Goal: Task Accomplishment & Management: Complete application form

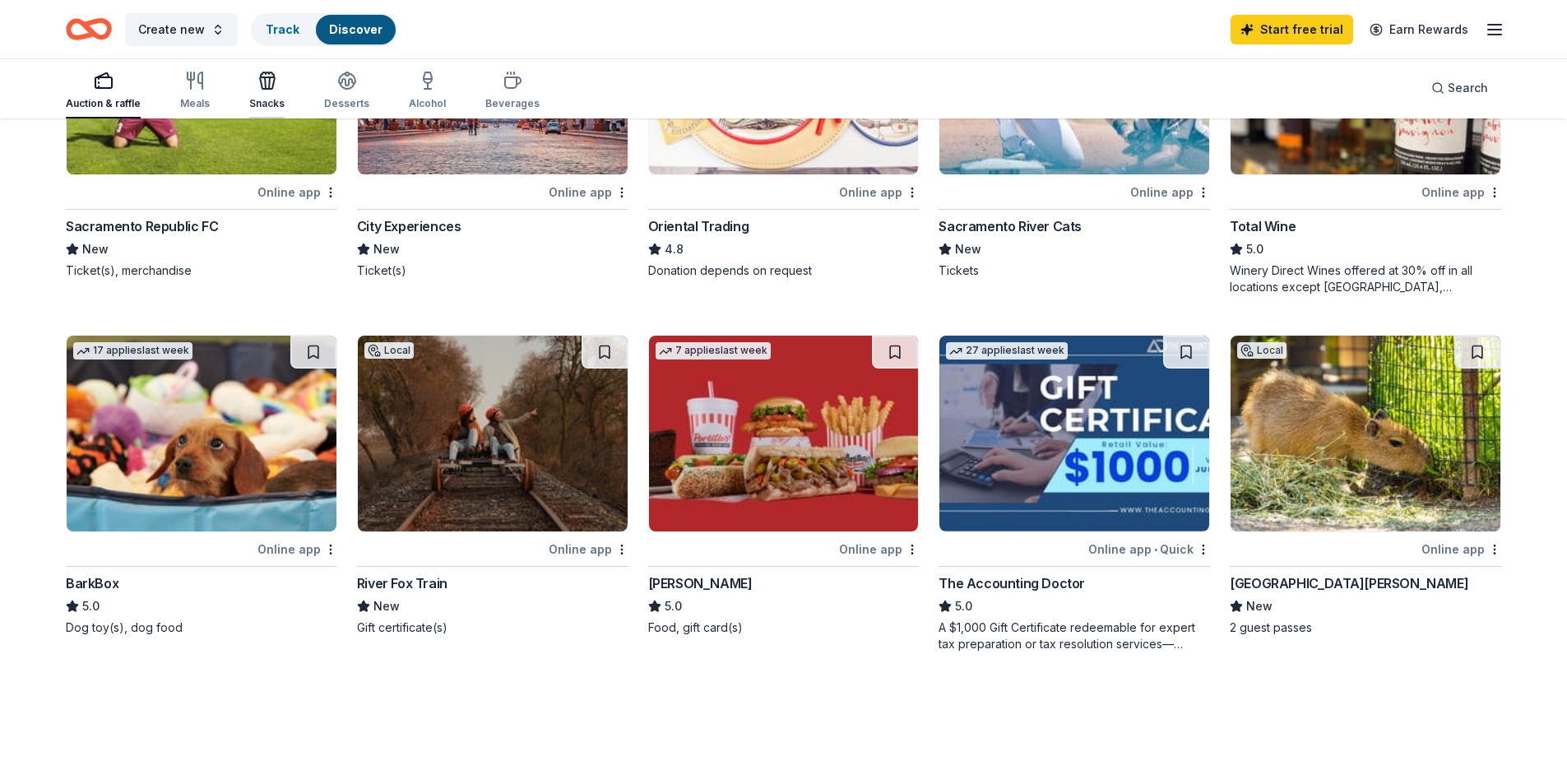
scroll to position [607, 0]
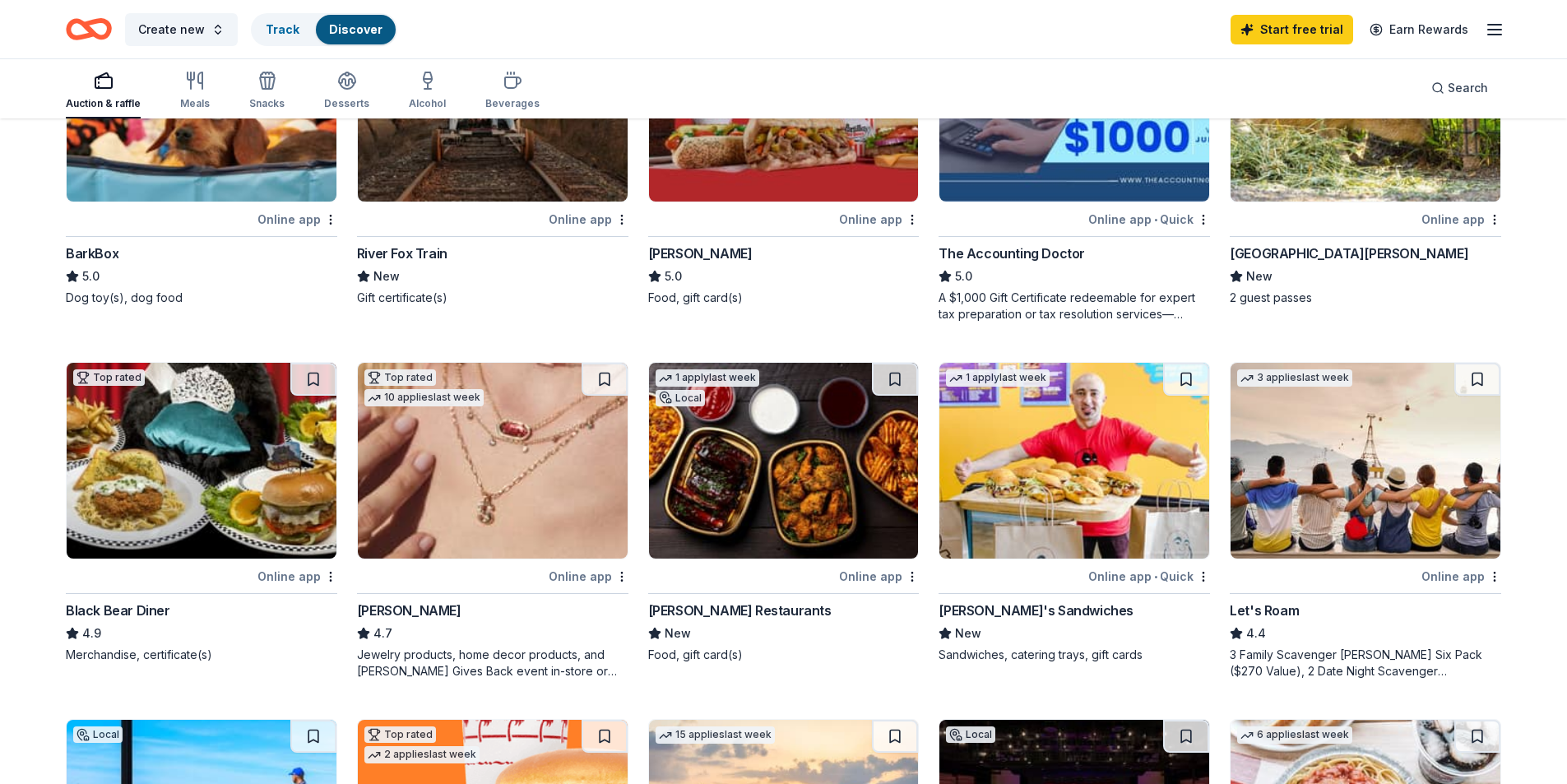
click at [1492, 37] on icon "button" at bounding box center [1495, 29] width 19 height 19
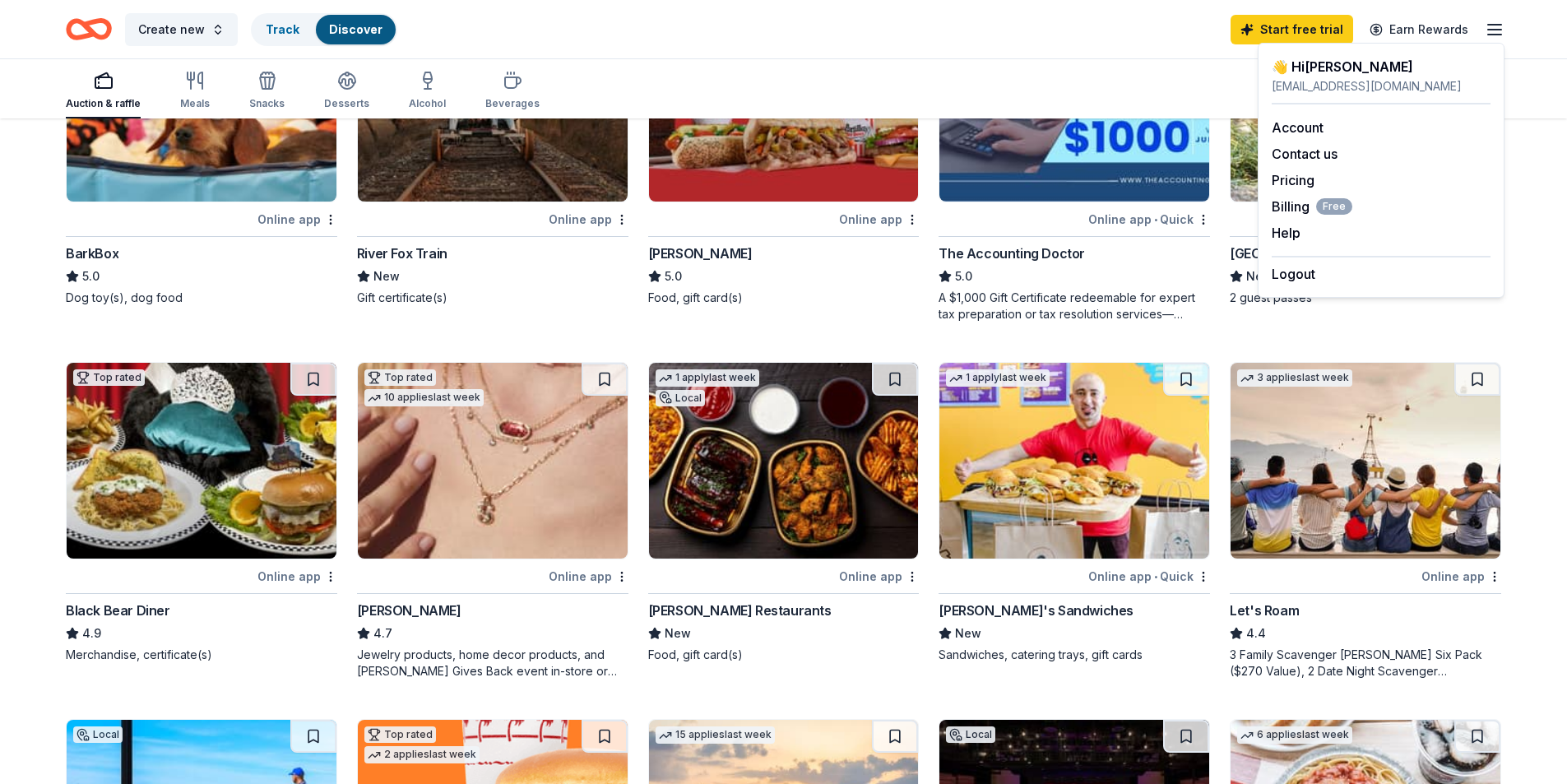
click at [1008, 46] on div "Create new Track Discover Start free trial Earn Rewards" at bounding box center [784, 29] width 1436 height 39
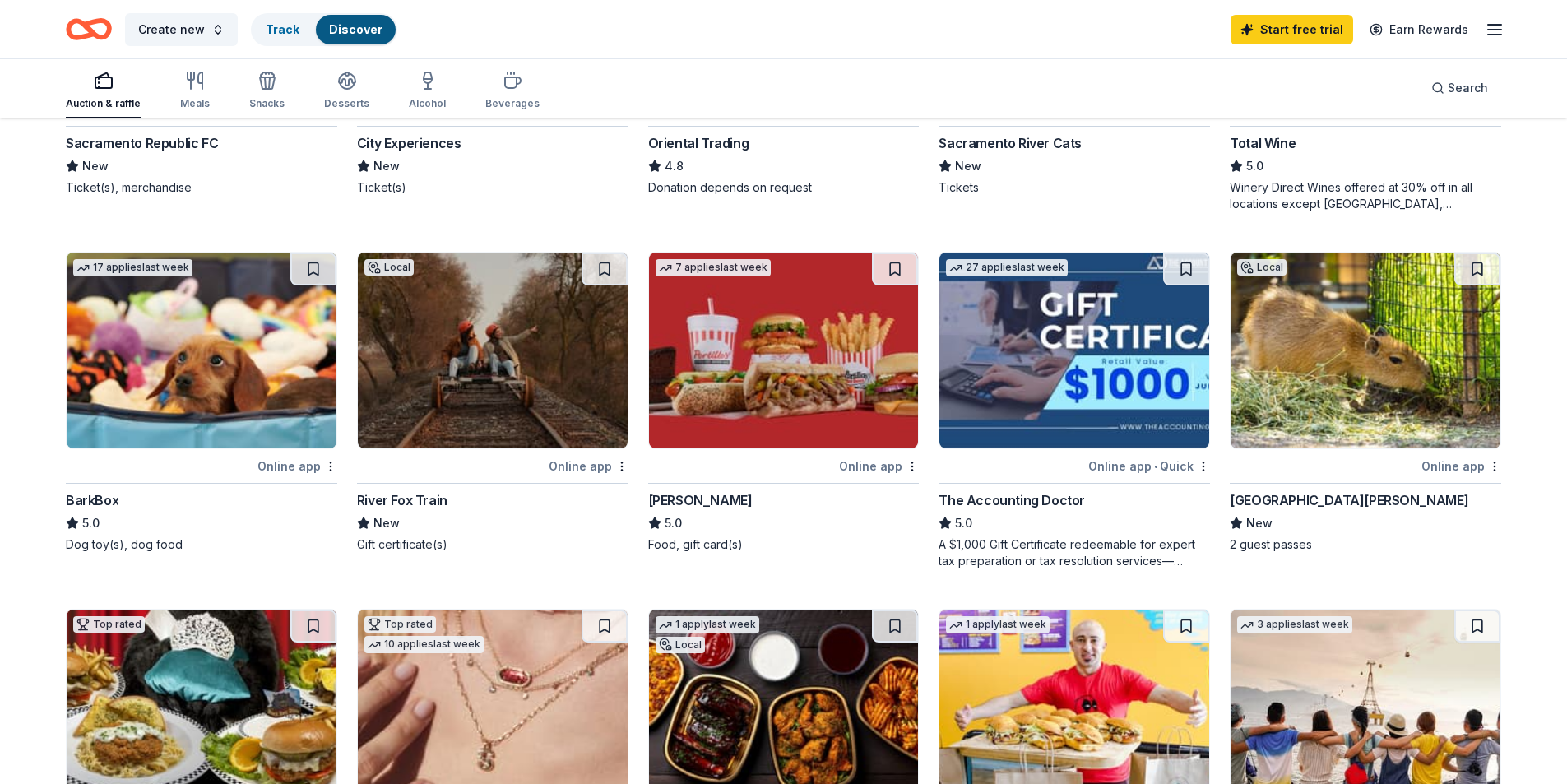
scroll to position [114, 0]
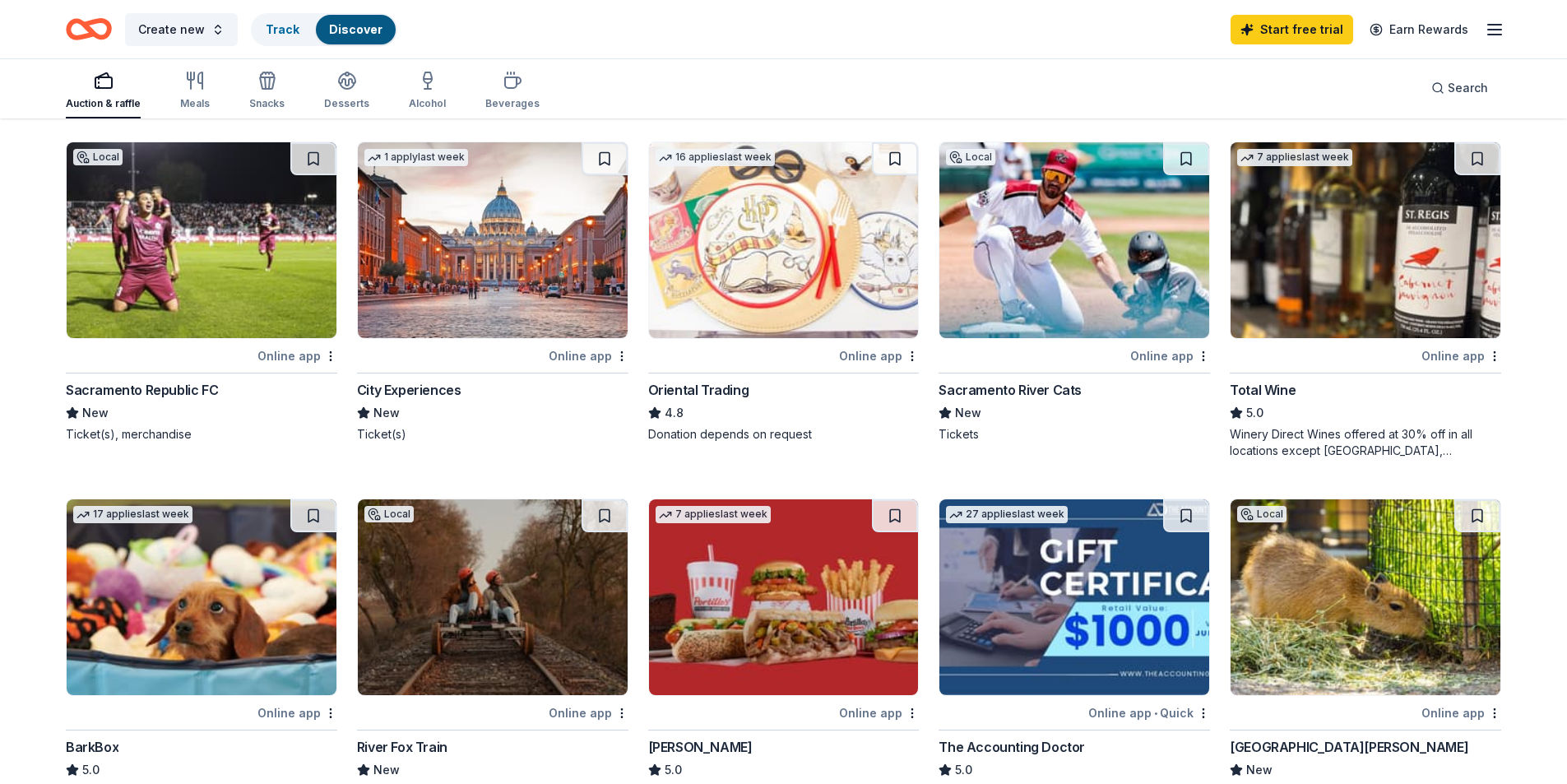
click at [297, 313] on img at bounding box center [202, 240] width 270 height 196
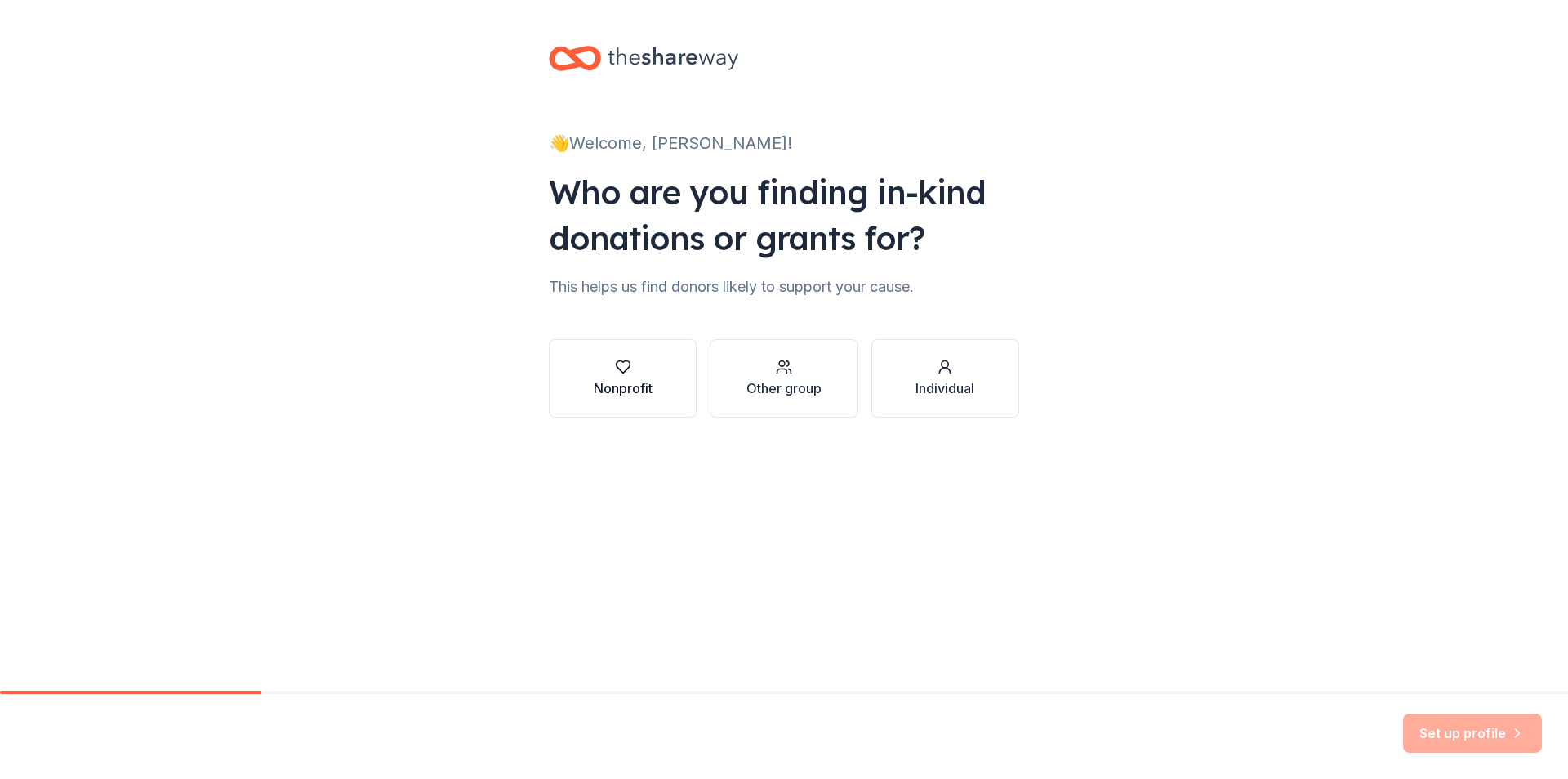
click at [622, 384] on div "Nonprofit" at bounding box center [623, 388] width 59 height 19
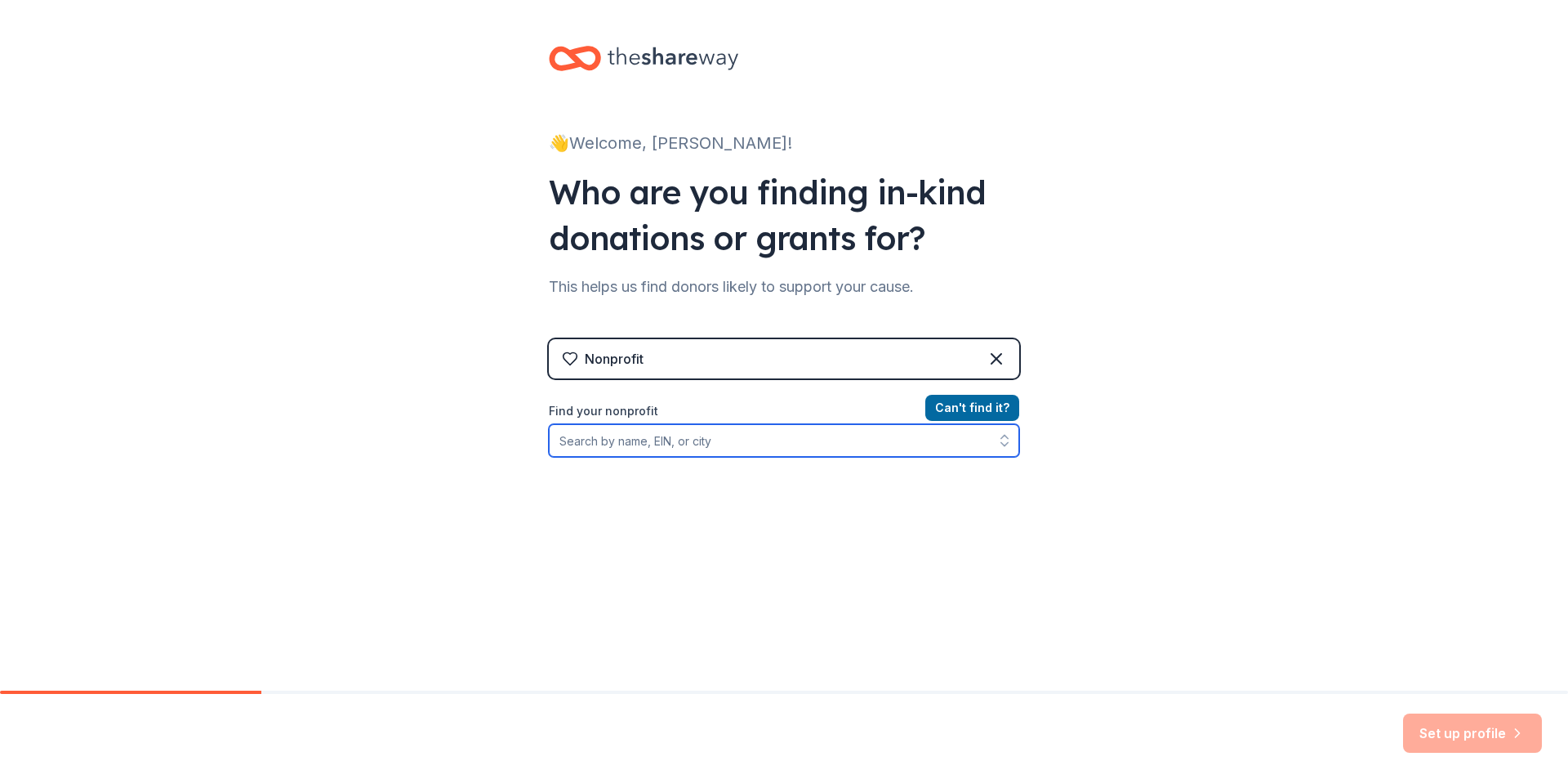
click at [618, 439] on input "Find your nonprofit" at bounding box center [784, 440] width 470 height 32
type input "Bella Vista band"
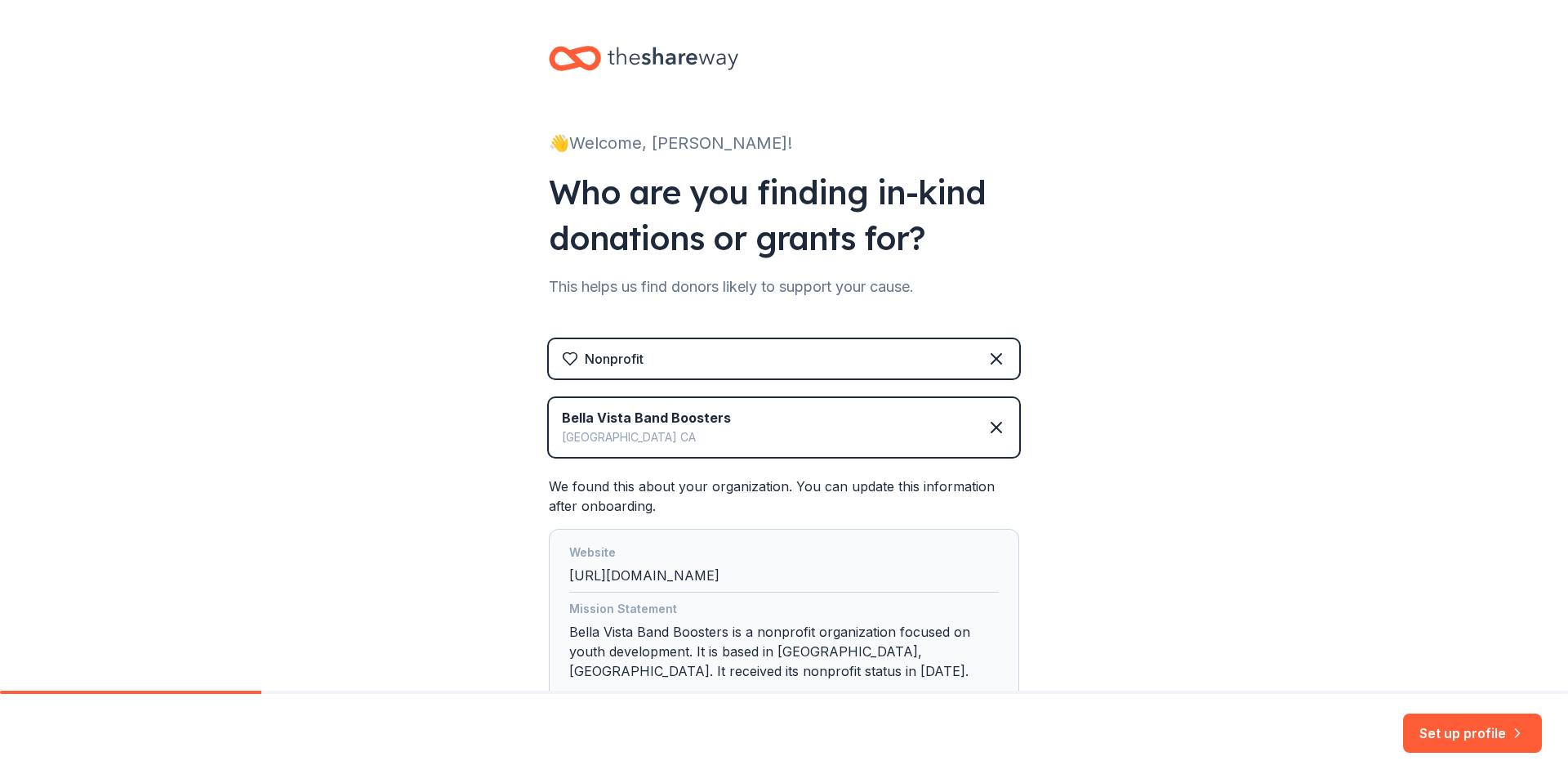
scroll to position [122, 0]
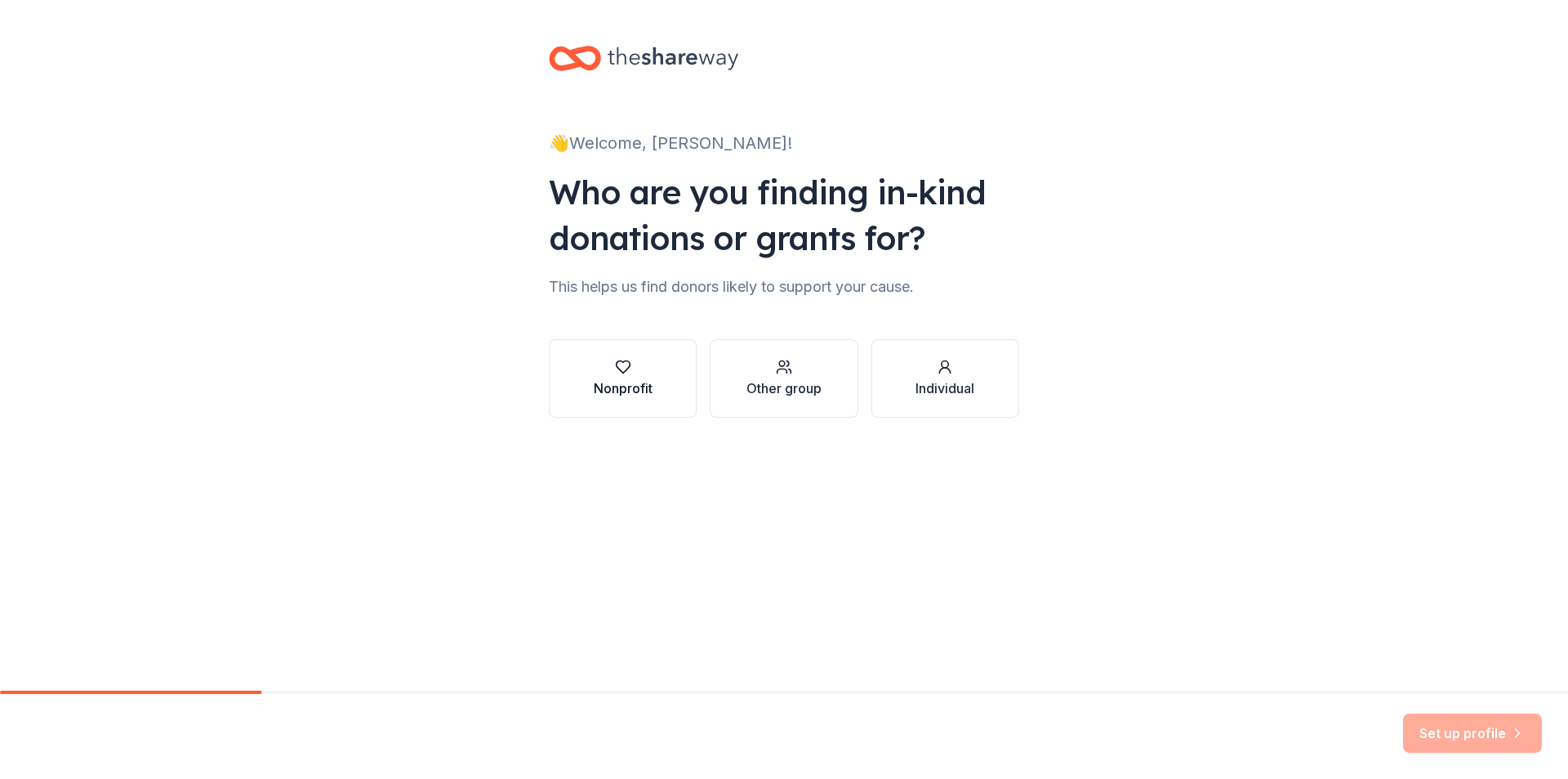
click at [646, 397] on div "Nonprofit" at bounding box center [623, 388] width 59 height 19
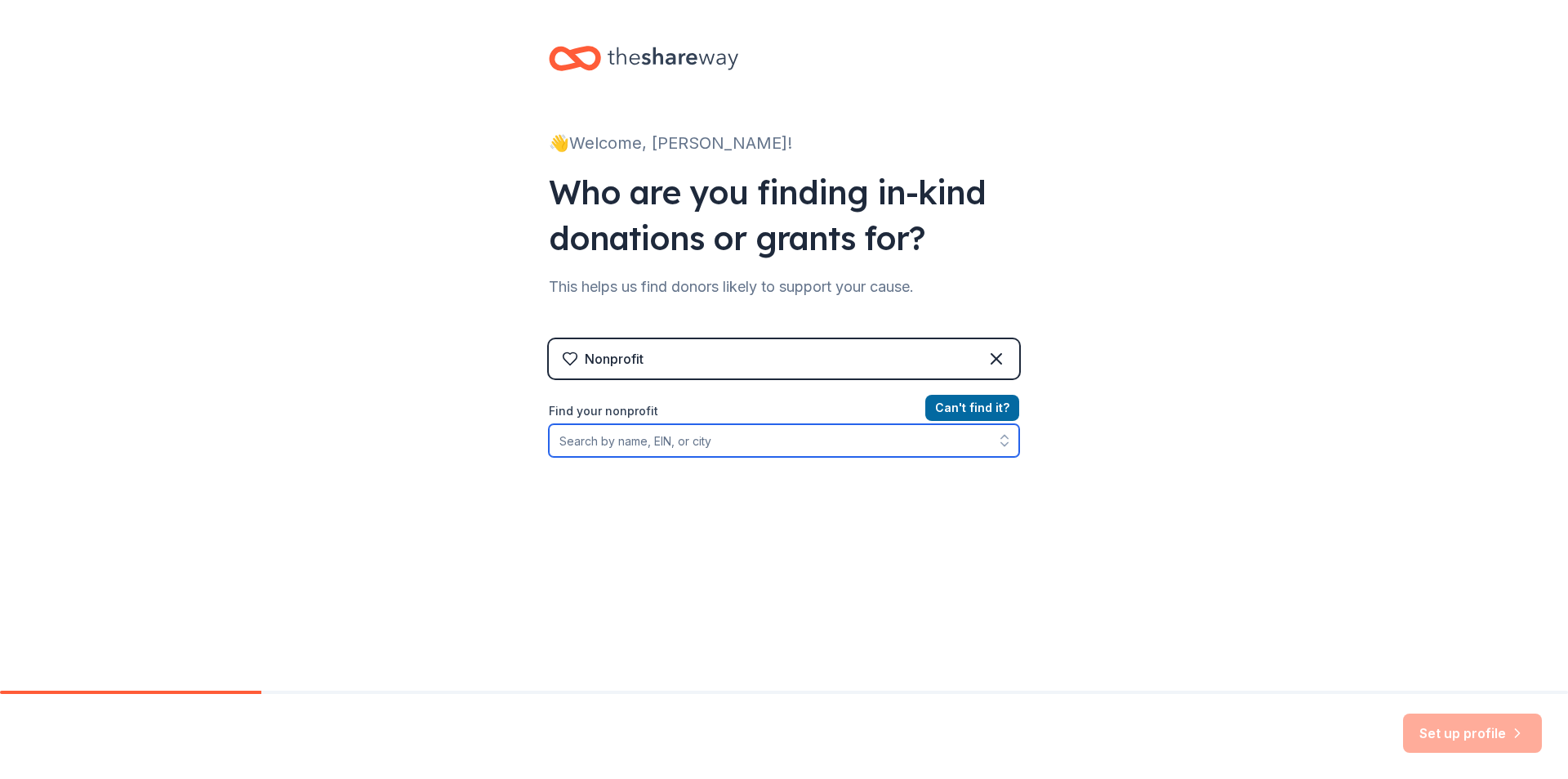
click at [632, 447] on input "Find your nonprofit" at bounding box center [784, 440] width 470 height 32
type input "Bella Vista band"
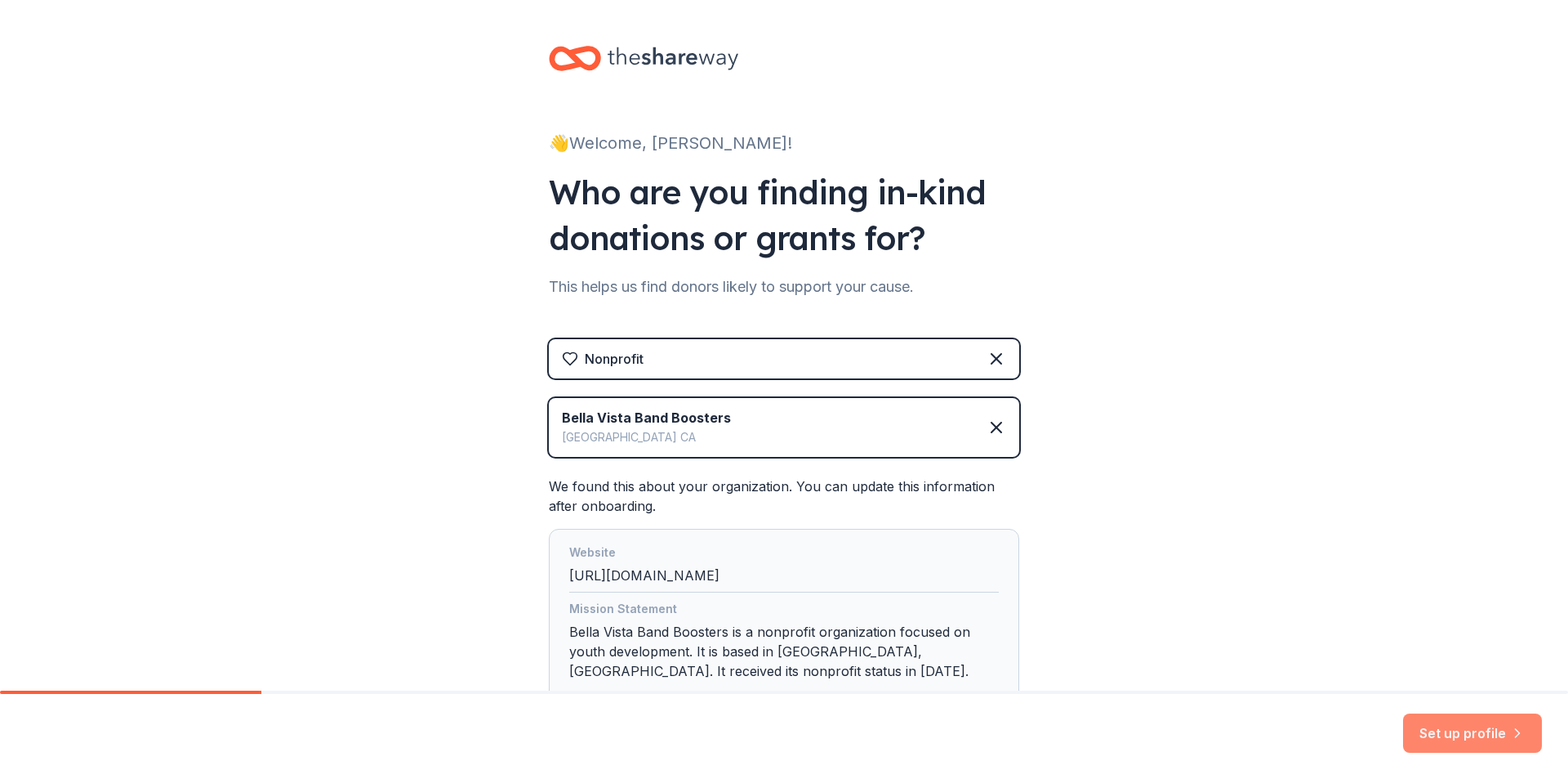
click at [1471, 747] on button "Set up profile" at bounding box center [1473, 733] width 139 height 39
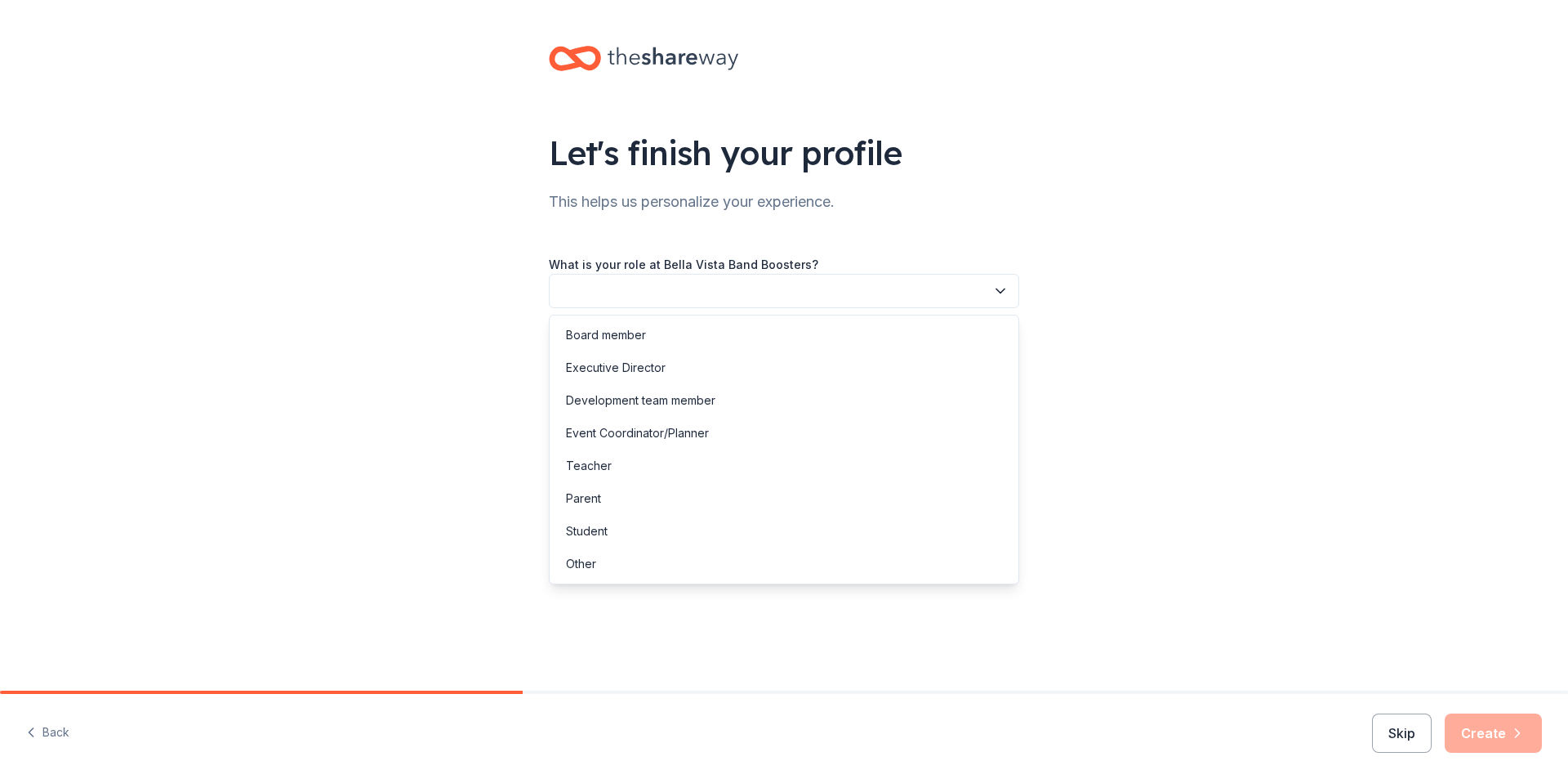
click at [622, 295] on button "button" at bounding box center [784, 290] width 470 height 34
click at [623, 504] on div "Parent" at bounding box center [784, 498] width 463 height 32
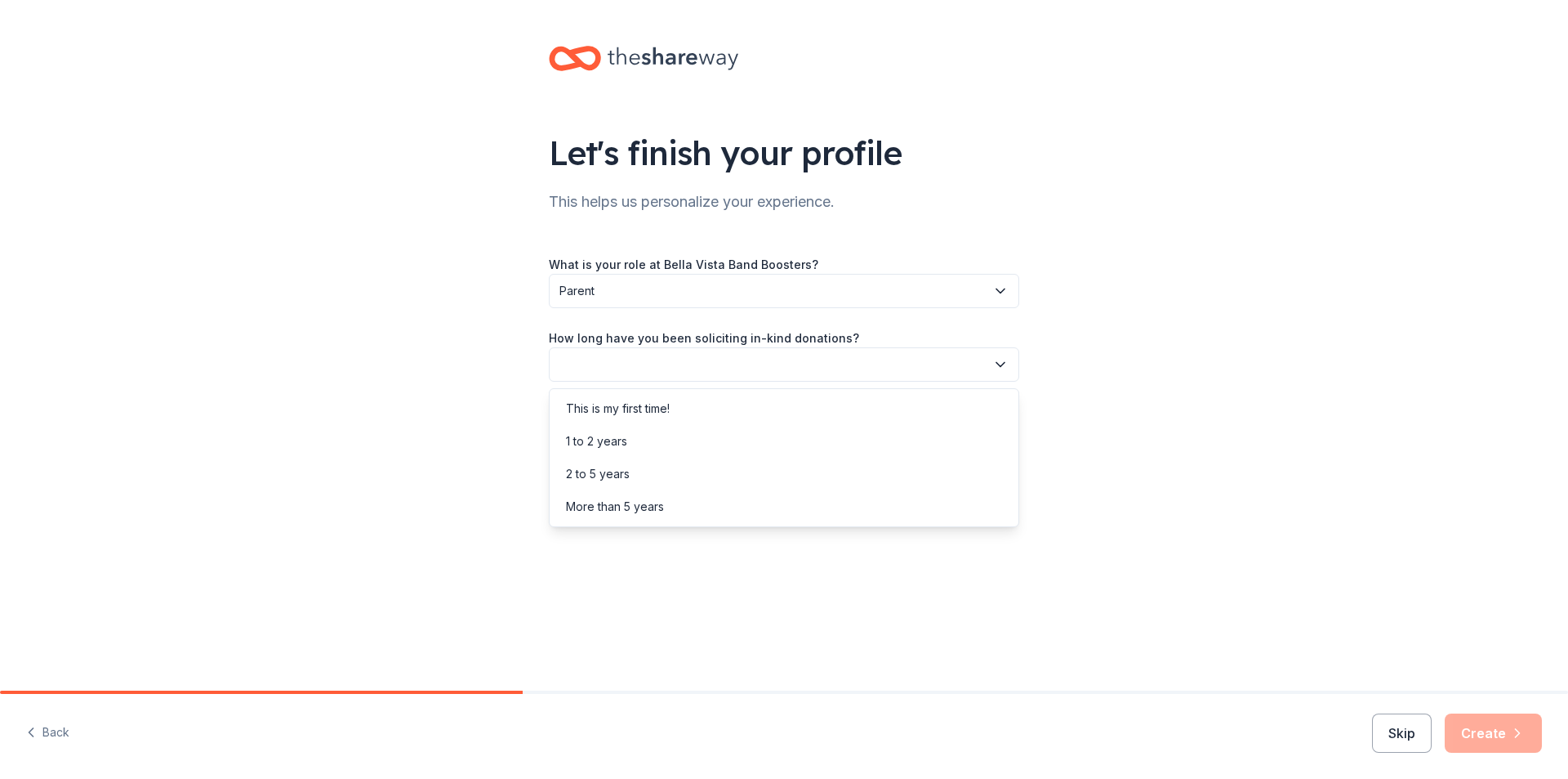
click at [745, 376] on button "button" at bounding box center [784, 364] width 470 height 34
click at [718, 407] on div "This is my first time!" at bounding box center [784, 408] width 463 height 32
click at [683, 451] on button "button" at bounding box center [784, 437] width 470 height 34
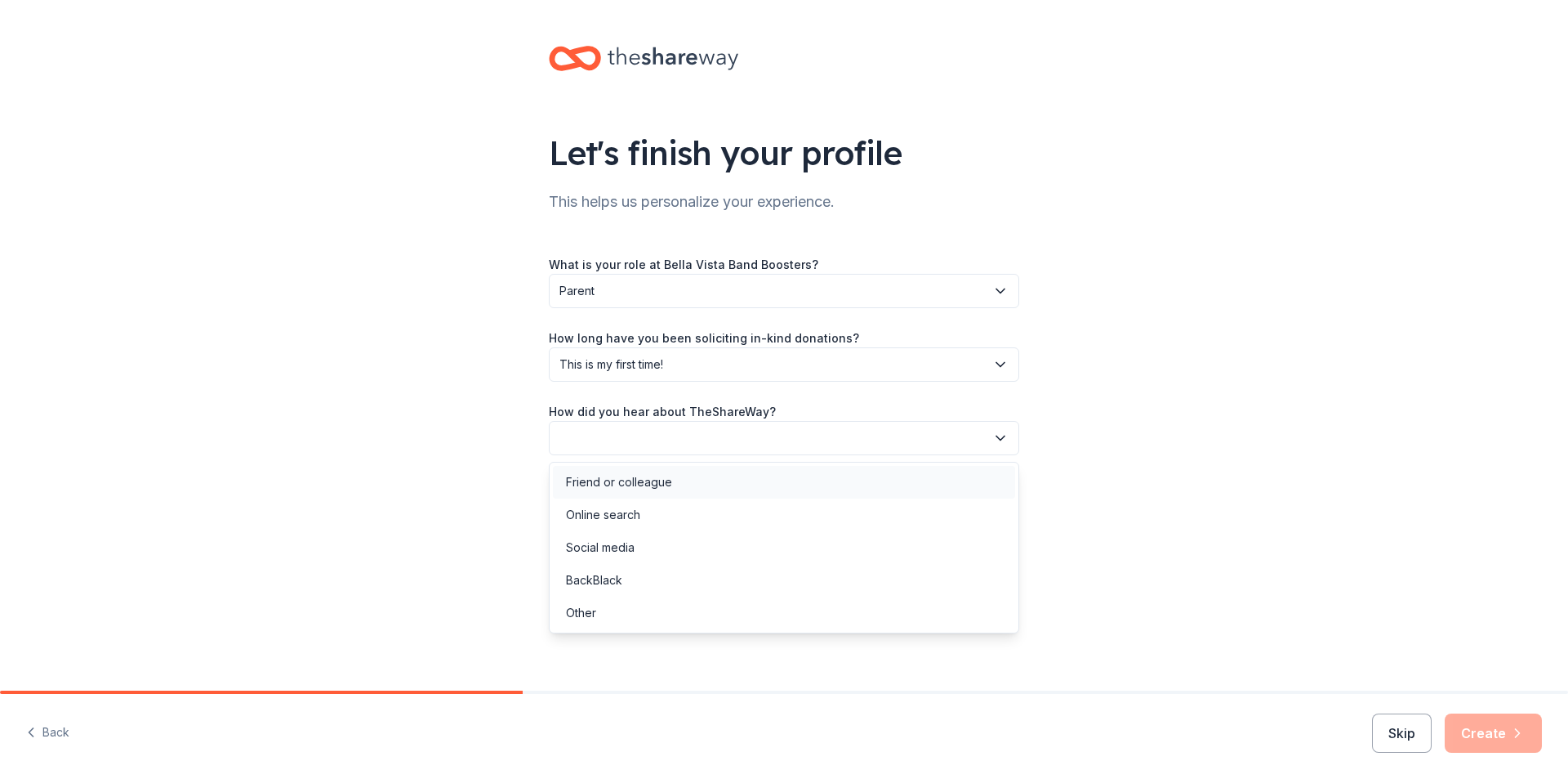
click at [623, 491] on div "Friend or colleague" at bounding box center [618, 482] width 106 height 19
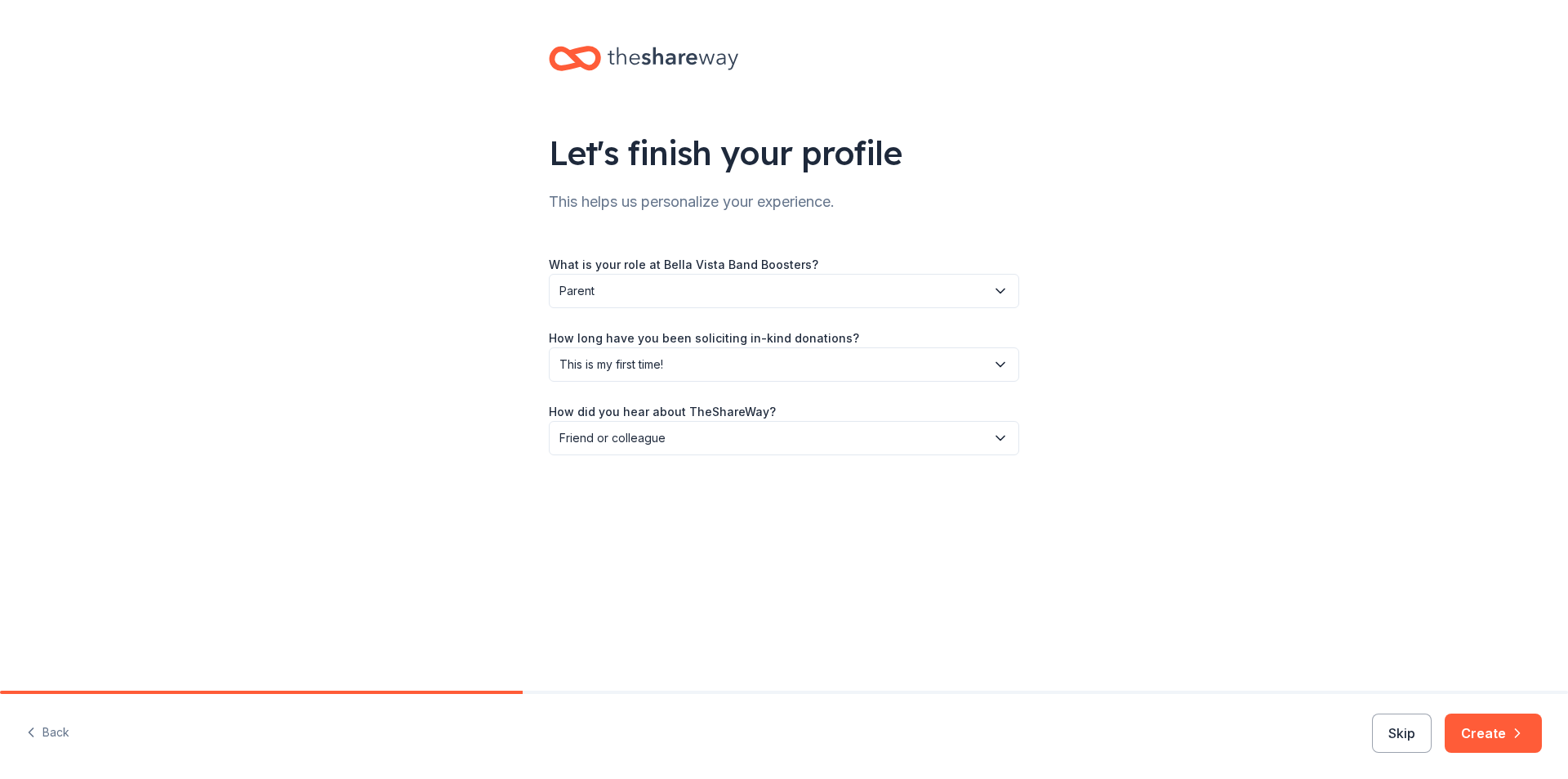
click at [1374, 407] on div "Let's finish your profile This helps us personalize your experience. What is yo…" at bounding box center [784, 266] width 1568 height 534
click at [1496, 714] on button "Create" at bounding box center [1494, 733] width 97 height 39
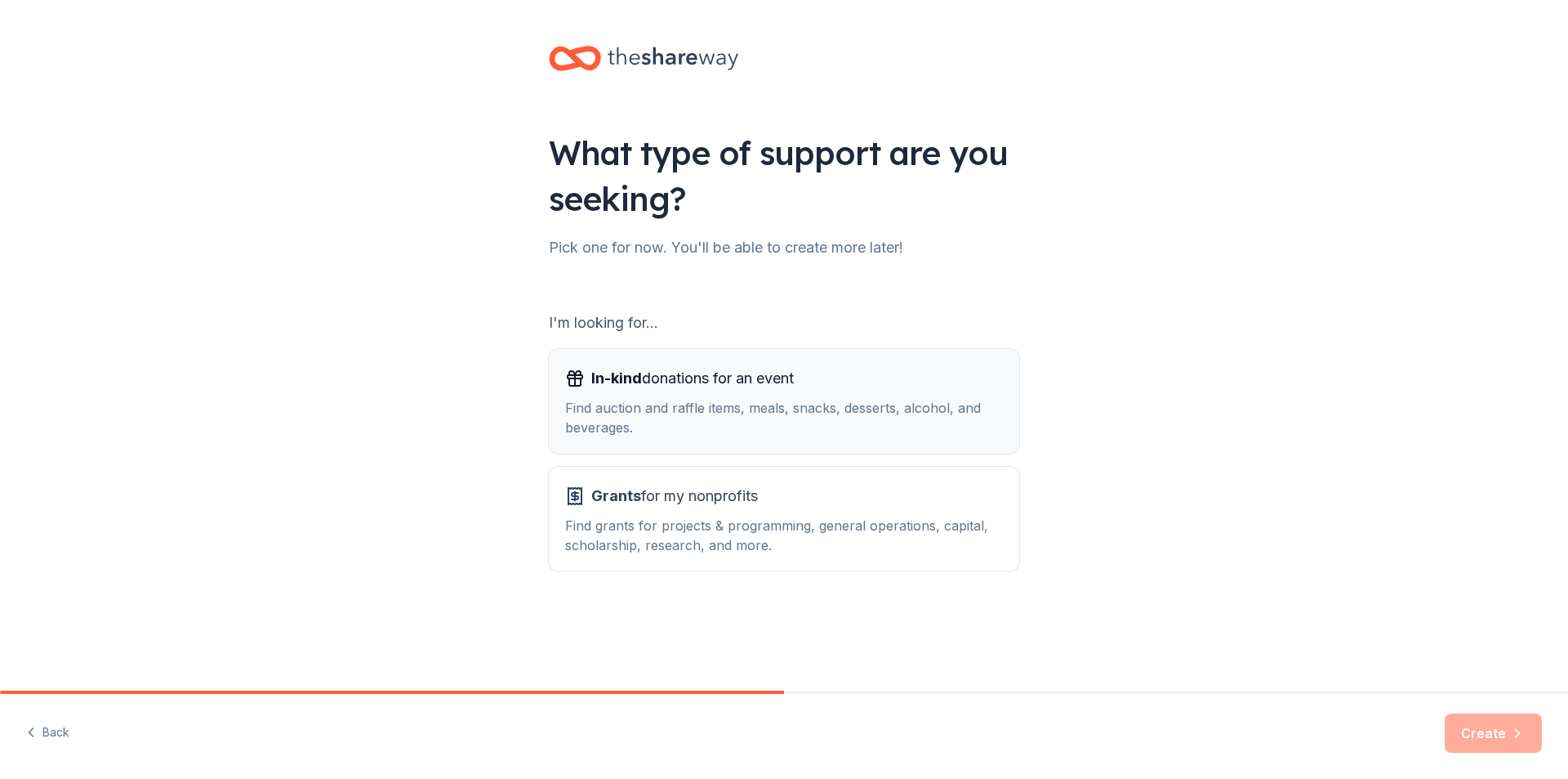
click at [708, 426] on div "Find auction and raffle items, meals, snacks, desserts, alcohol, and beverages." at bounding box center [784, 417] width 438 height 39
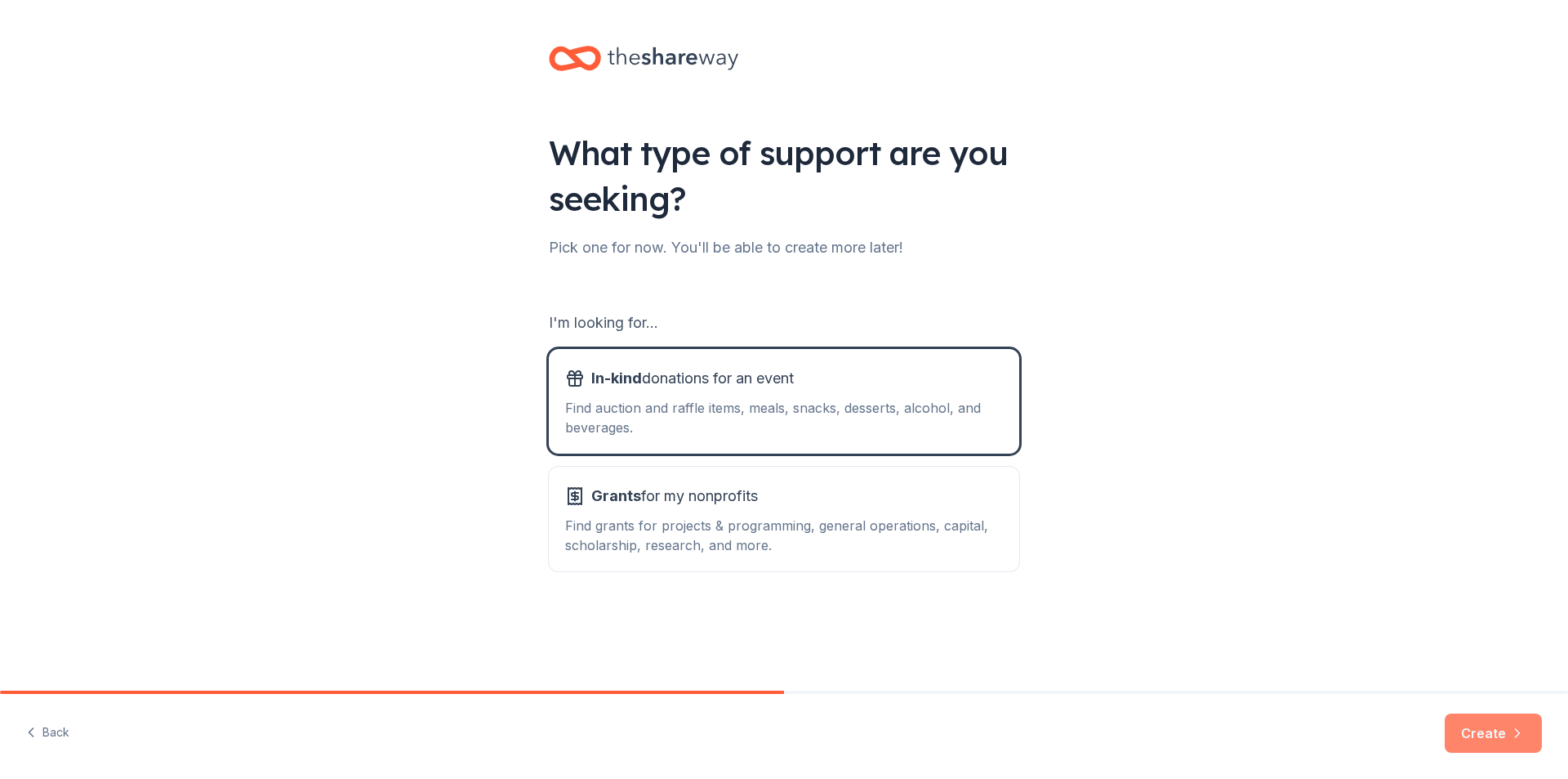
click at [1494, 732] on button "Create" at bounding box center [1494, 733] width 97 height 39
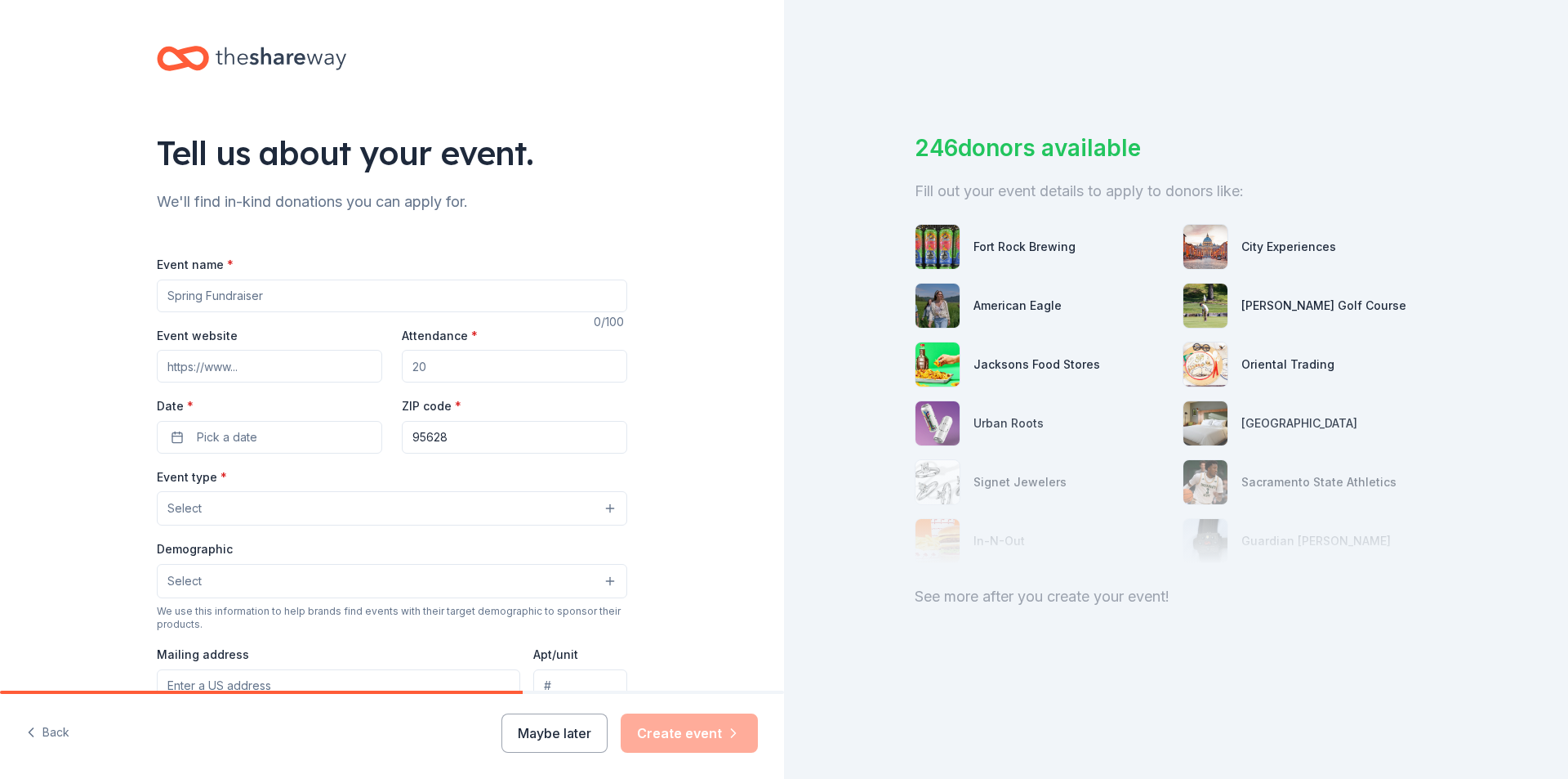
drag, startPoint x: 227, startPoint y: 299, endPoint x: 197, endPoint y: 296, distance: 30.1
click at [197, 296] on input "Event name *" at bounding box center [392, 295] width 470 height 32
click at [379, 307] on input "Event name *" at bounding box center [392, 295] width 470 height 32
type input "Bella Vista Band Crab Feed"
click at [244, 362] on input "Event website" at bounding box center [269, 365] width 225 height 32
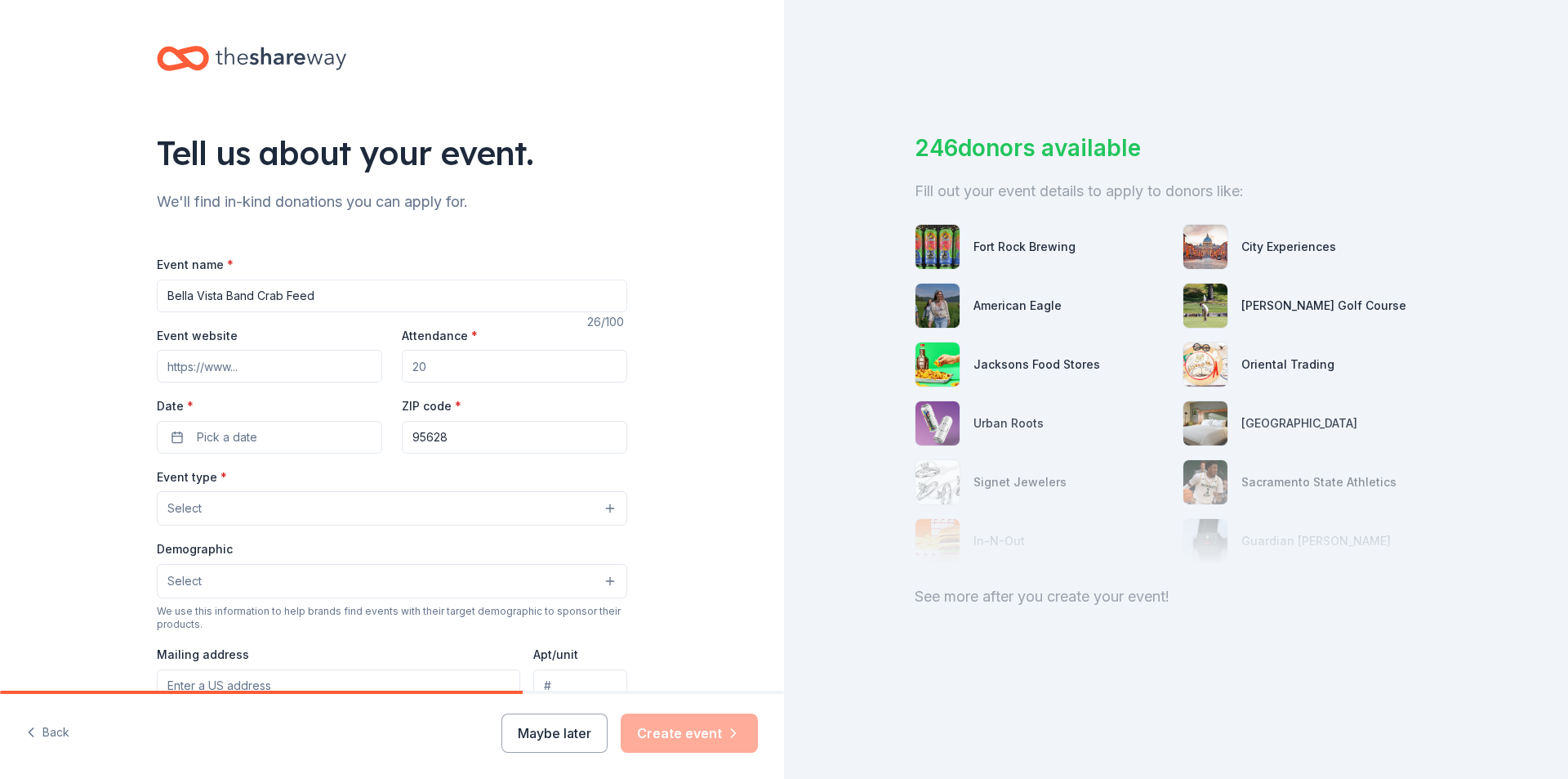
click at [457, 369] on input "Attendance *" at bounding box center [514, 365] width 225 height 32
type input "3"
type input "400"
click at [219, 443] on span "Pick a date" at bounding box center [227, 437] width 60 height 19
click at [350, 477] on button "Go to next month" at bounding box center [352, 480] width 23 height 23
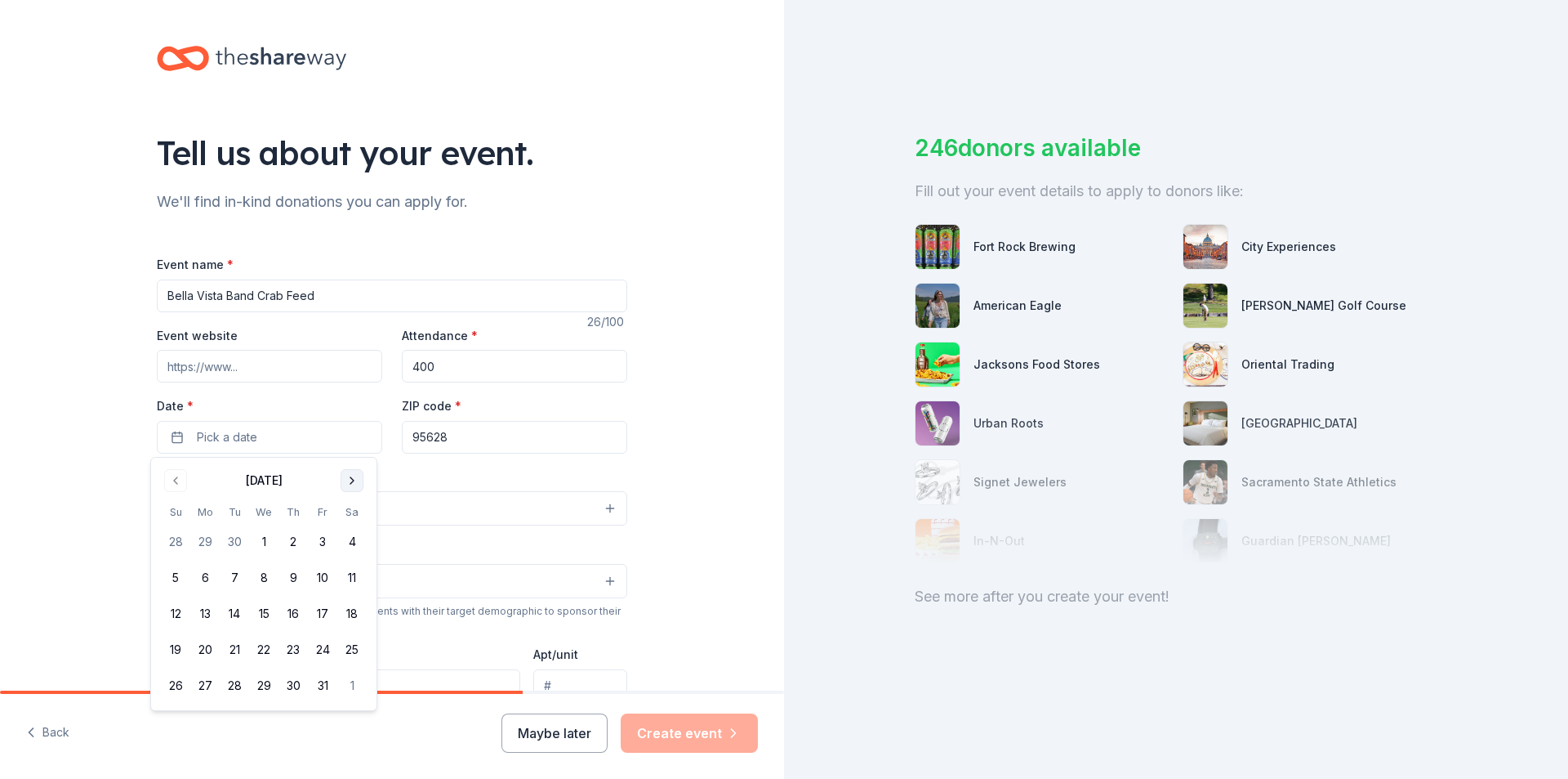
click at [350, 477] on button "Go to next month" at bounding box center [352, 480] width 23 height 23
click at [350, 478] on button "Go to next month" at bounding box center [352, 480] width 23 height 23
click at [350, 478] on button "Go to next month" at bounding box center [352, 480] width 23 height 23
click at [354, 580] on button "14" at bounding box center [352, 577] width 30 height 30
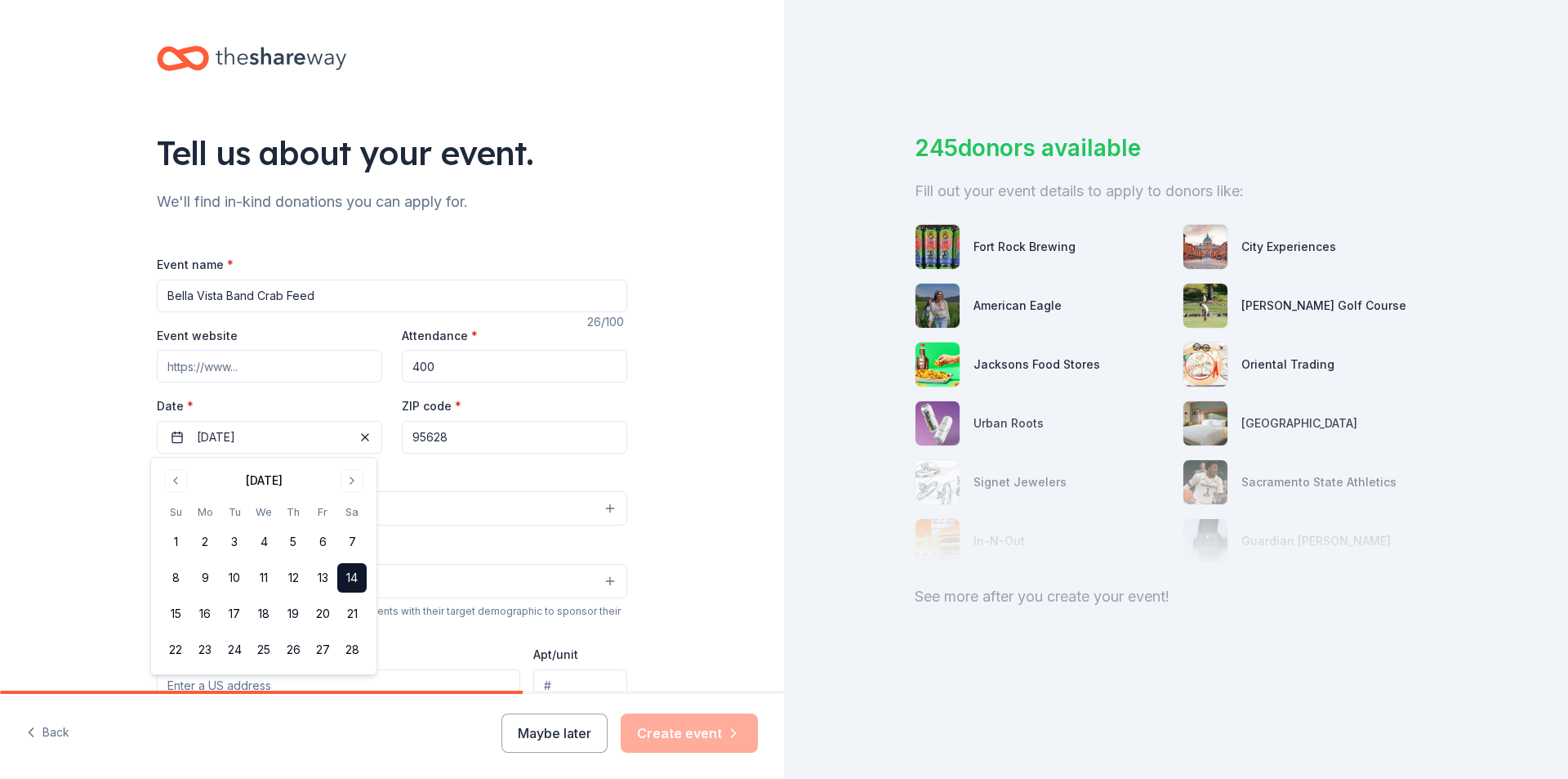
click at [689, 495] on div "Tell us about your event. We'll find in-kind donations you can apply for. Event…" at bounding box center [392, 543] width 784 height 1087
click at [502, 447] on input "95628" at bounding box center [514, 436] width 225 height 32
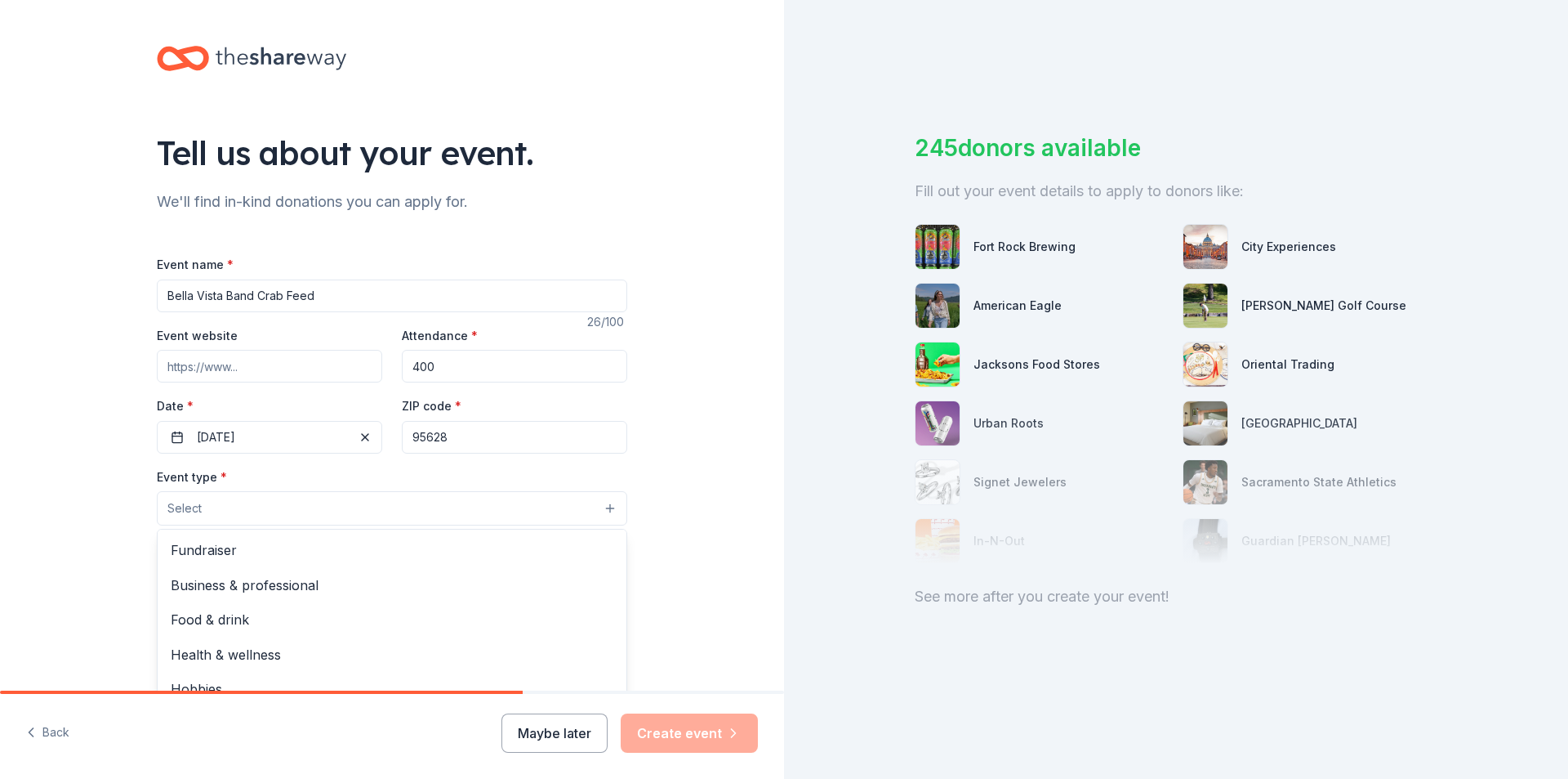
click at [219, 509] on button "Select" at bounding box center [392, 507] width 470 height 34
click at [216, 552] on span "Fundraiser" at bounding box center [392, 549] width 442 height 21
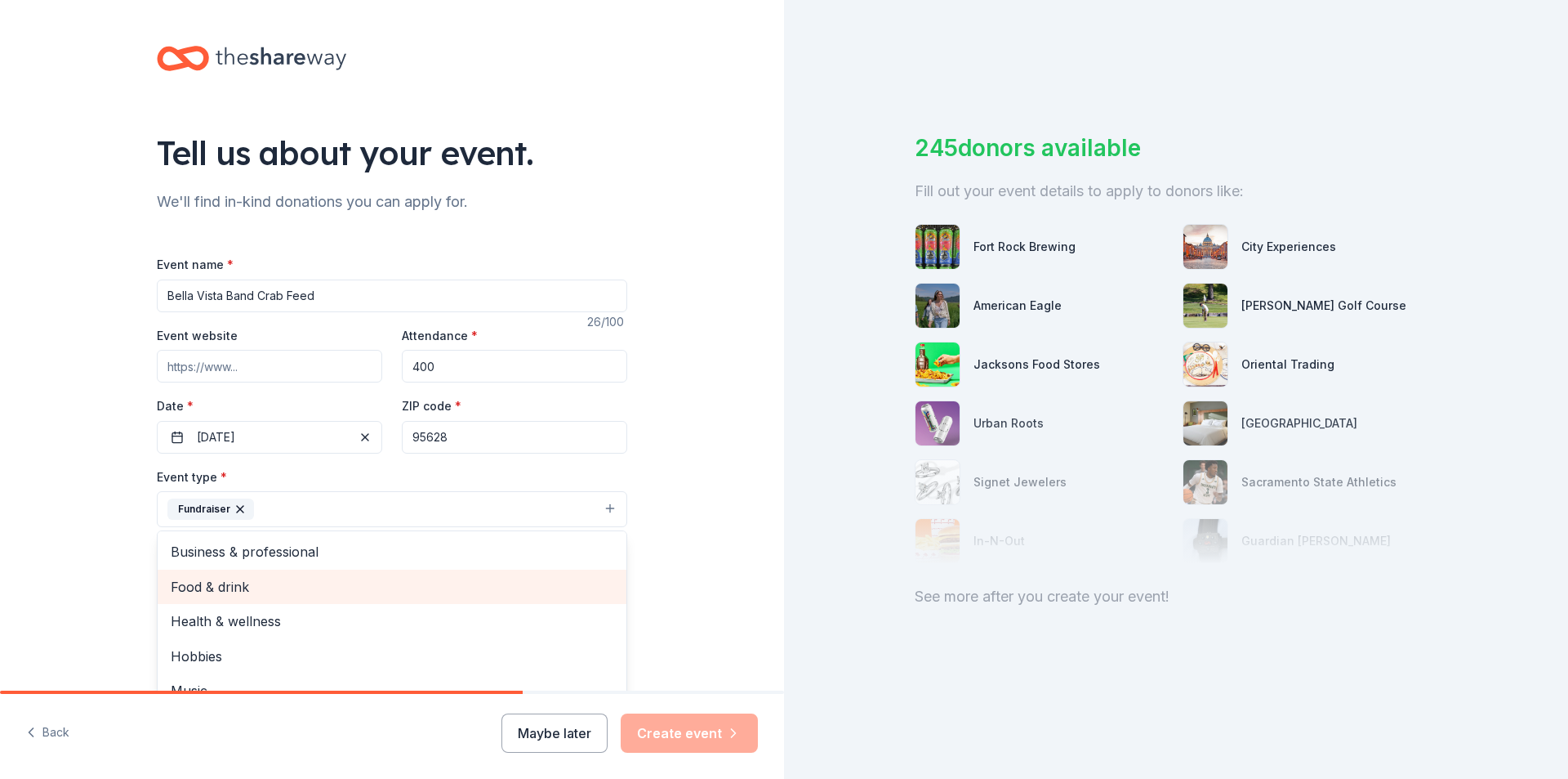
click at [189, 587] on span "Food & drink" at bounding box center [392, 586] width 442 height 21
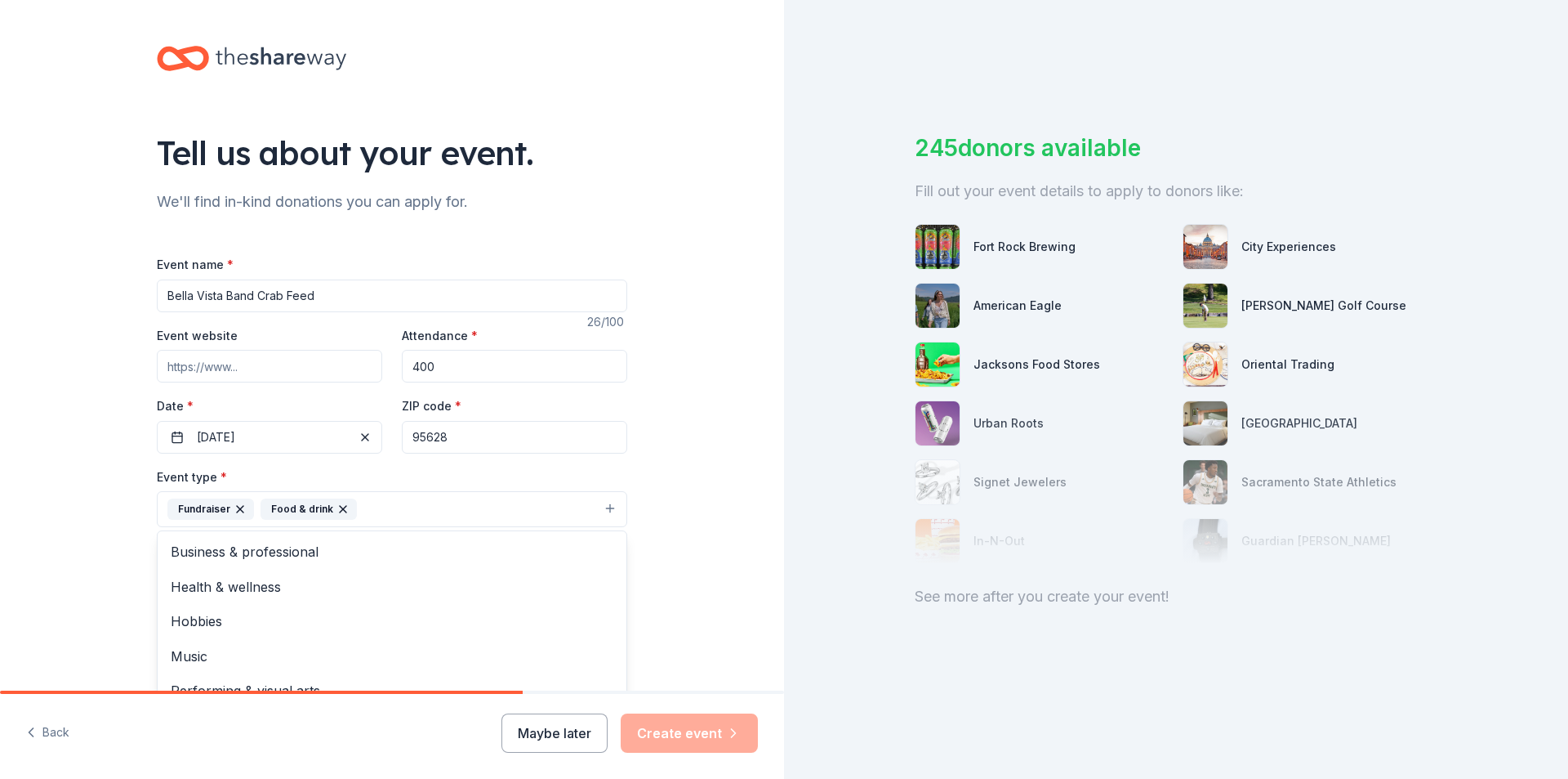
click at [72, 546] on div "Tell us about your event. We'll find in-kind donations you can apply for. Event…" at bounding box center [392, 544] width 784 height 1089
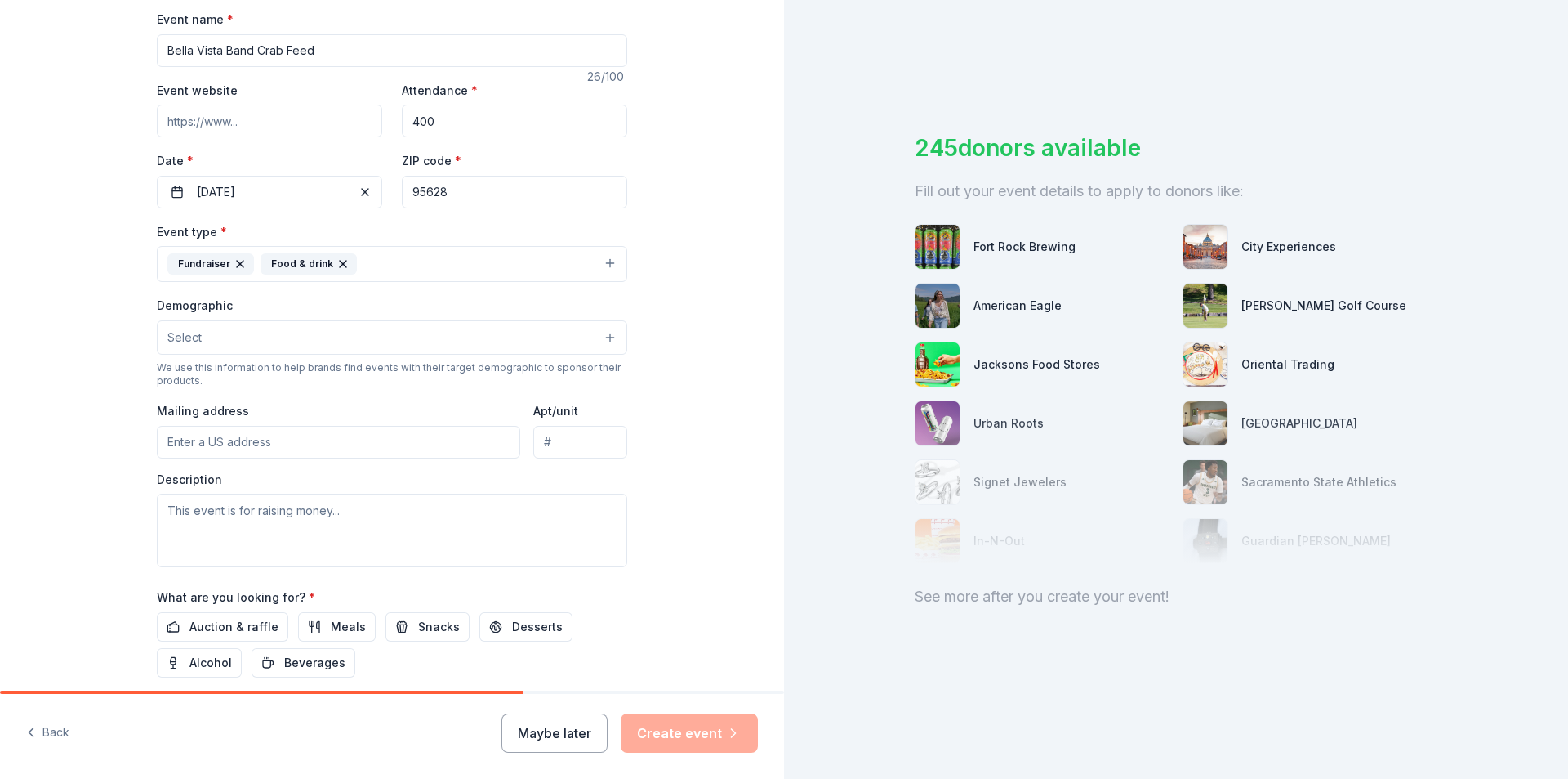
click at [470, 260] on button "Fundraiser Food & drink" at bounding box center [392, 264] width 470 height 36
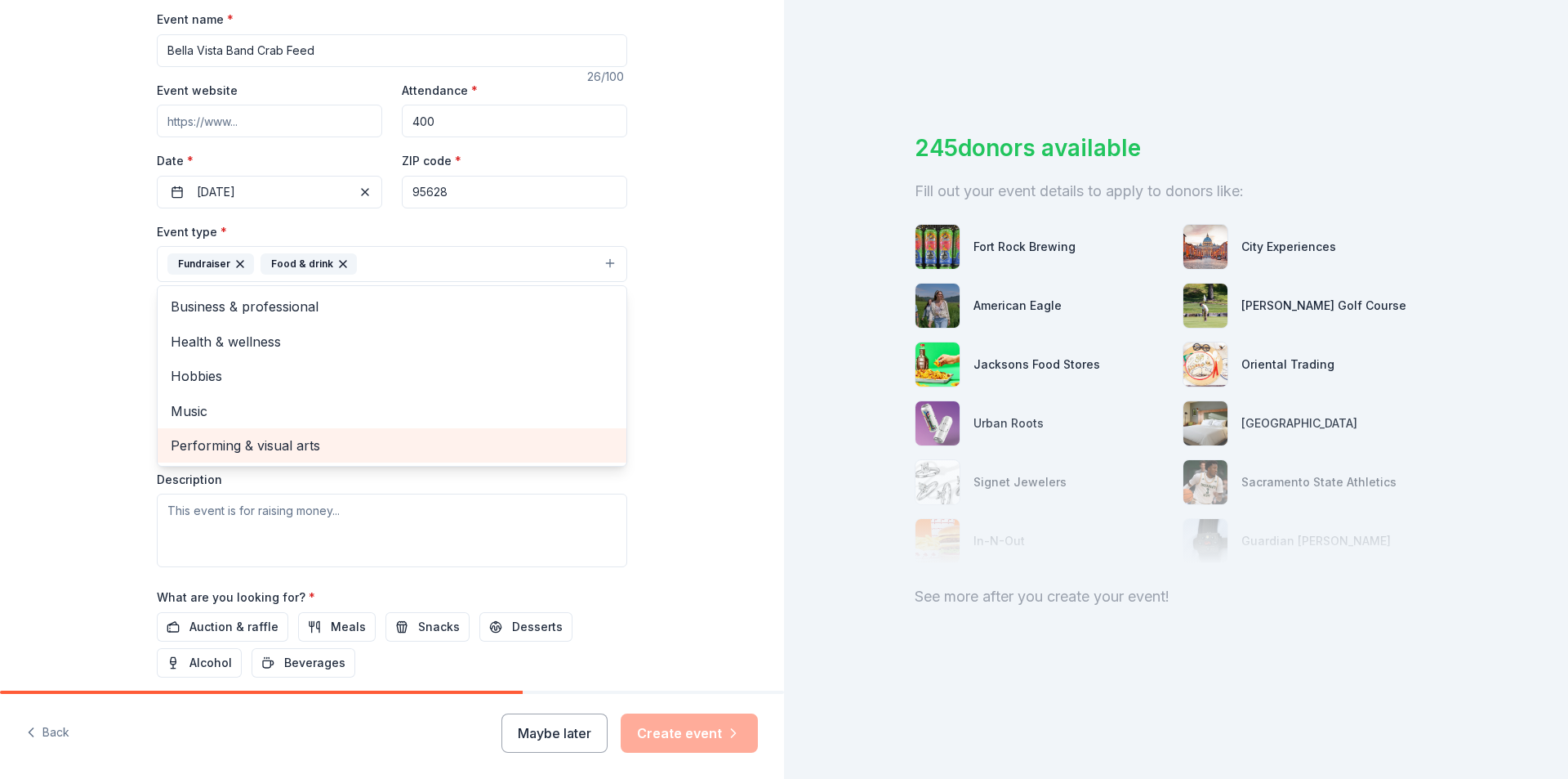
click at [299, 443] on span "Performing & visual arts" at bounding box center [392, 445] width 442 height 21
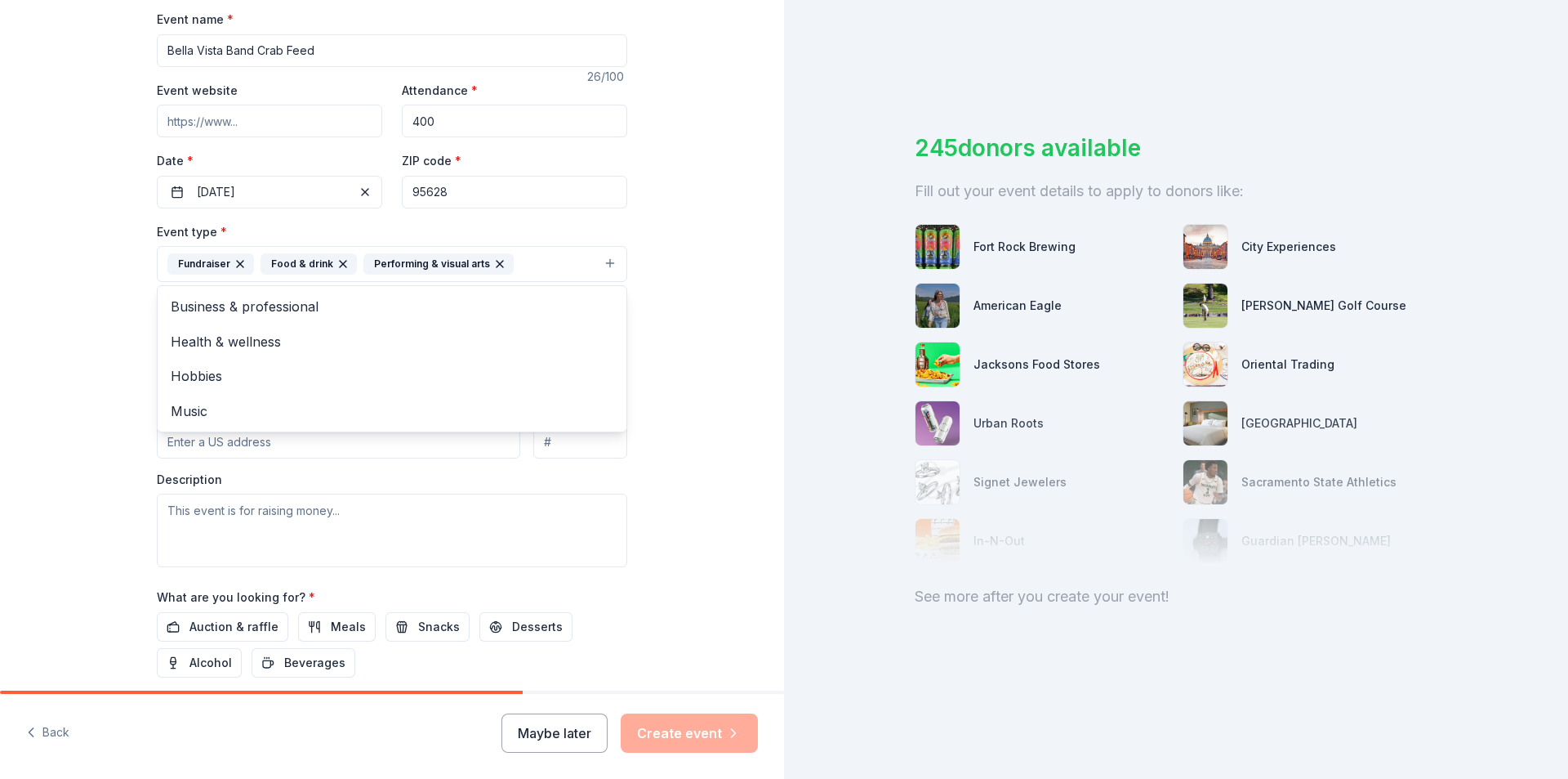
click at [88, 431] on div "Tell us about your event. We'll find in-kind donations you can apply for. Event…" at bounding box center [392, 299] width 784 height 1089
click at [550, 256] on button "Fundraiser Food & drink Performing & visual arts" at bounding box center [392, 264] width 470 height 36
click at [233, 415] on span "Music" at bounding box center [392, 411] width 442 height 21
click at [46, 373] on div "Tell us about your event. We'll find in-kind donations you can apply for. Event…" at bounding box center [392, 299] width 784 height 1089
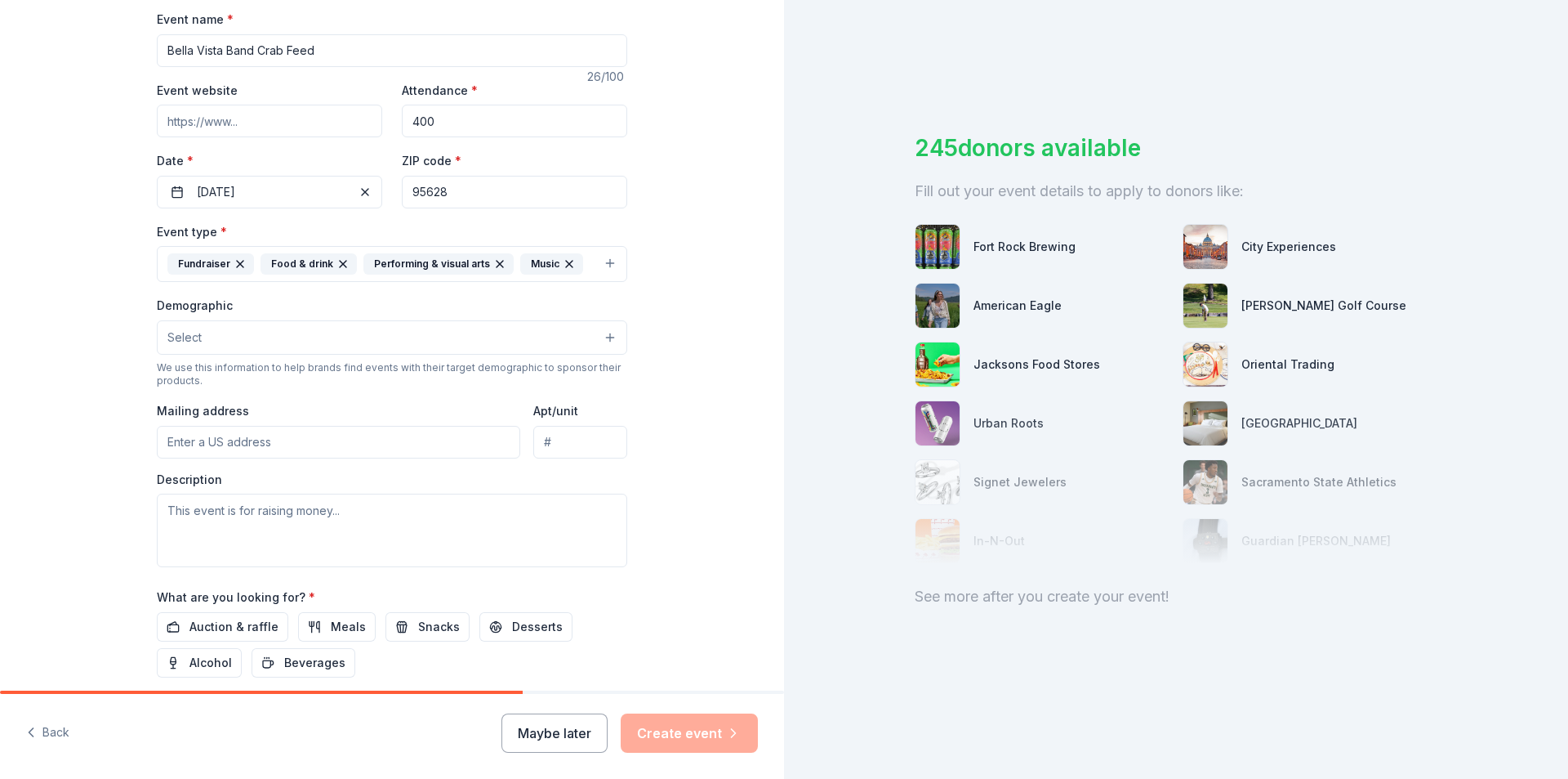
click at [230, 348] on button "Select" at bounding box center [392, 337] width 470 height 34
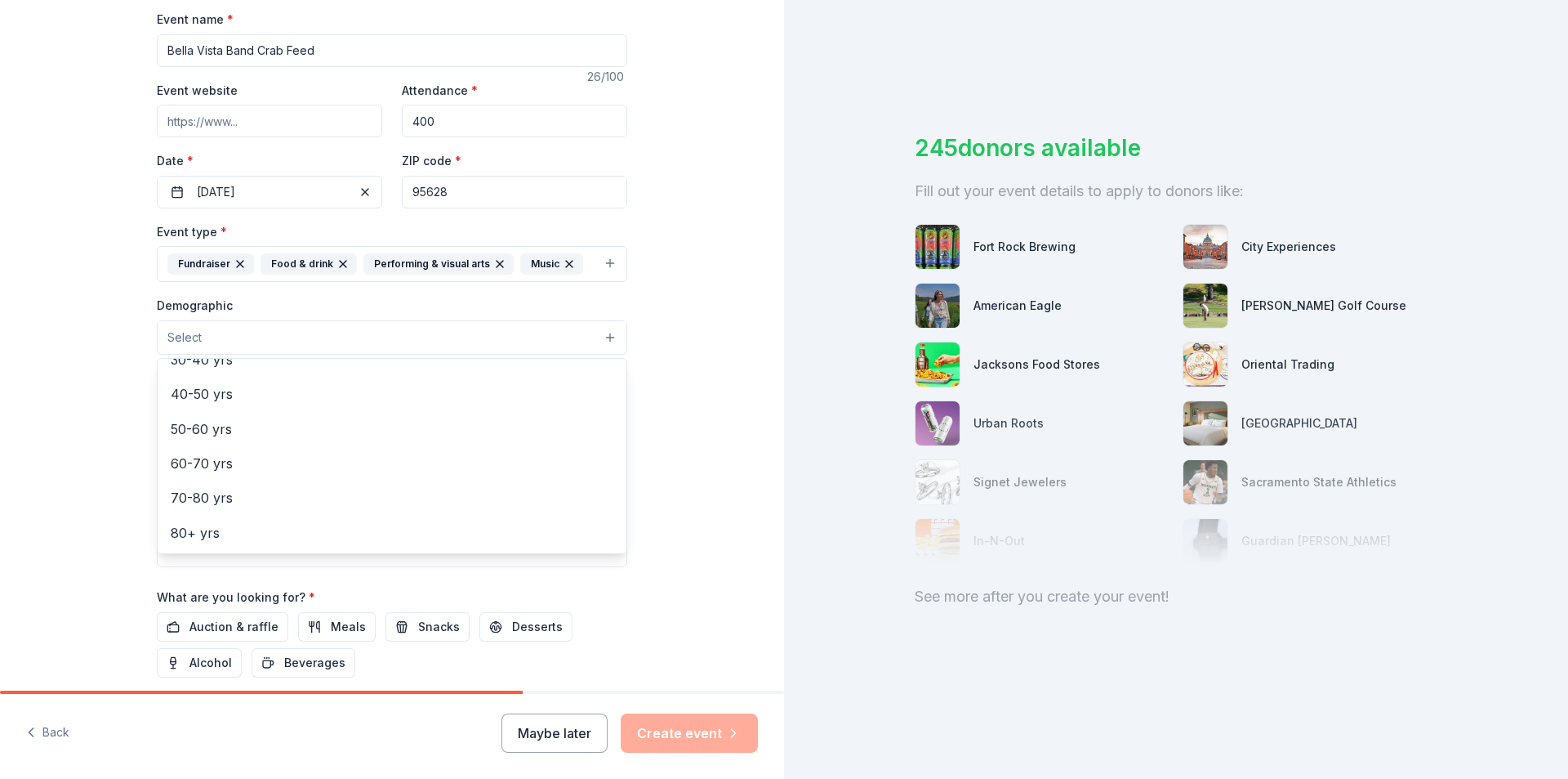
scroll to position [0, 0]
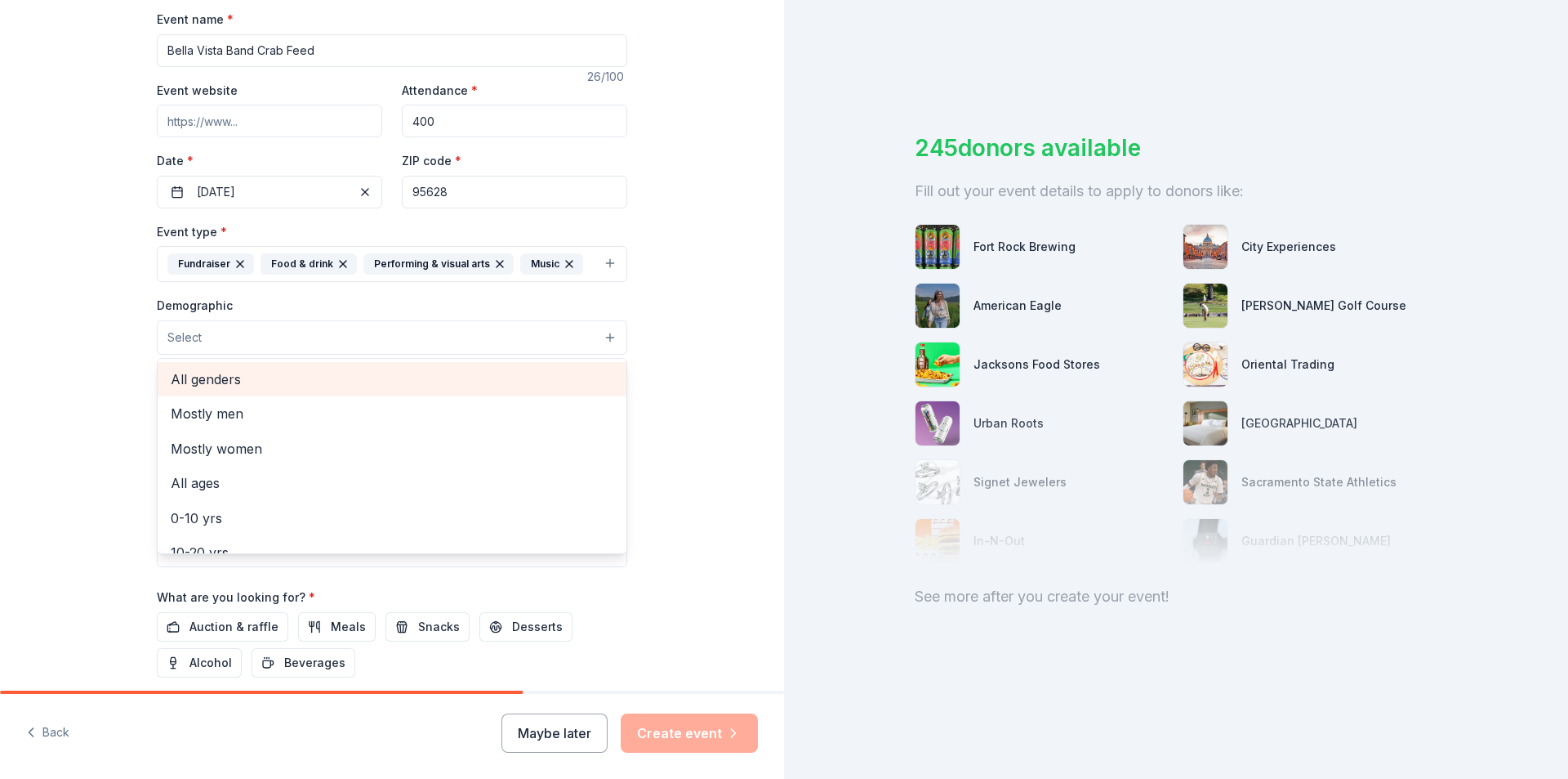
click at [233, 387] on span "All genders" at bounding box center [392, 379] width 442 height 21
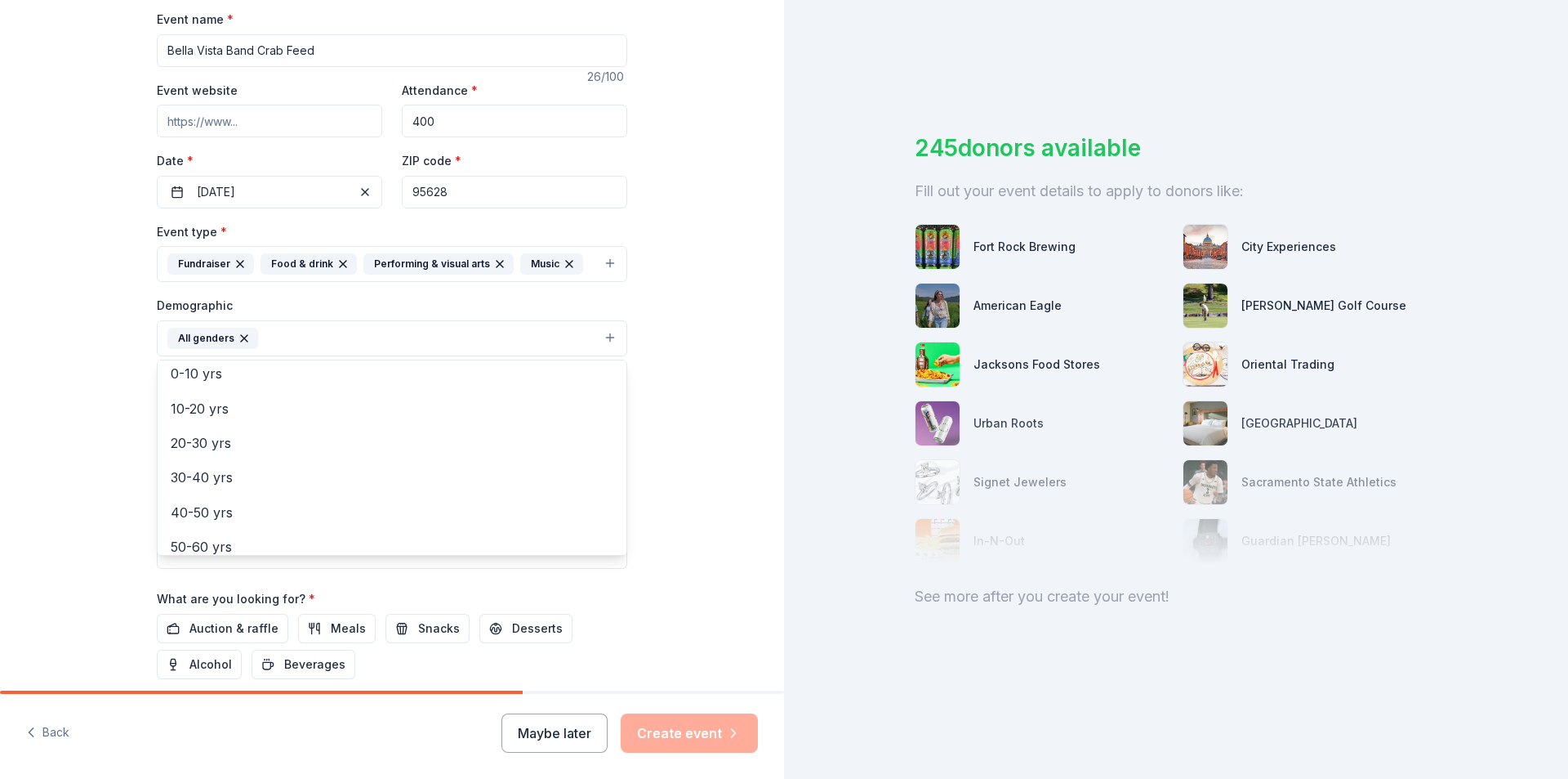
scroll to position [115, 0]
click at [222, 445] on span "20-30 yrs" at bounding box center [392, 439] width 442 height 21
click at [194, 447] on span "30-40 yrs" at bounding box center [392, 439] width 442 height 21
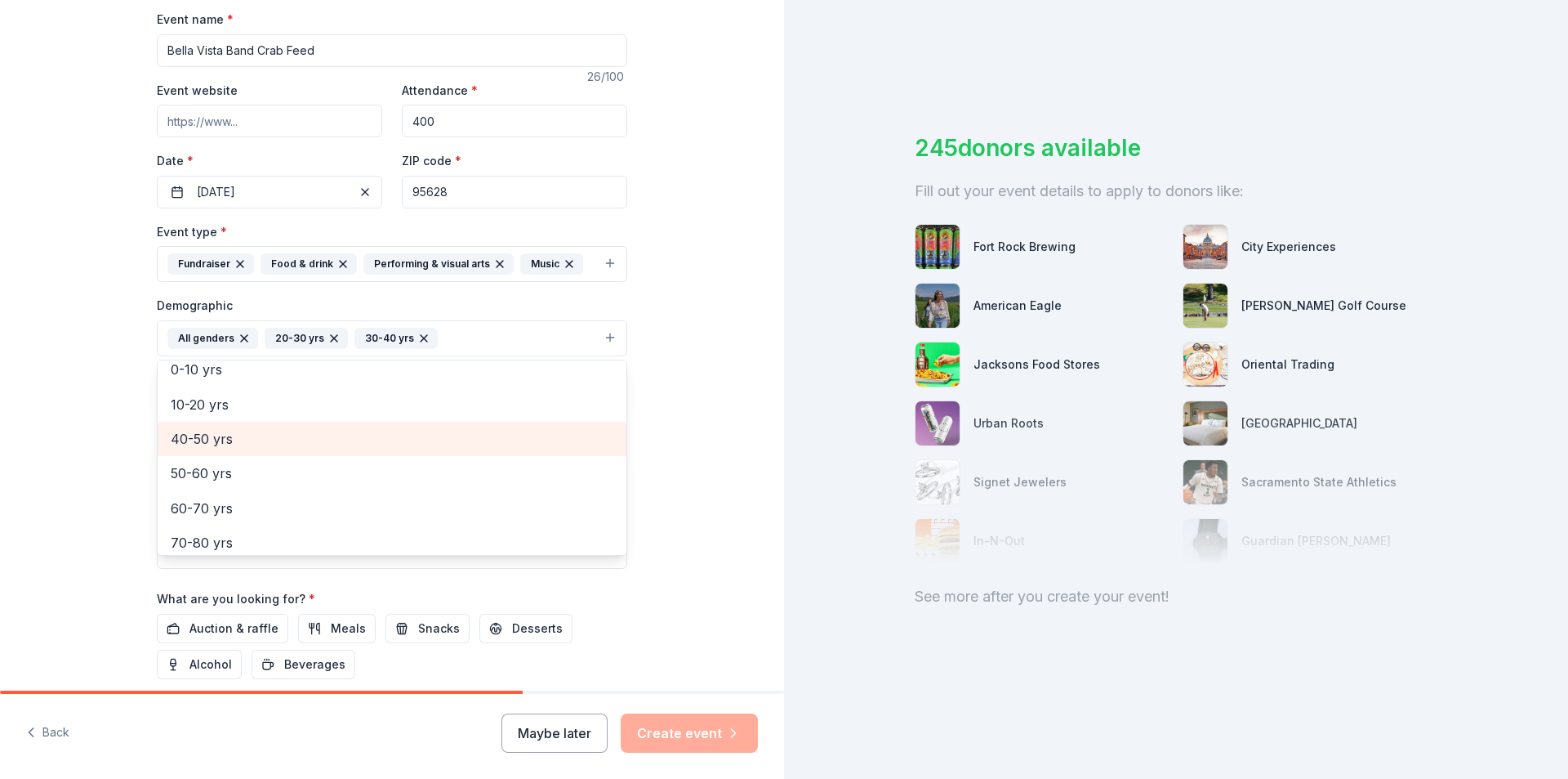
click at [199, 433] on span "40-50 yrs" at bounding box center [392, 439] width 442 height 21
click at [201, 444] on span "50-60 yrs" at bounding box center [392, 439] width 442 height 21
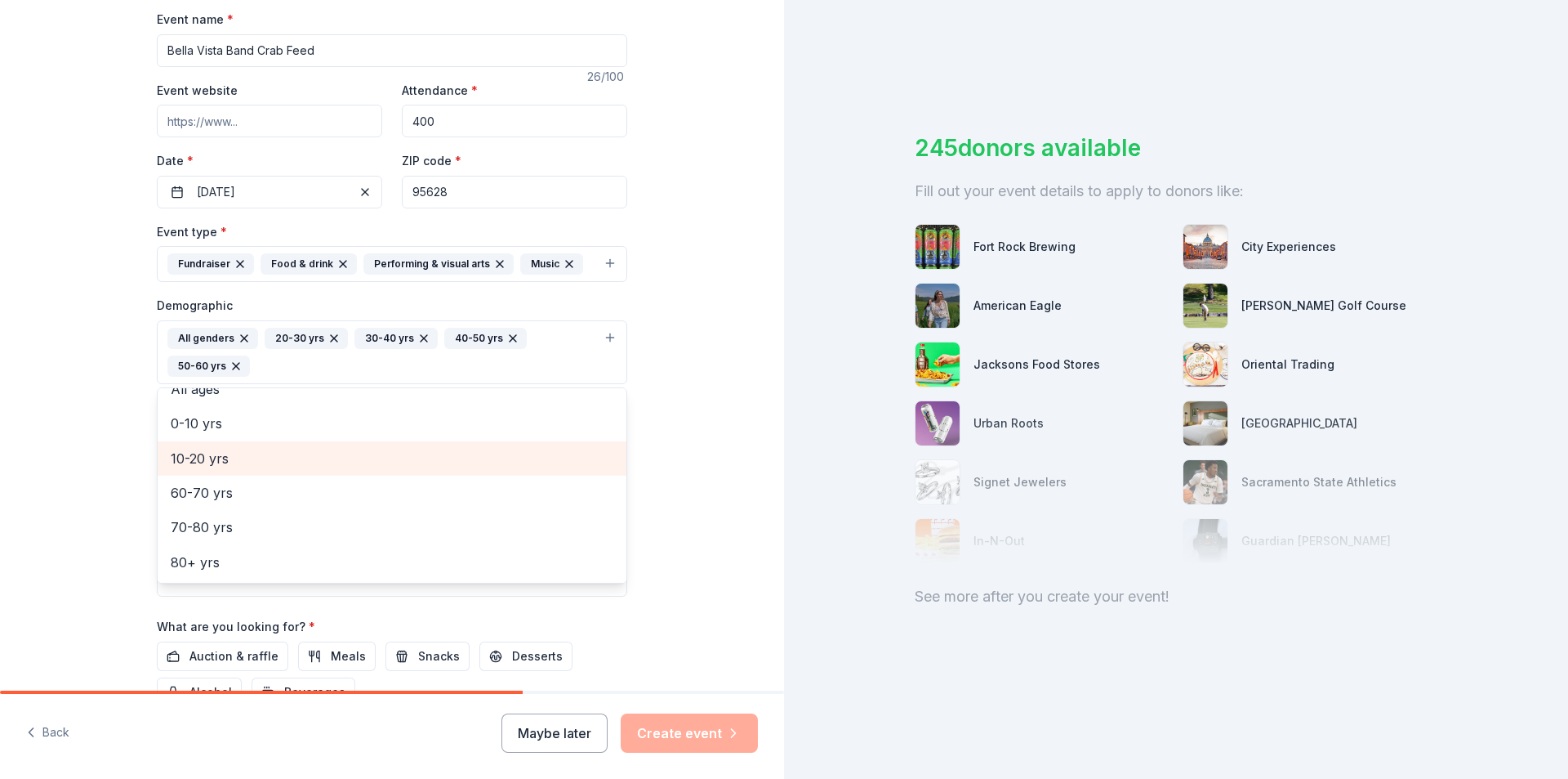
scroll to position [89, 0]
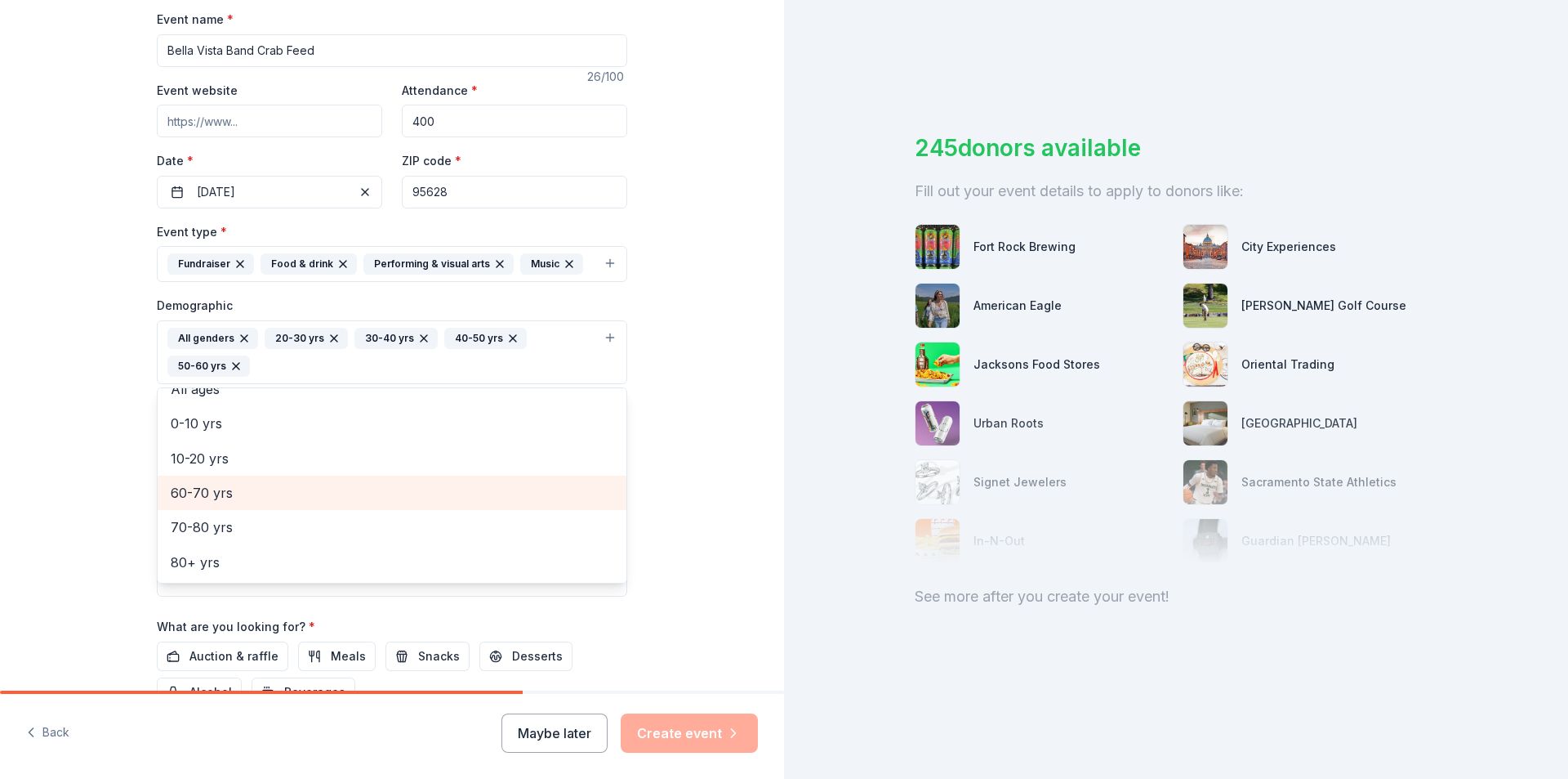
click at [217, 493] on span "60-70 yrs" at bounding box center [392, 492] width 442 height 21
click at [73, 468] on div "Tell us about your event. We'll find in-kind donations you can apply for. Event…" at bounding box center [392, 314] width 784 height 1119
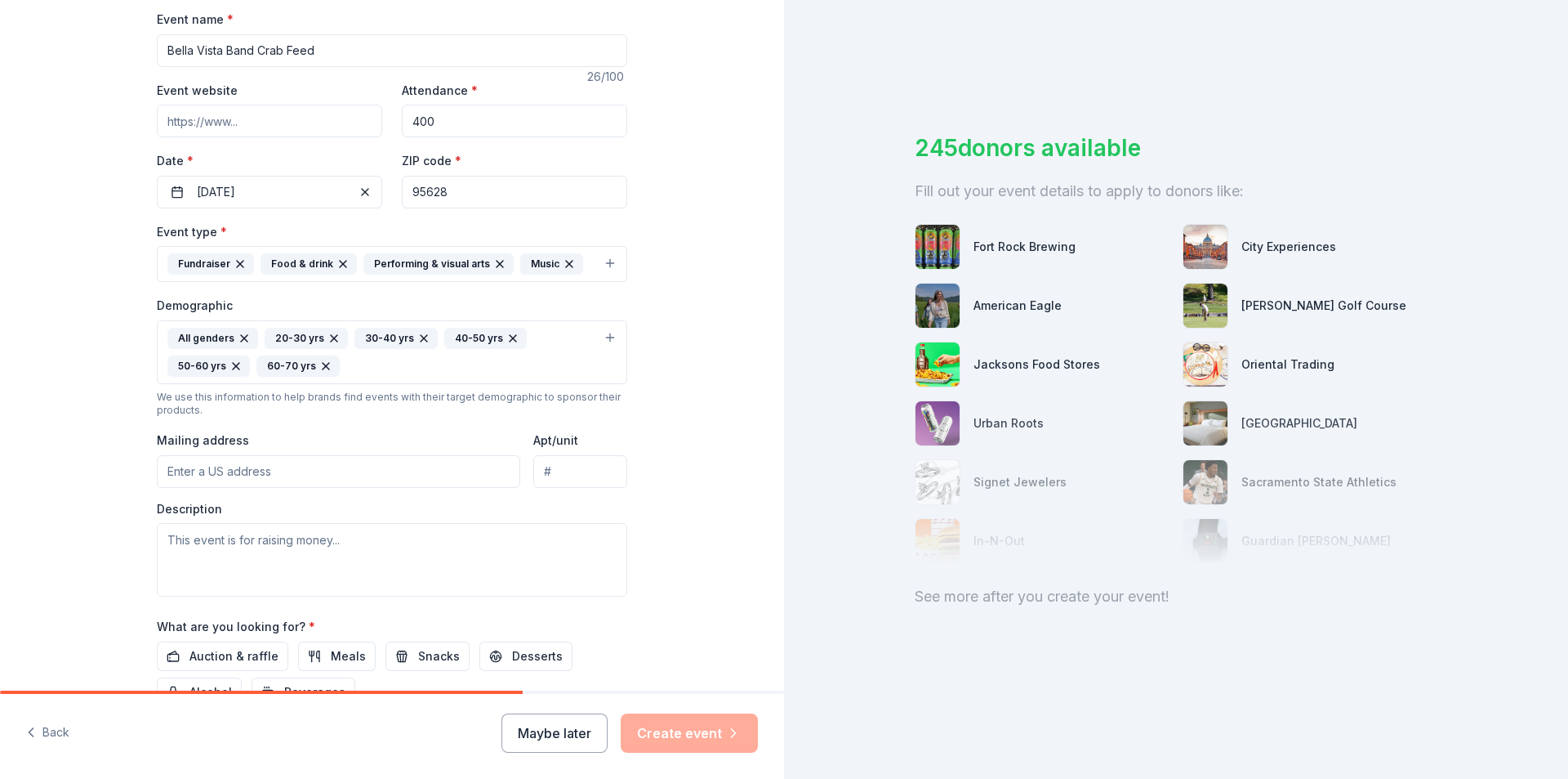
click at [267, 472] on input "Mailing address" at bounding box center [338, 471] width 364 height 32
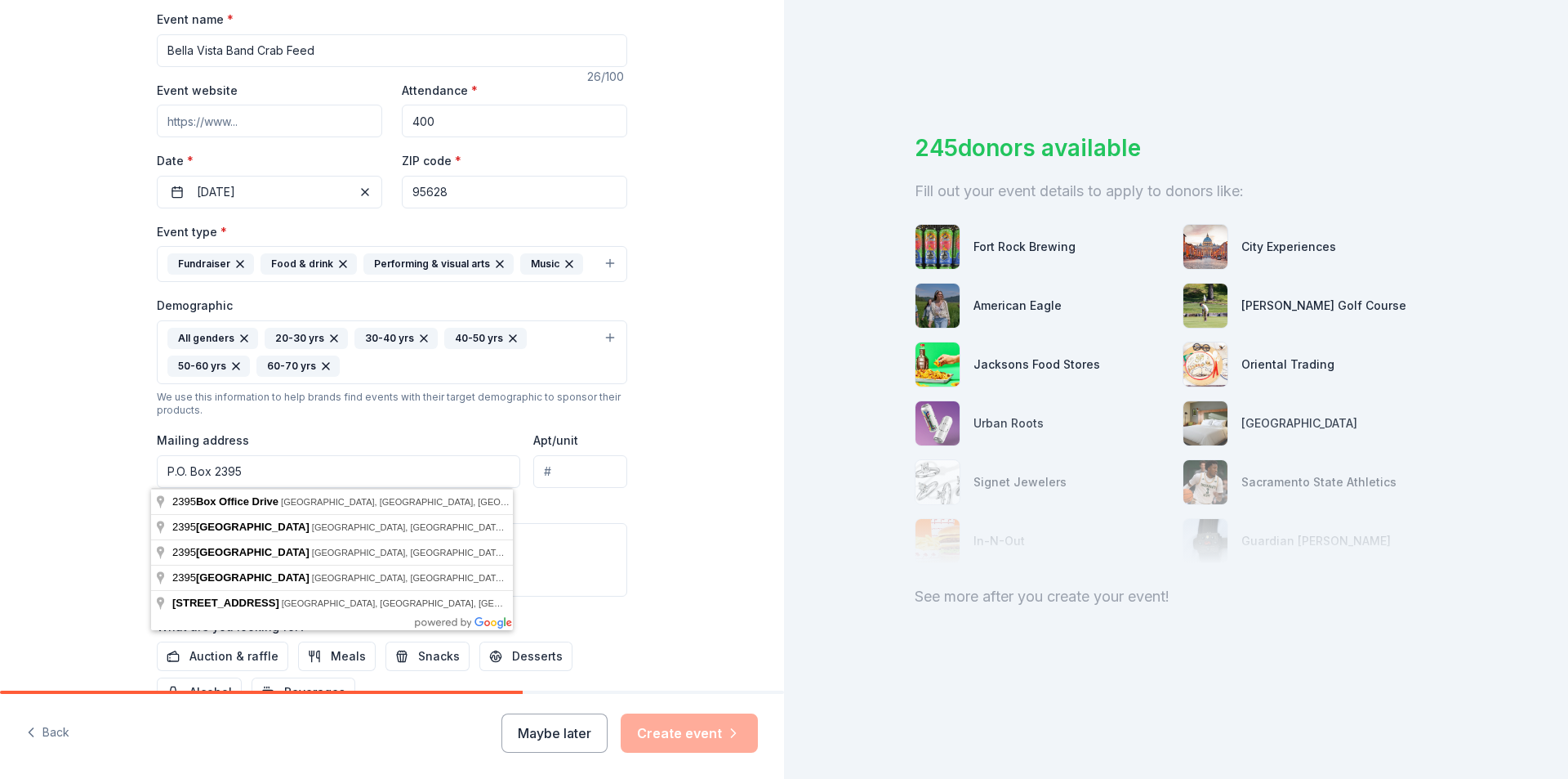
click at [85, 383] on div "Tell us about your event. We'll find in-kind donations you can apply for. Event…" at bounding box center [392, 314] width 784 height 1119
click at [258, 478] on input "P.O. Box 2395" at bounding box center [338, 471] width 364 height 32
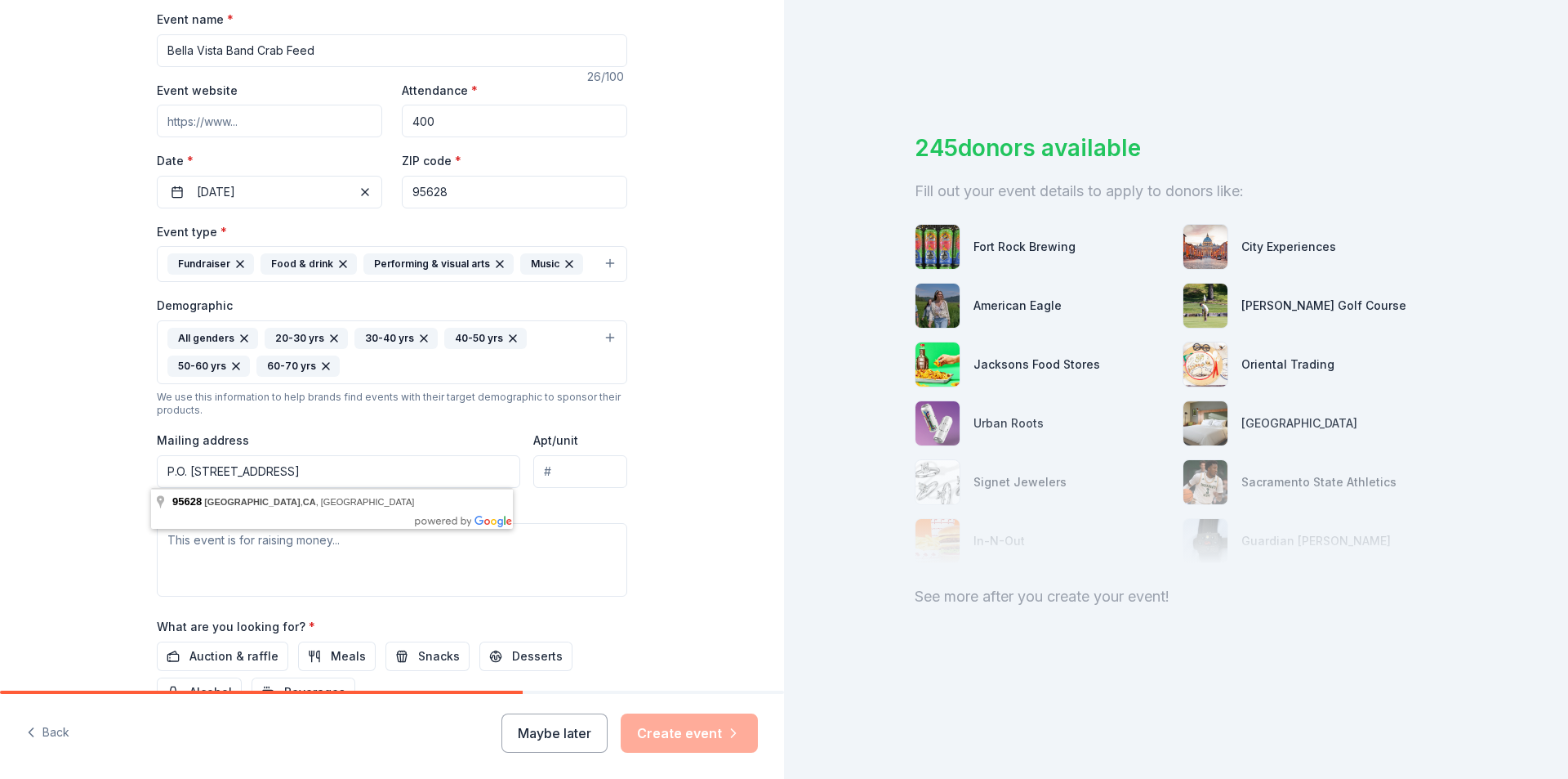
type input "P.O. Box 2395, Fair Oaks, CA 95628"
click at [106, 510] on div "Tell us about your event. We'll find in-kind donations you can apply for. Event…" at bounding box center [392, 314] width 784 height 1119
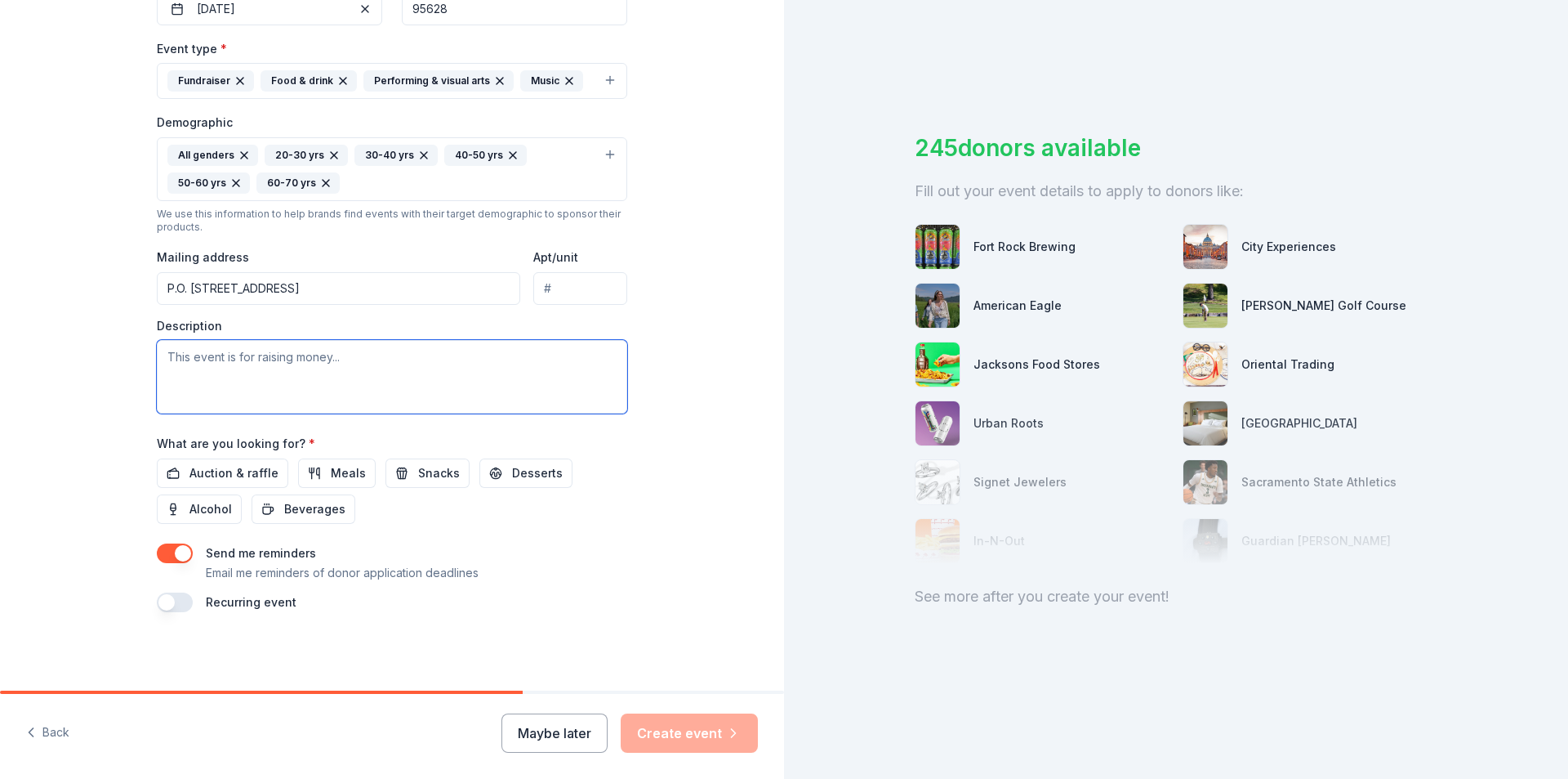
paste textarea "Bella Vista High School Band and Auxiliary programs are funded fully through sp…"
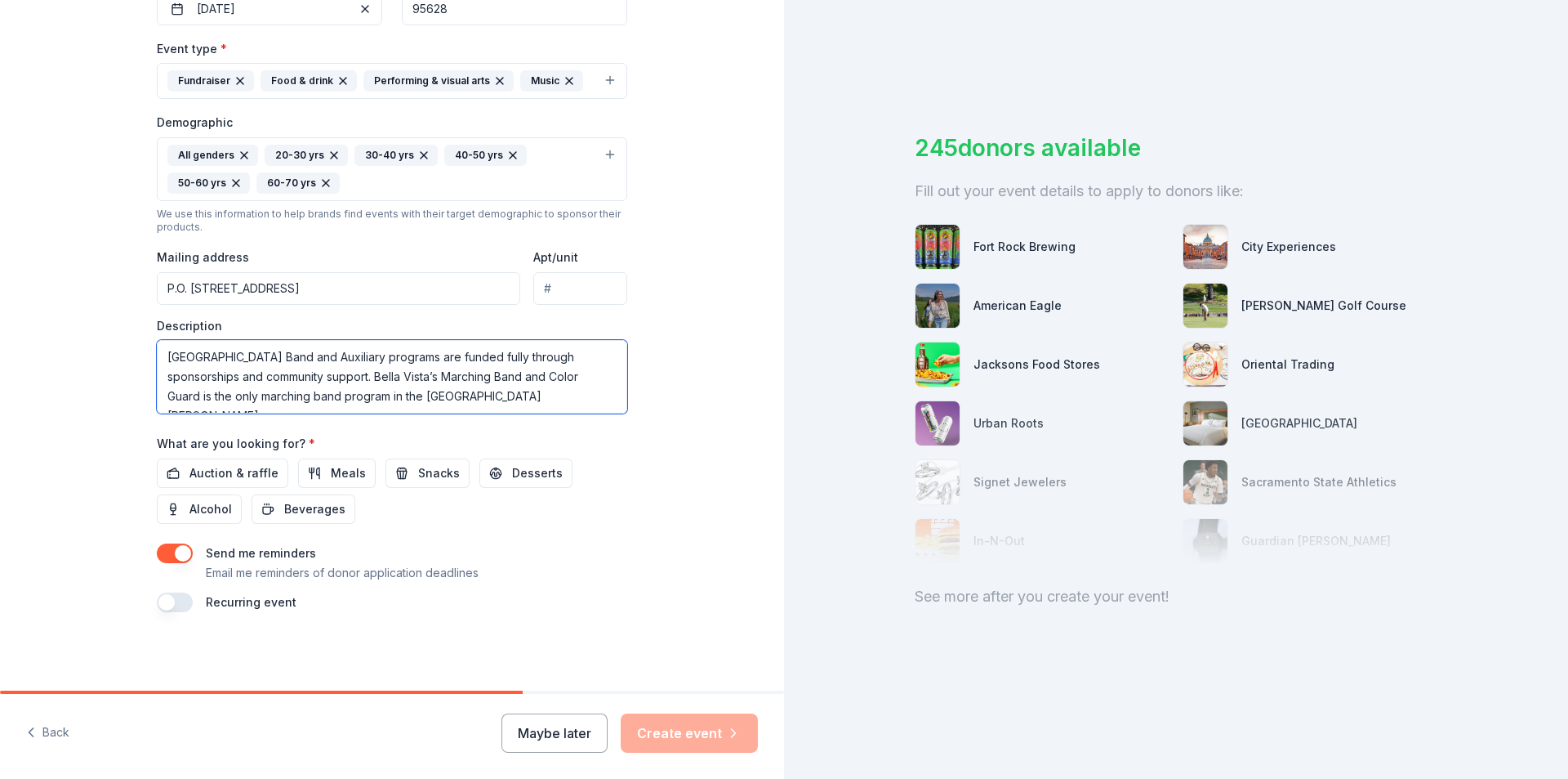
scroll to position [138, 0]
click at [523, 397] on textarea "Bella Vista High School Band and Auxiliary programs are funded fully through sp…" at bounding box center [392, 377] width 470 height 74
paste textarea "Marching Band & Color Guard | Winter Percussion & Winter Guard | Concert Band |…"
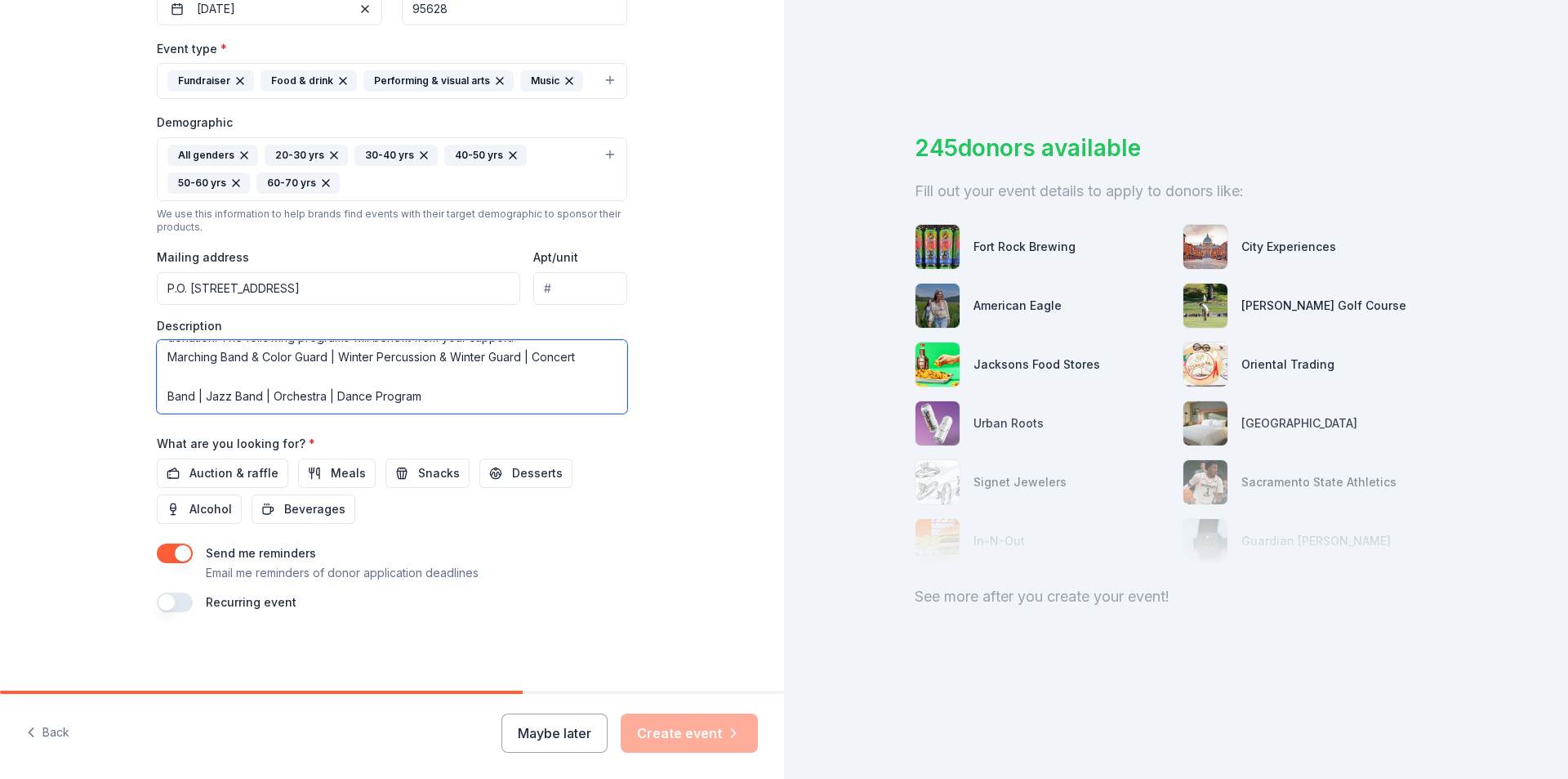
click at [167, 378] on textarea "Bella Vista High School Band and Auxiliary programs are funded fully through sp…" at bounding box center [392, 377] width 470 height 74
click at [168, 373] on textarea "Bella Vista High School Band and Auxiliary programs are funded fully through sp…" at bounding box center [392, 377] width 470 height 74
paste textarea "This is the largest fundraiser of the year for the band and auxiliary programs.…"
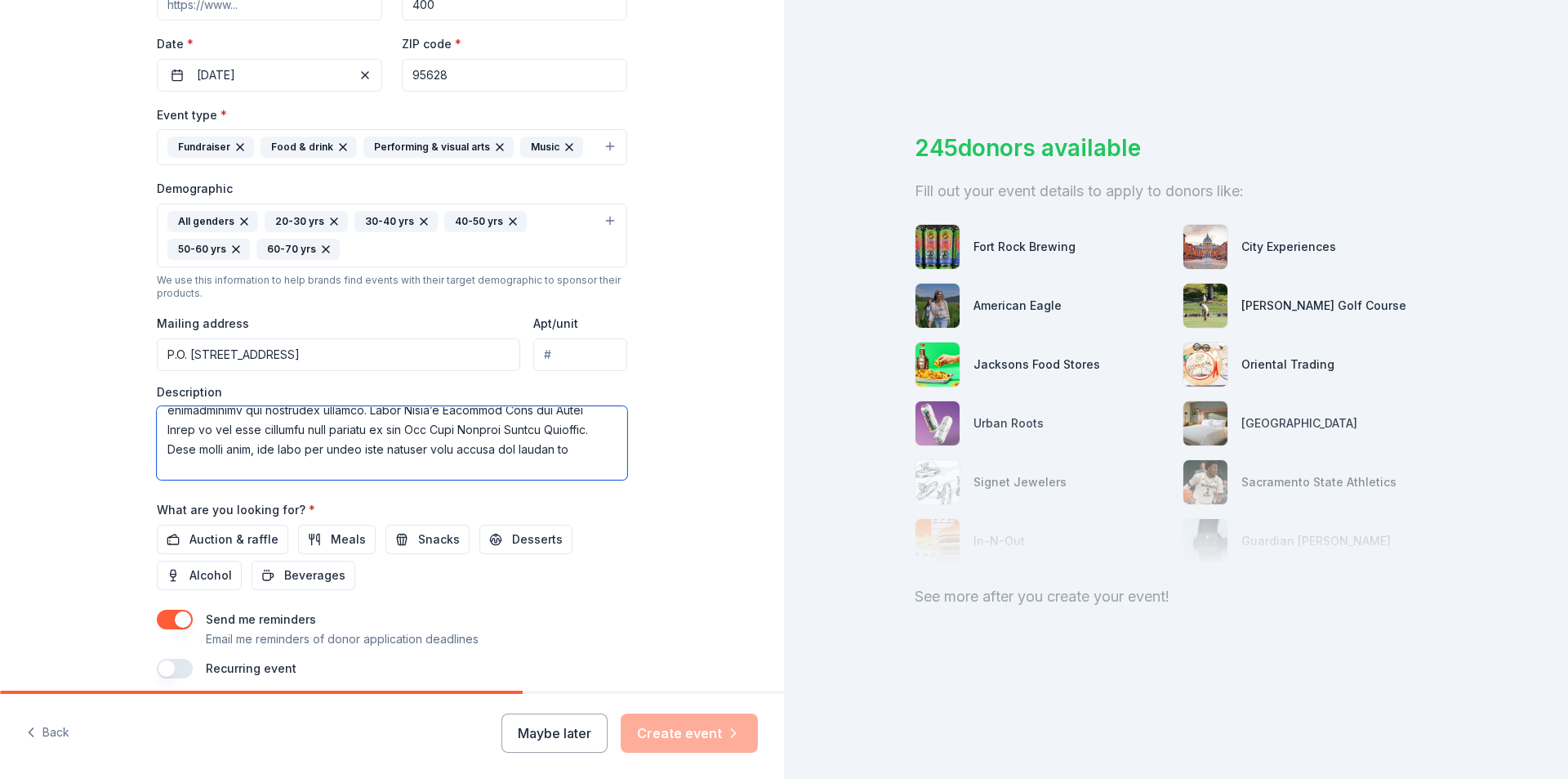
scroll to position [66, 0]
click at [157, 474] on textarea at bounding box center [392, 443] width 470 height 74
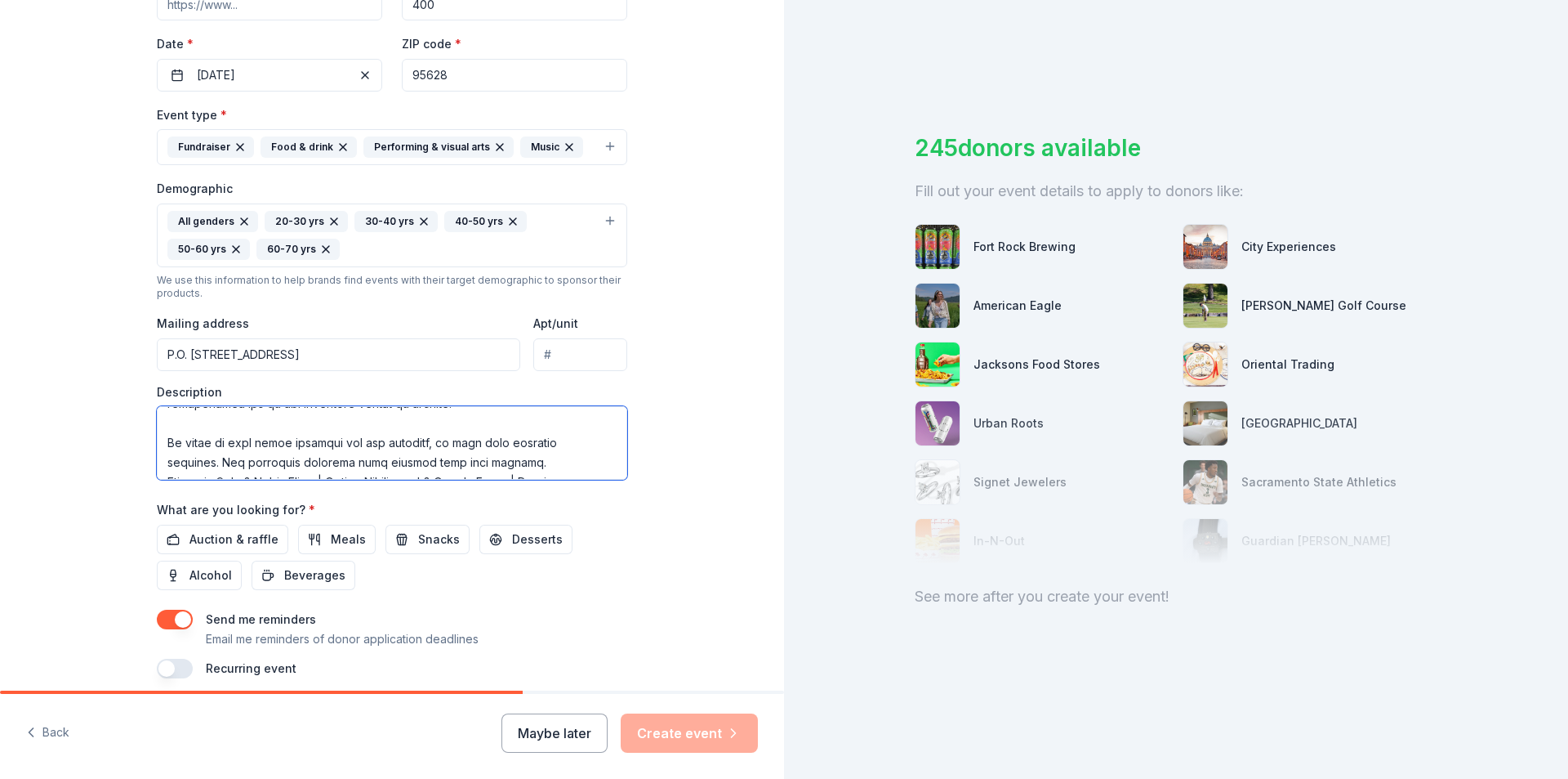
scroll to position [131, 0]
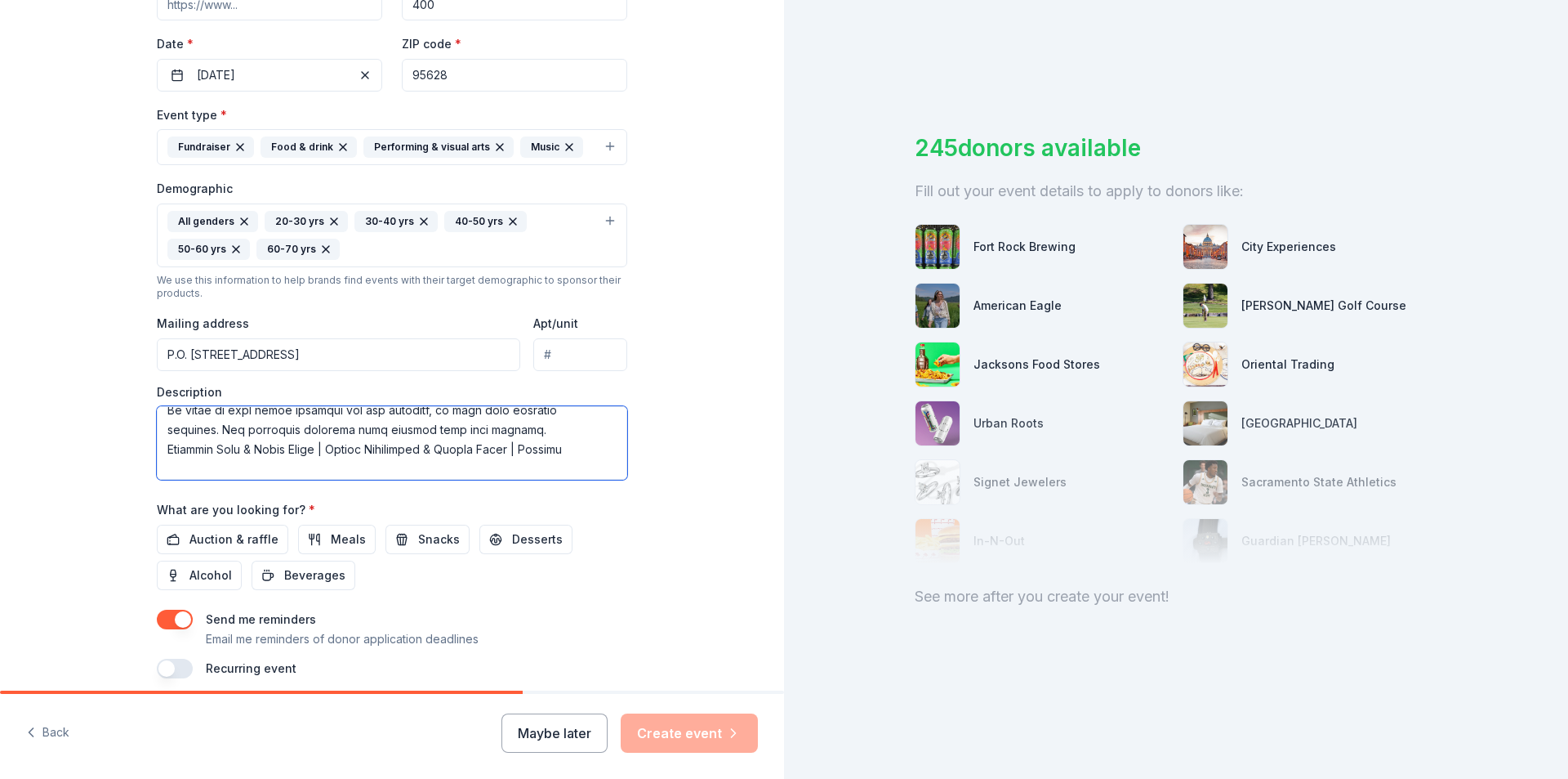
drag, startPoint x: 163, startPoint y: 427, endPoint x: 291, endPoint y: 437, distance: 128.4
click at [166, 427] on textarea at bounding box center [392, 443] width 470 height 74
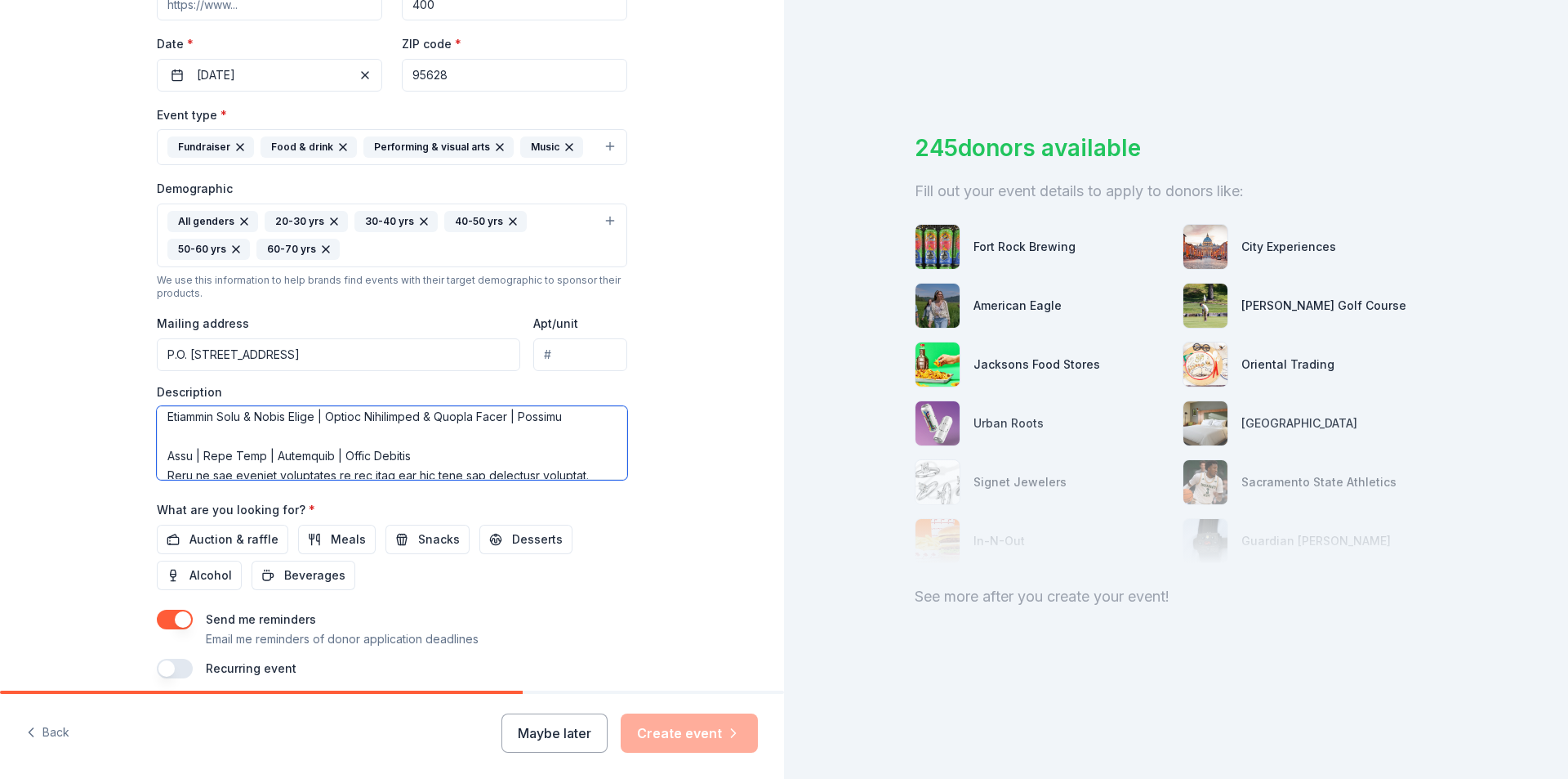
click at [157, 475] on textarea at bounding box center [392, 443] width 470 height 74
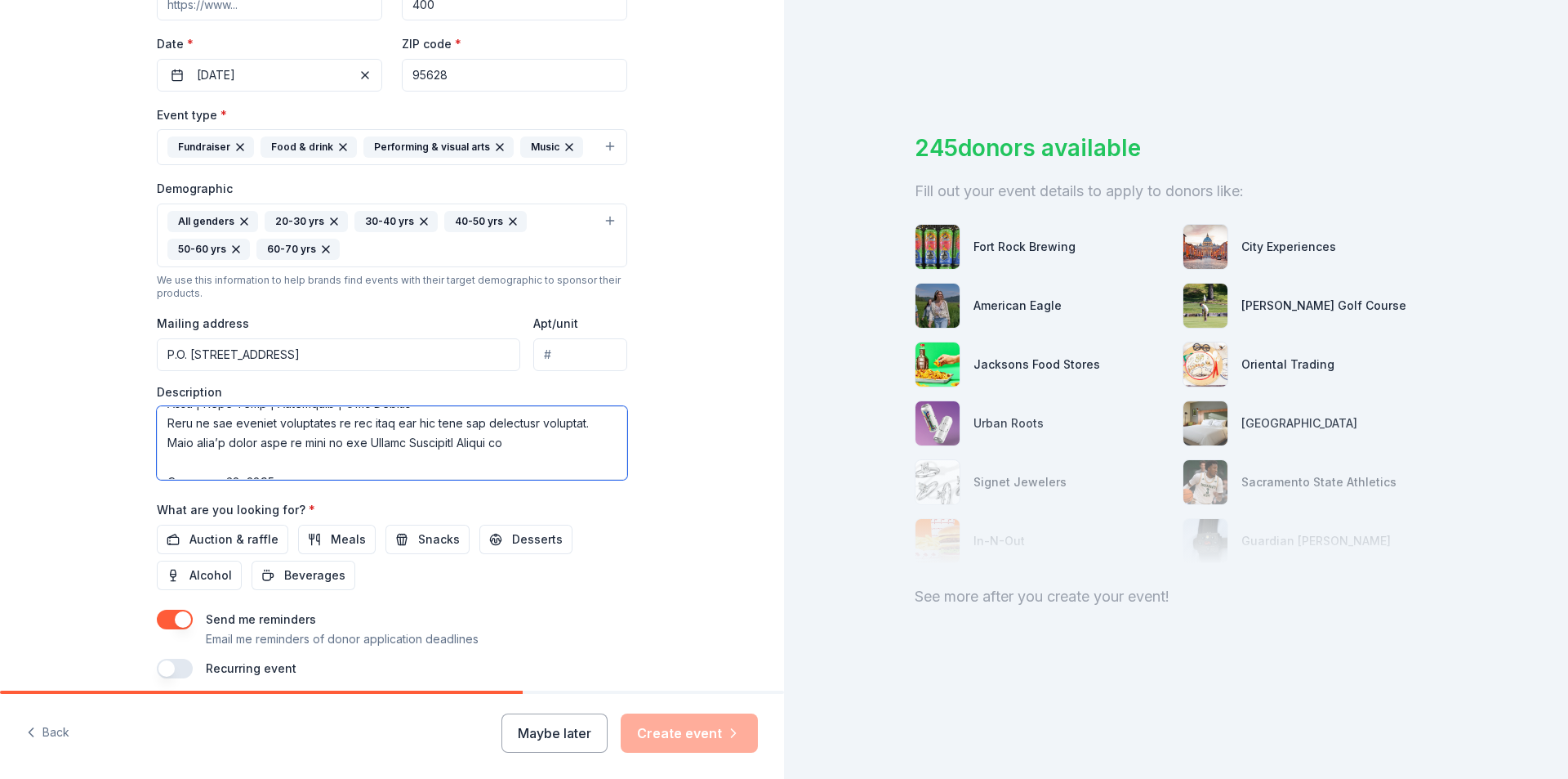
scroll to position [209, 0]
click at [161, 469] on textarea at bounding box center [392, 443] width 470 height 74
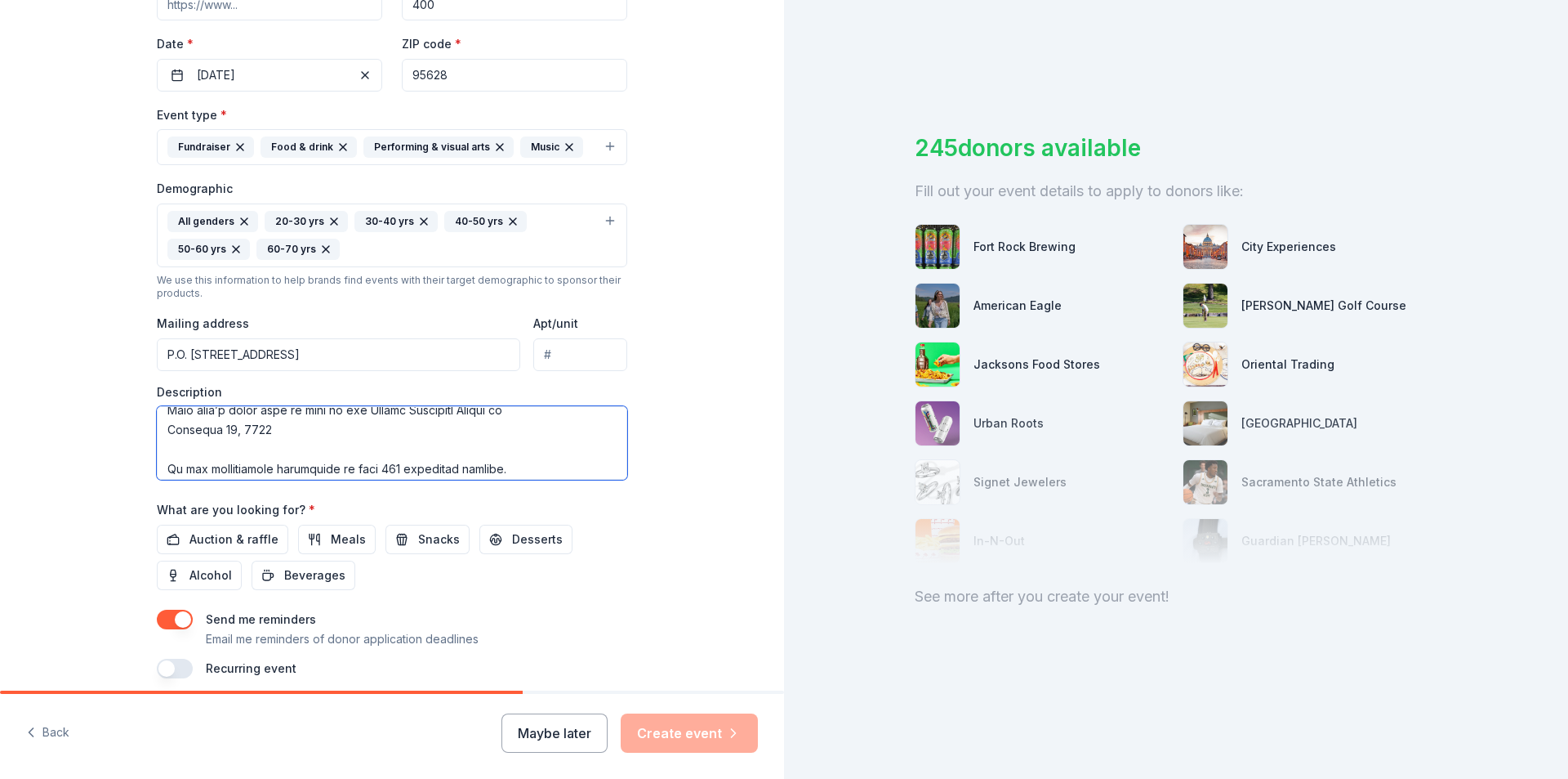
scroll to position [242, 0]
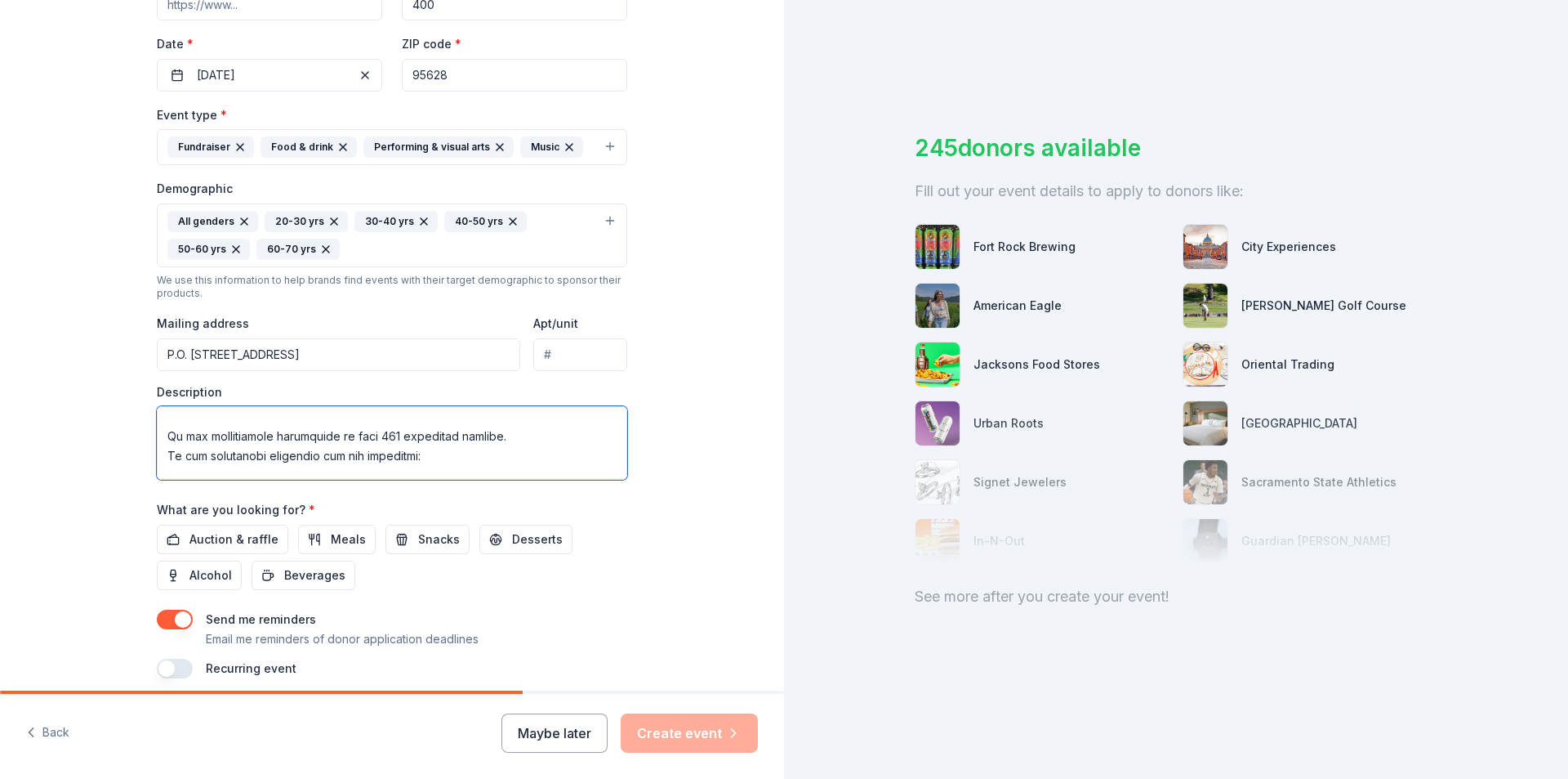
click at [163, 454] on textarea at bounding box center [392, 443] width 470 height 74
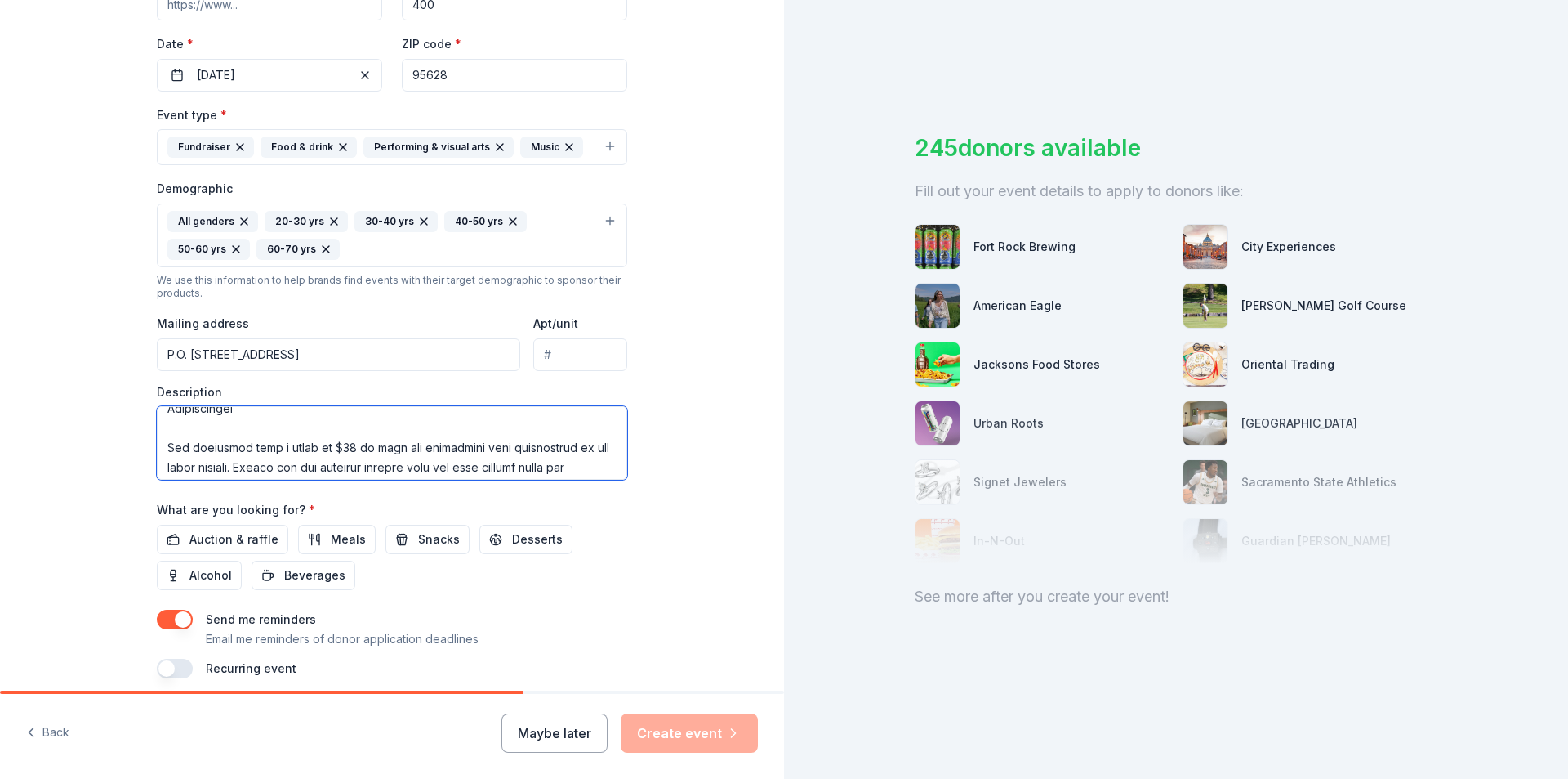
scroll to position [335, 0]
click at [158, 439] on textarea at bounding box center [392, 443] width 470 height 74
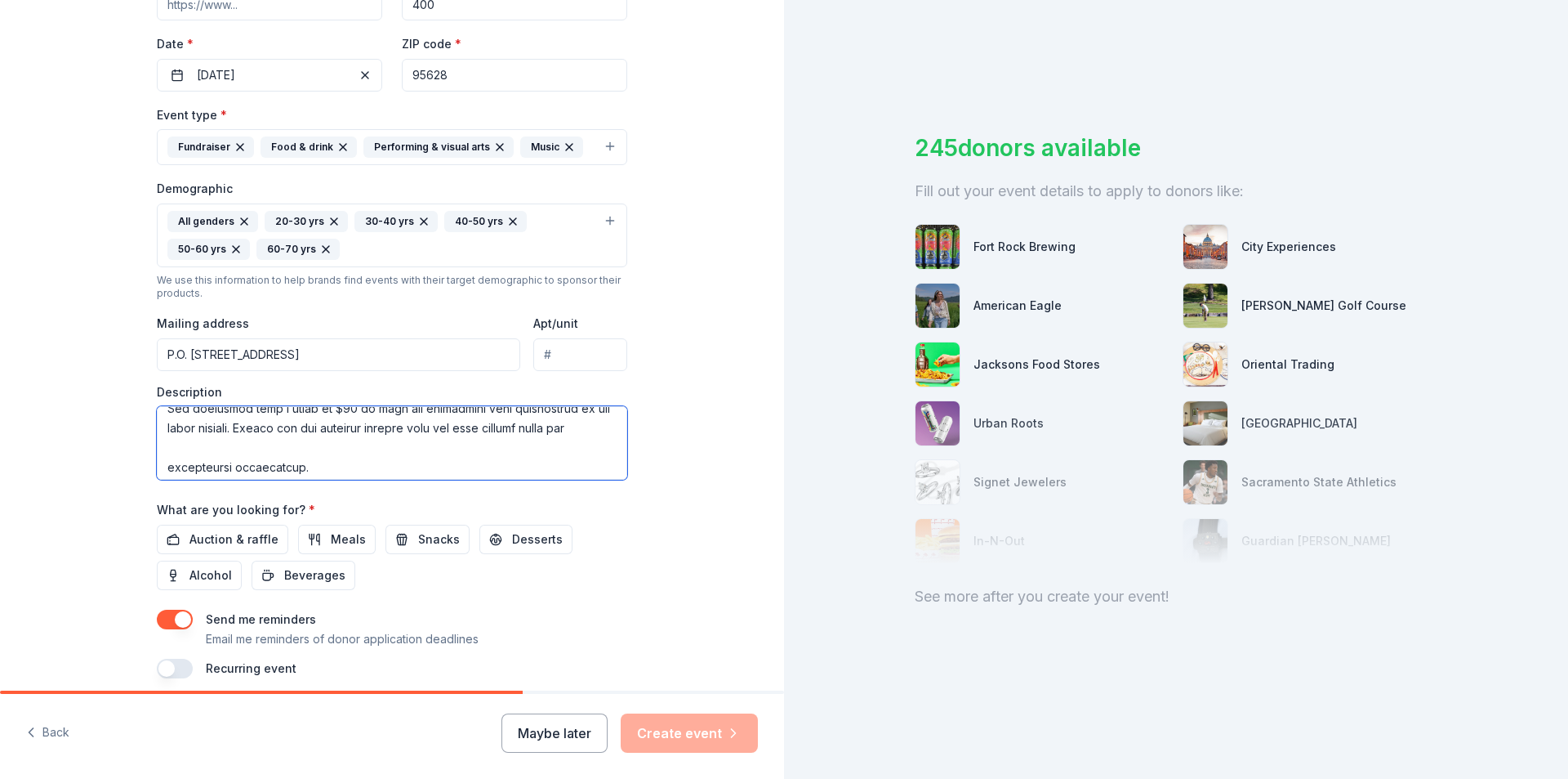
scroll to position [400, 0]
click at [157, 460] on textarea at bounding box center [392, 443] width 470 height 74
type textarea "Bella Vista High School Band and Auxiliary programs are funded fully through sp…"
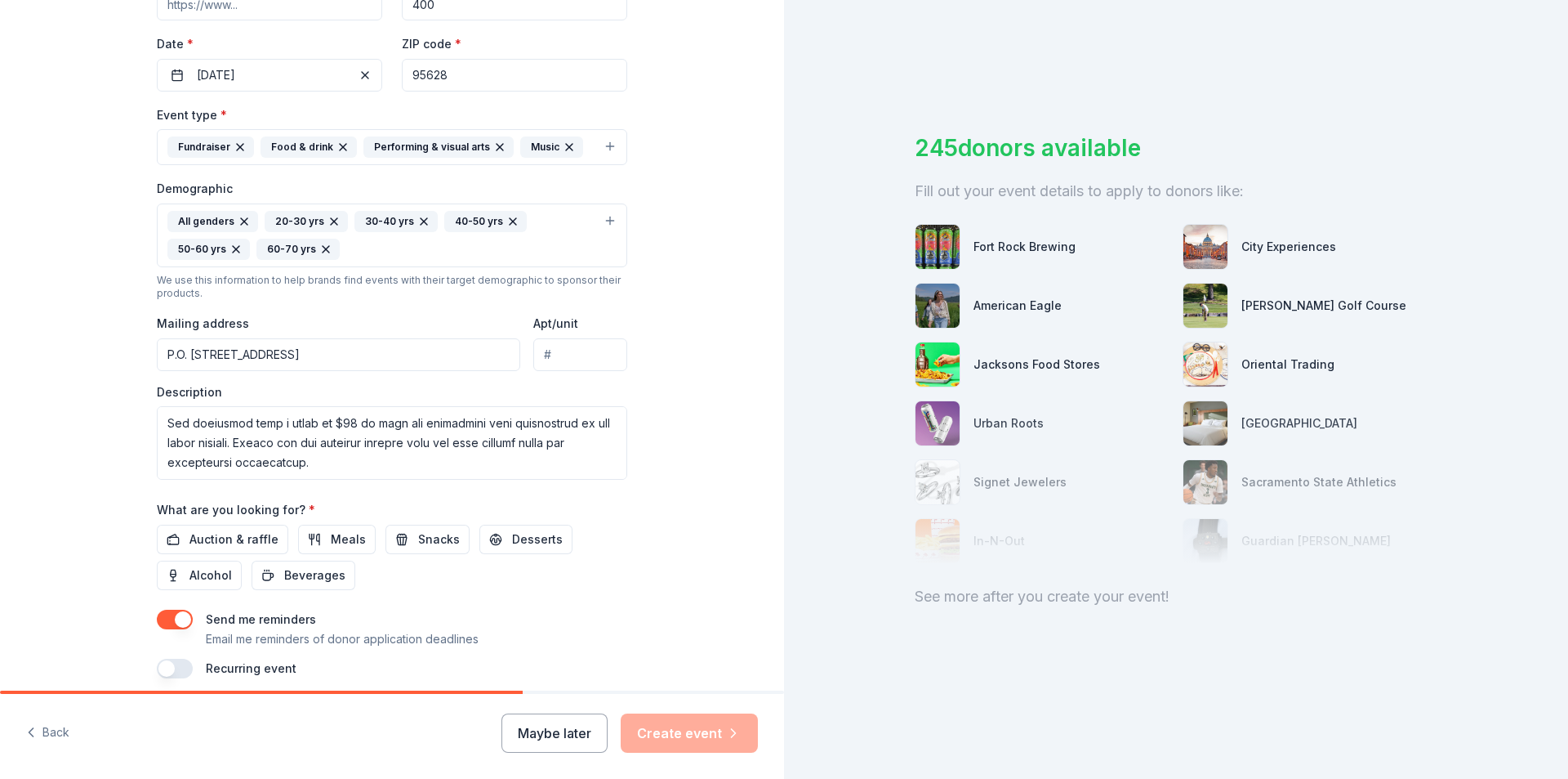
scroll to position [428, 0]
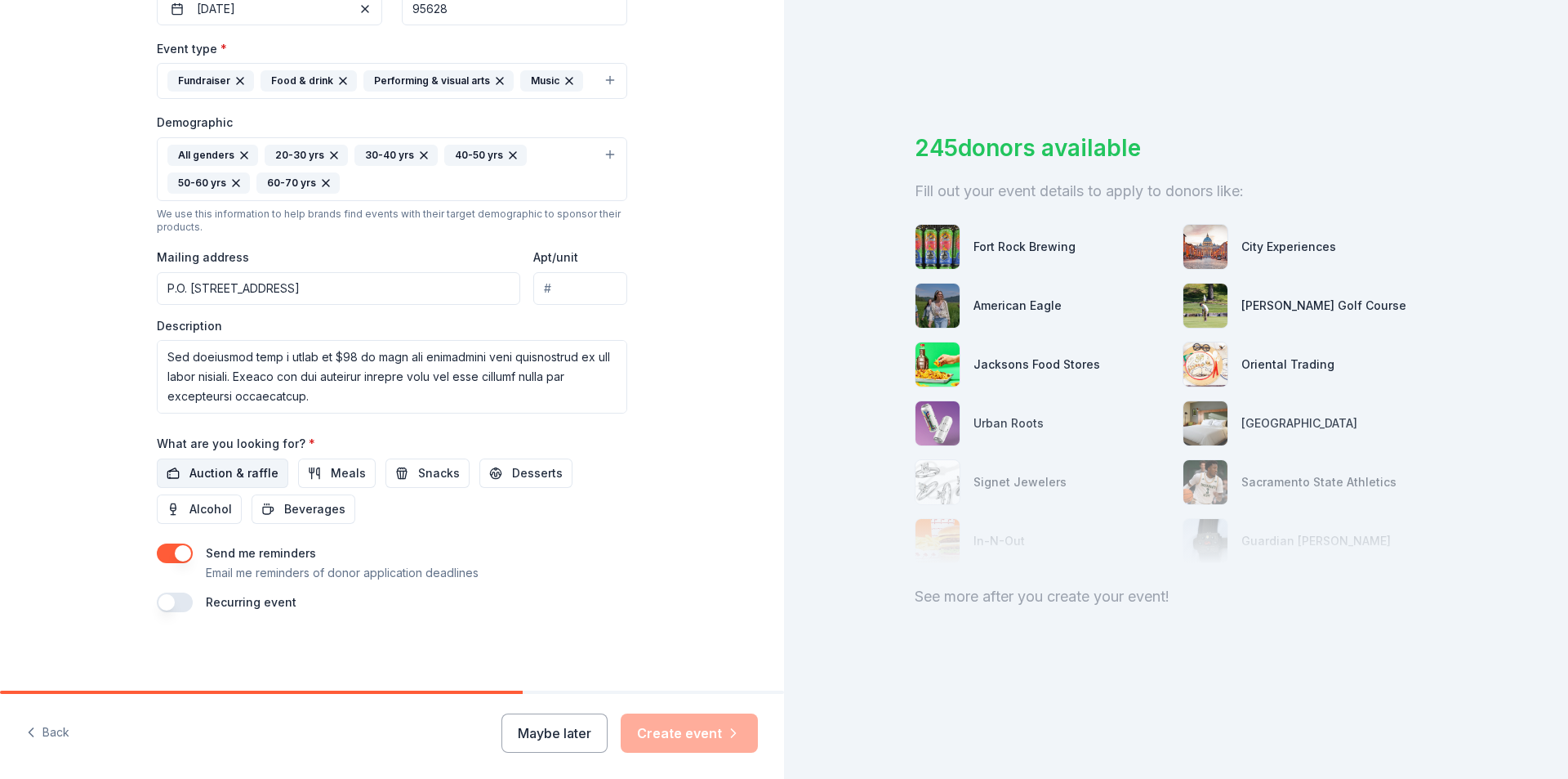
click at [189, 477] on span "Auction & raffle" at bounding box center [234, 473] width 89 height 19
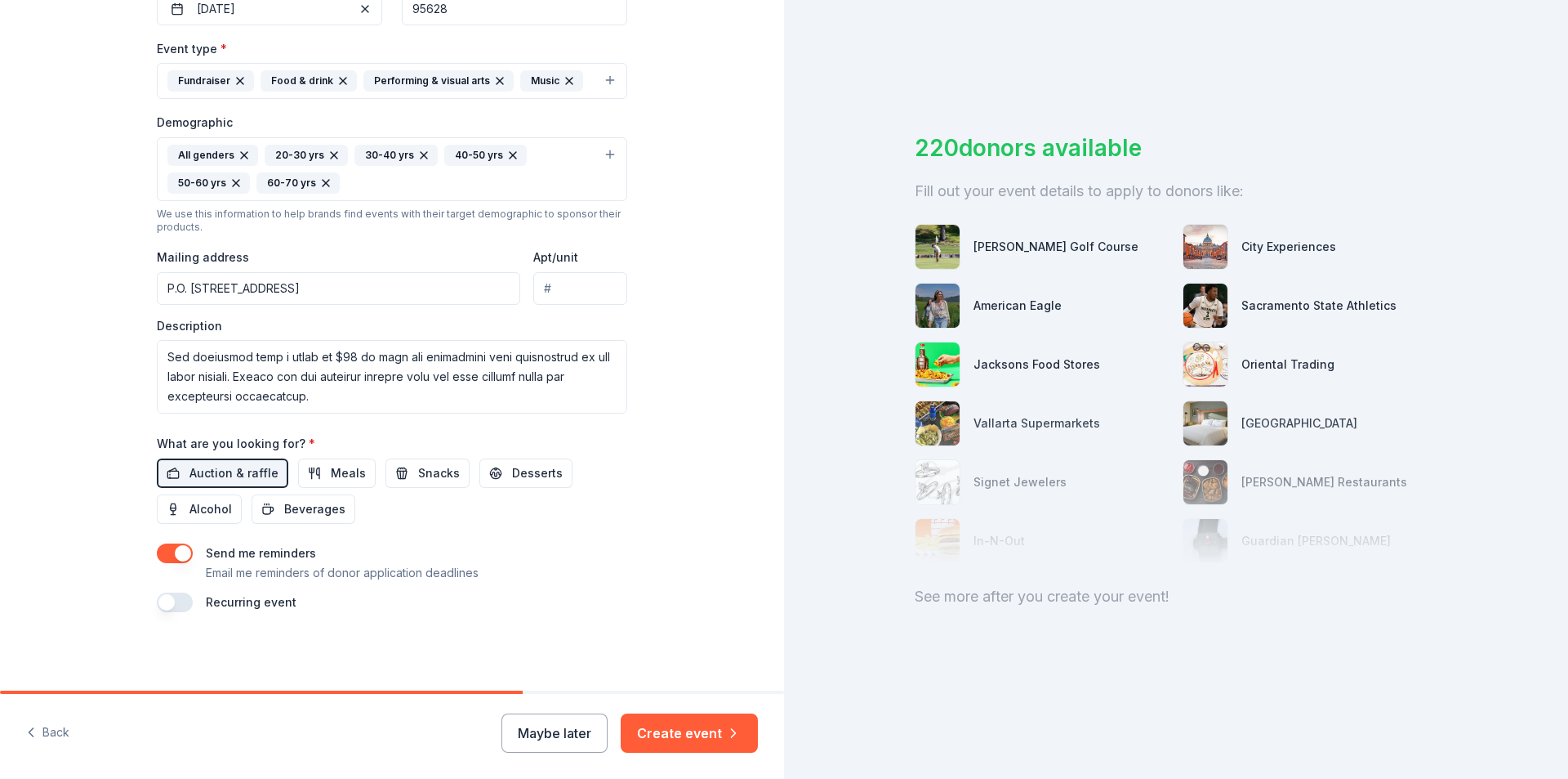
drag, startPoint x: 683, startPoint y: 722, endPoint x: 703, endPoint y: 705, distance: 26.2
click at [683, 723] on button "Create event" at bounding box center [689, 733] width 138 height 39
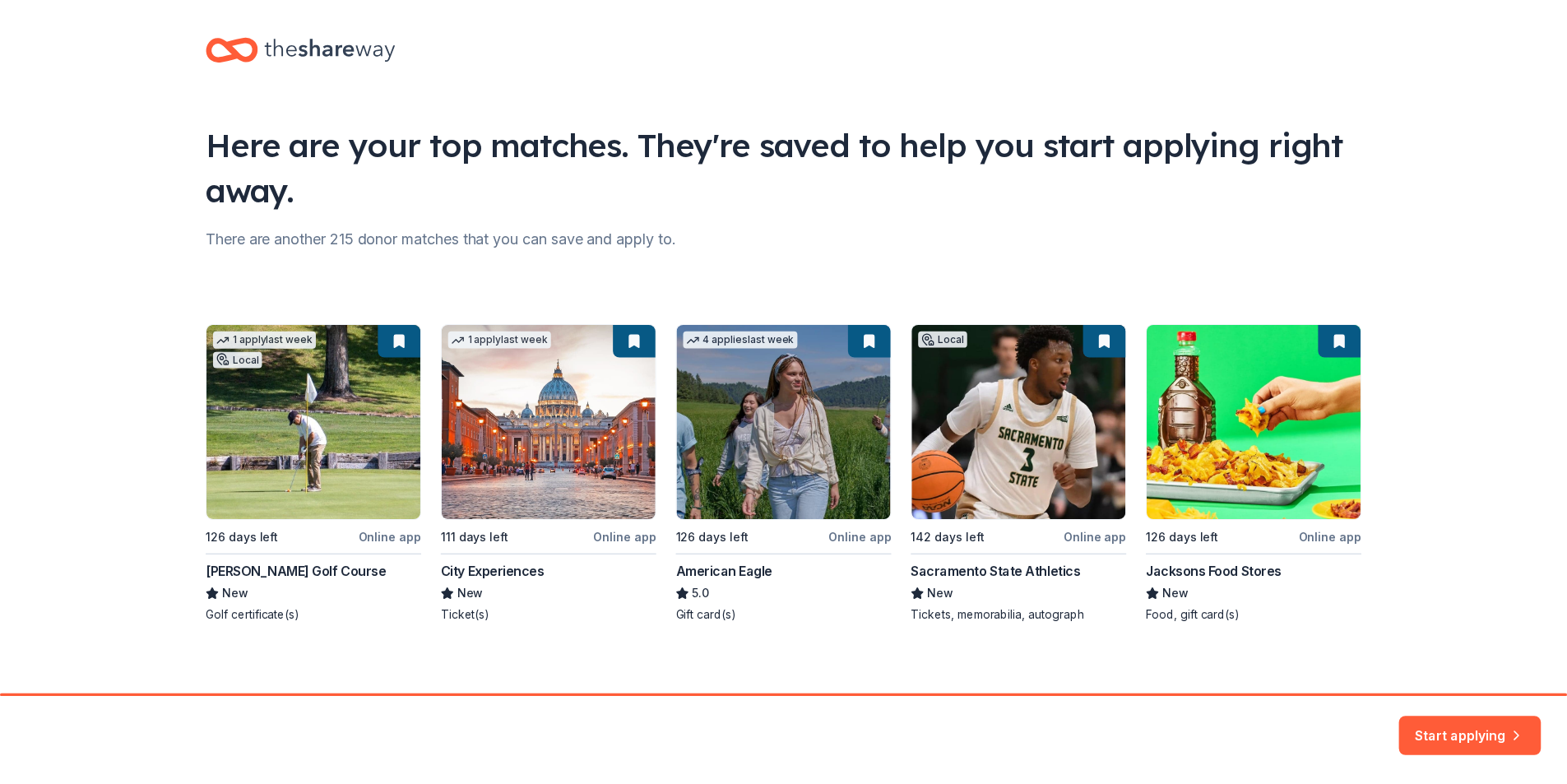
scroll to position [19, 0]
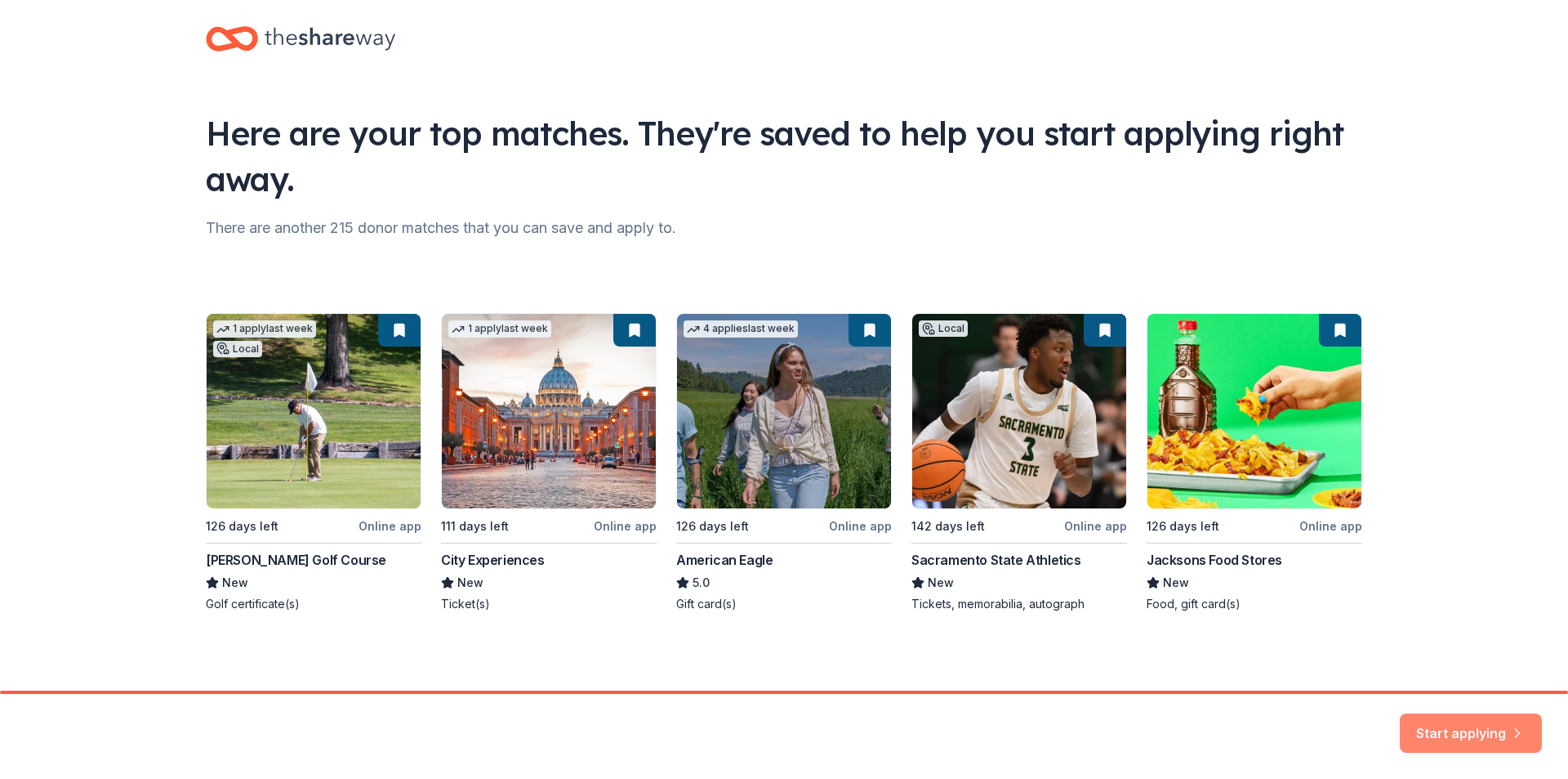
click at [1454, 725] on button "Start applying" at bounding box center [1471, 725] width 142 height 39
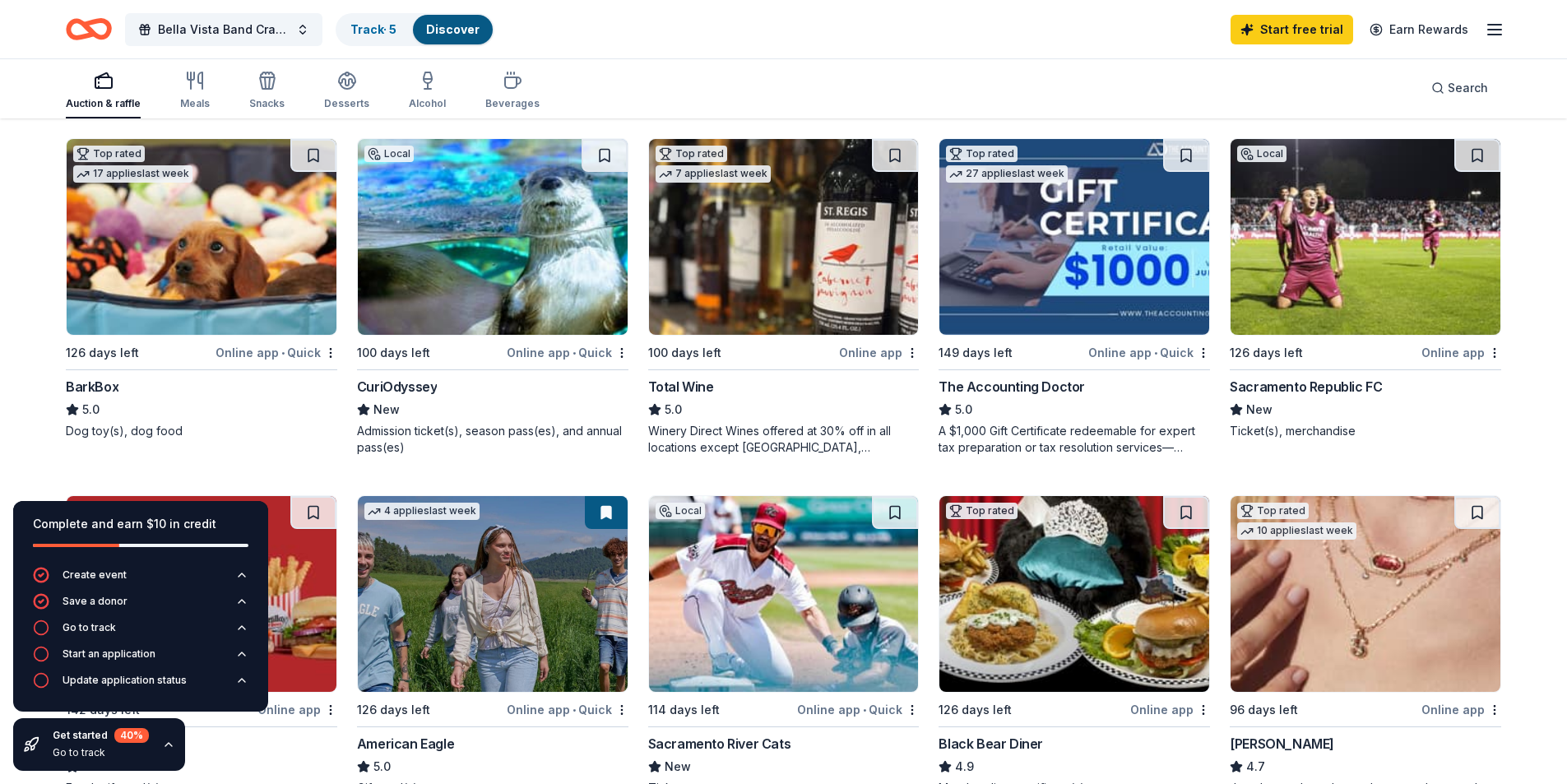
scroll to position [507, 0]
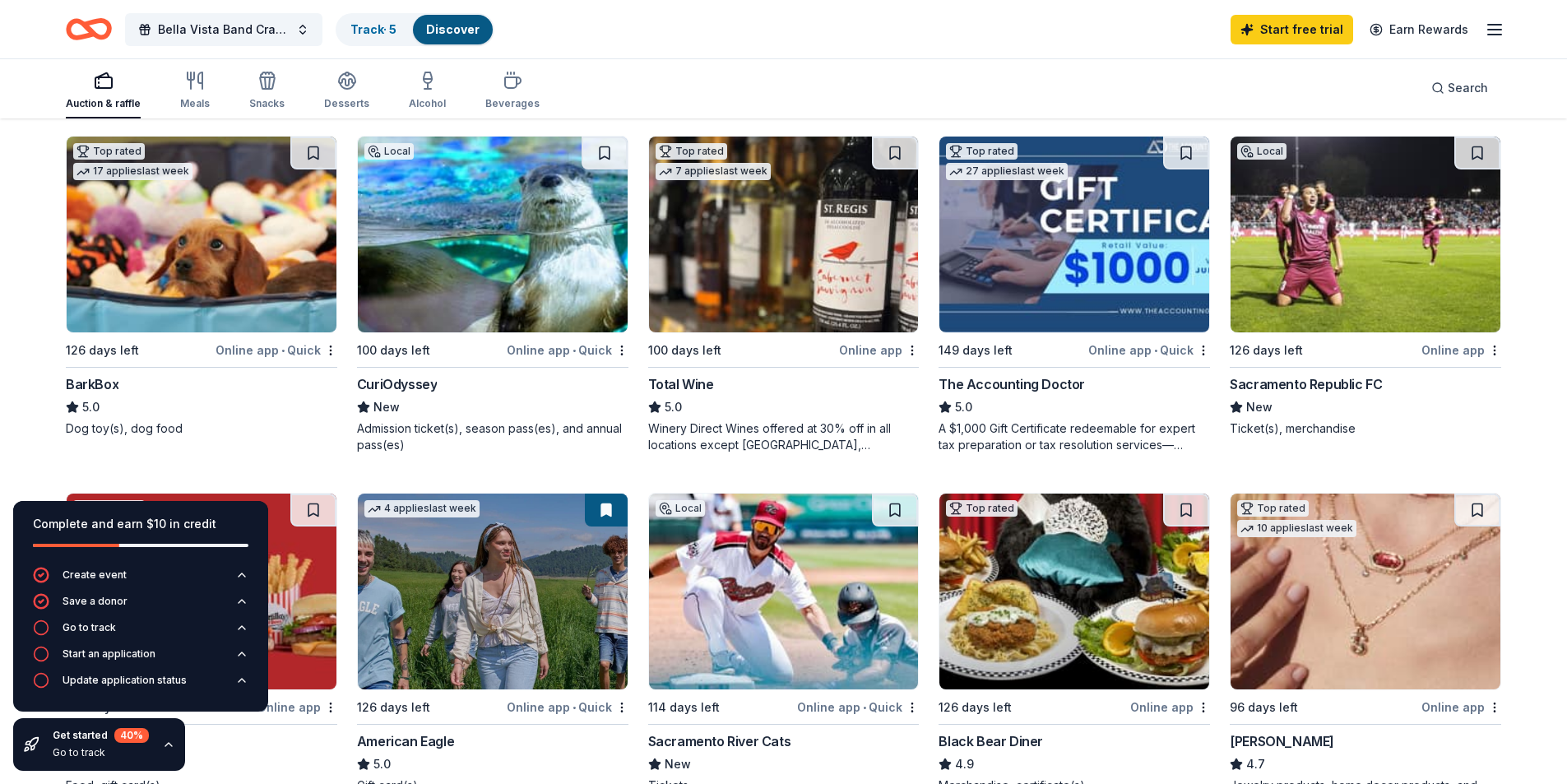
click at [1347, 254] on img at bounding box center [1366, 235] width 270 height 196
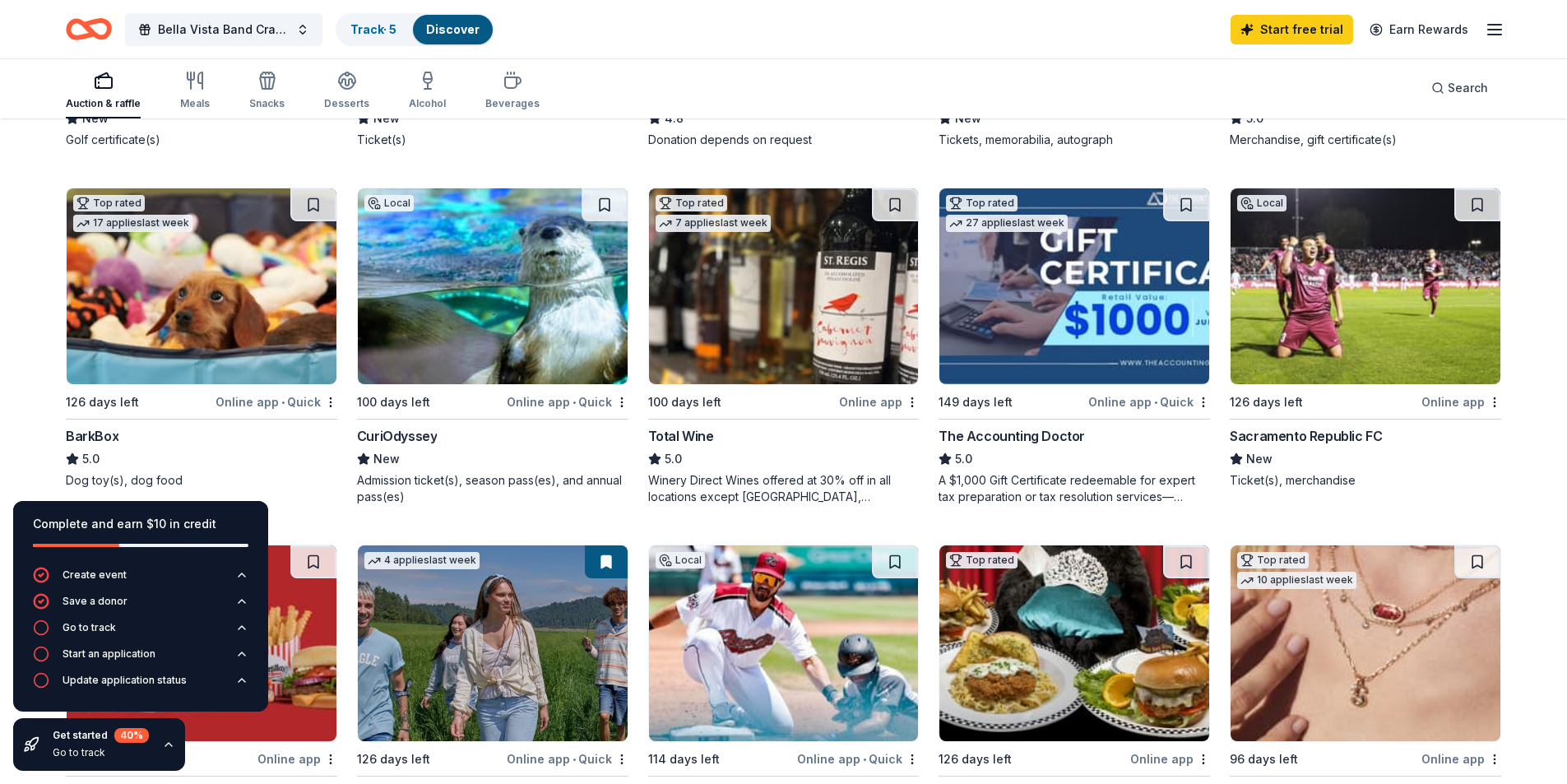
scroll to position [453, 0]
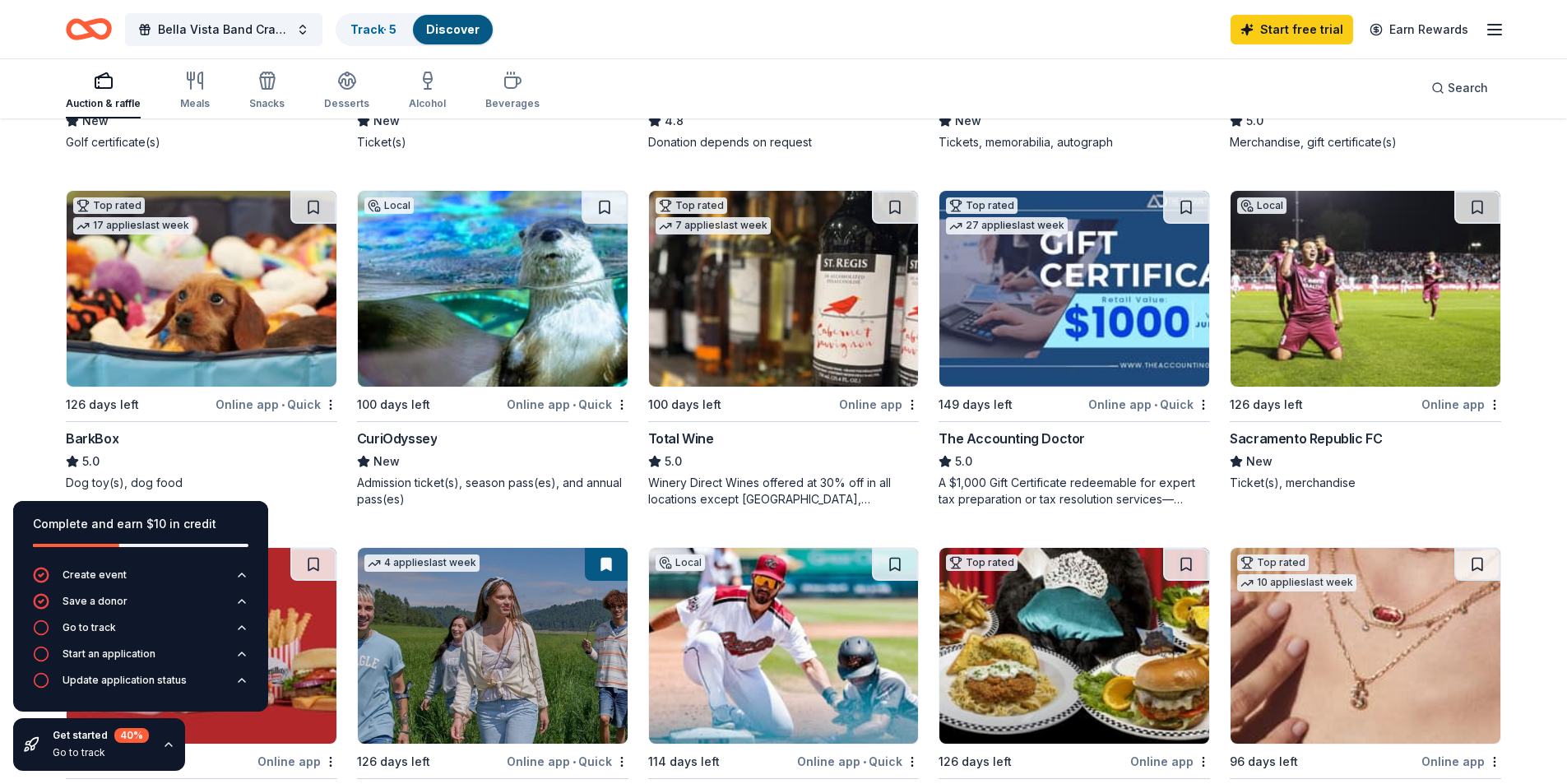
click at [736, 243] on img at bounding box center [784, 288] width 270 height 196
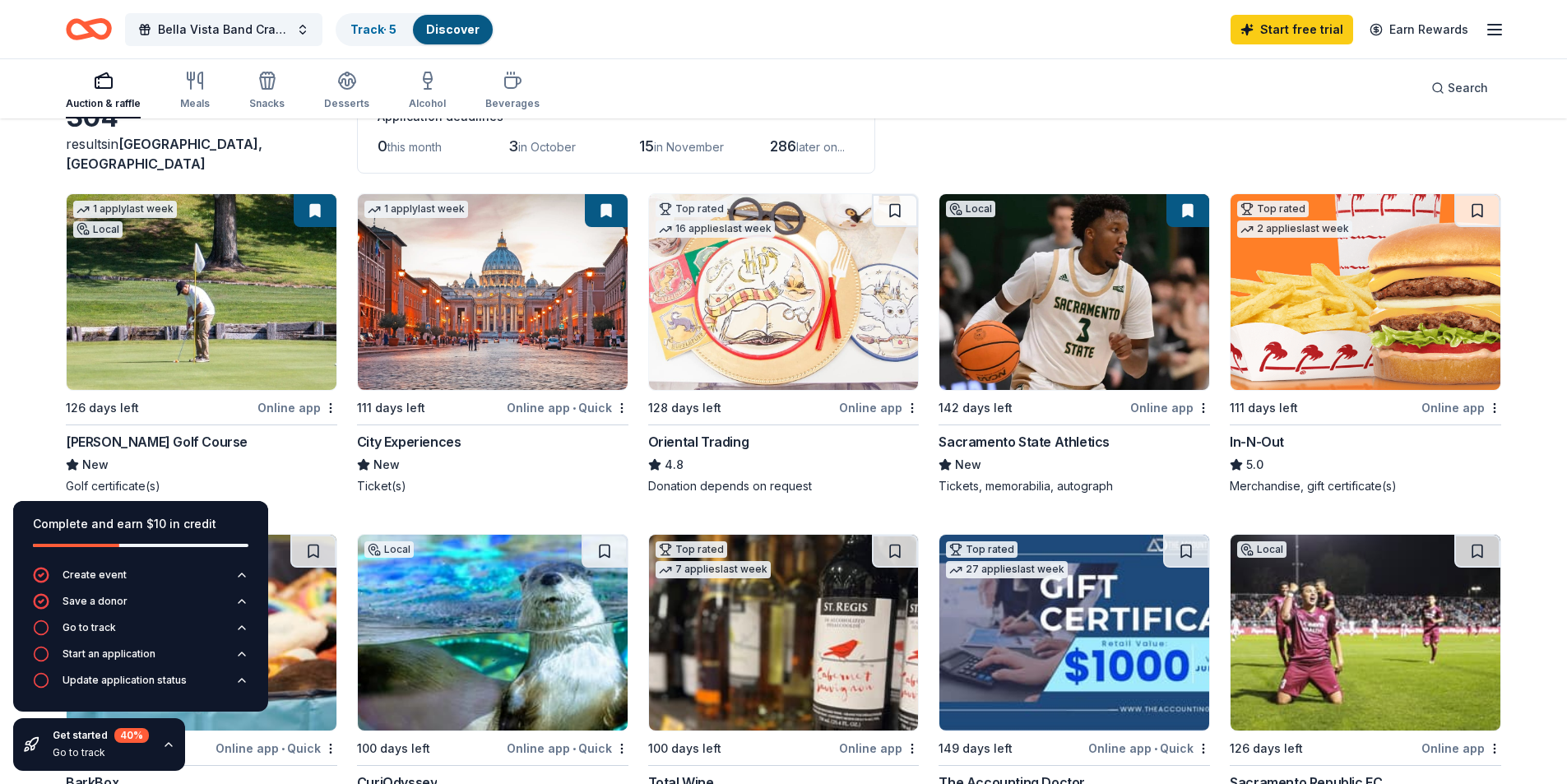
scroll to position [0, 0]
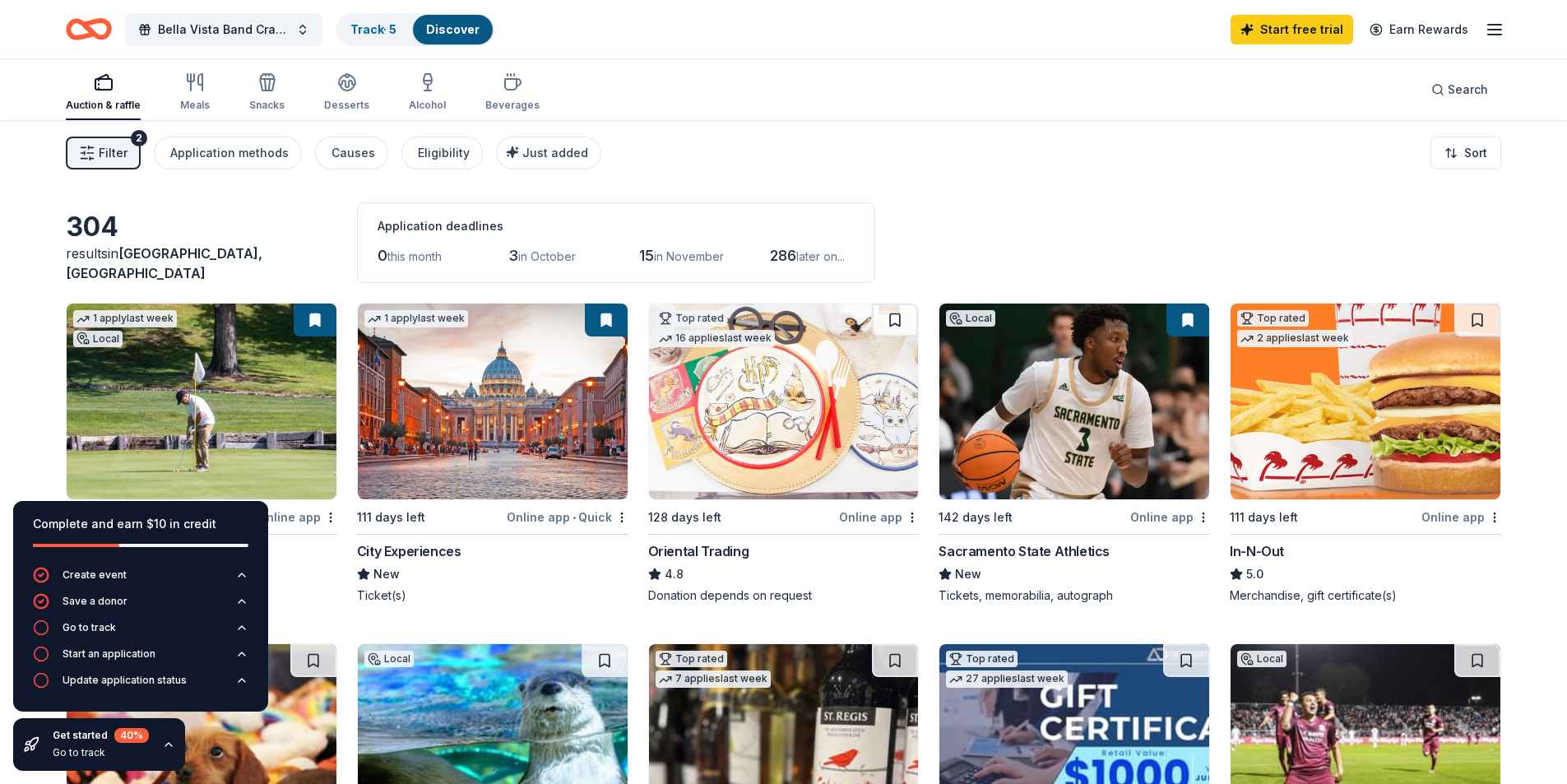
click at [1110, 221] on div "304 results in Fair Oaks, CA Application deadlines 0 this month 3 in October 15…" at bounding box center [784, 242] width 1436 height 80
click at [423, 100] on div "Alcohol" at bounding box center [427, 105] width 37 height 13
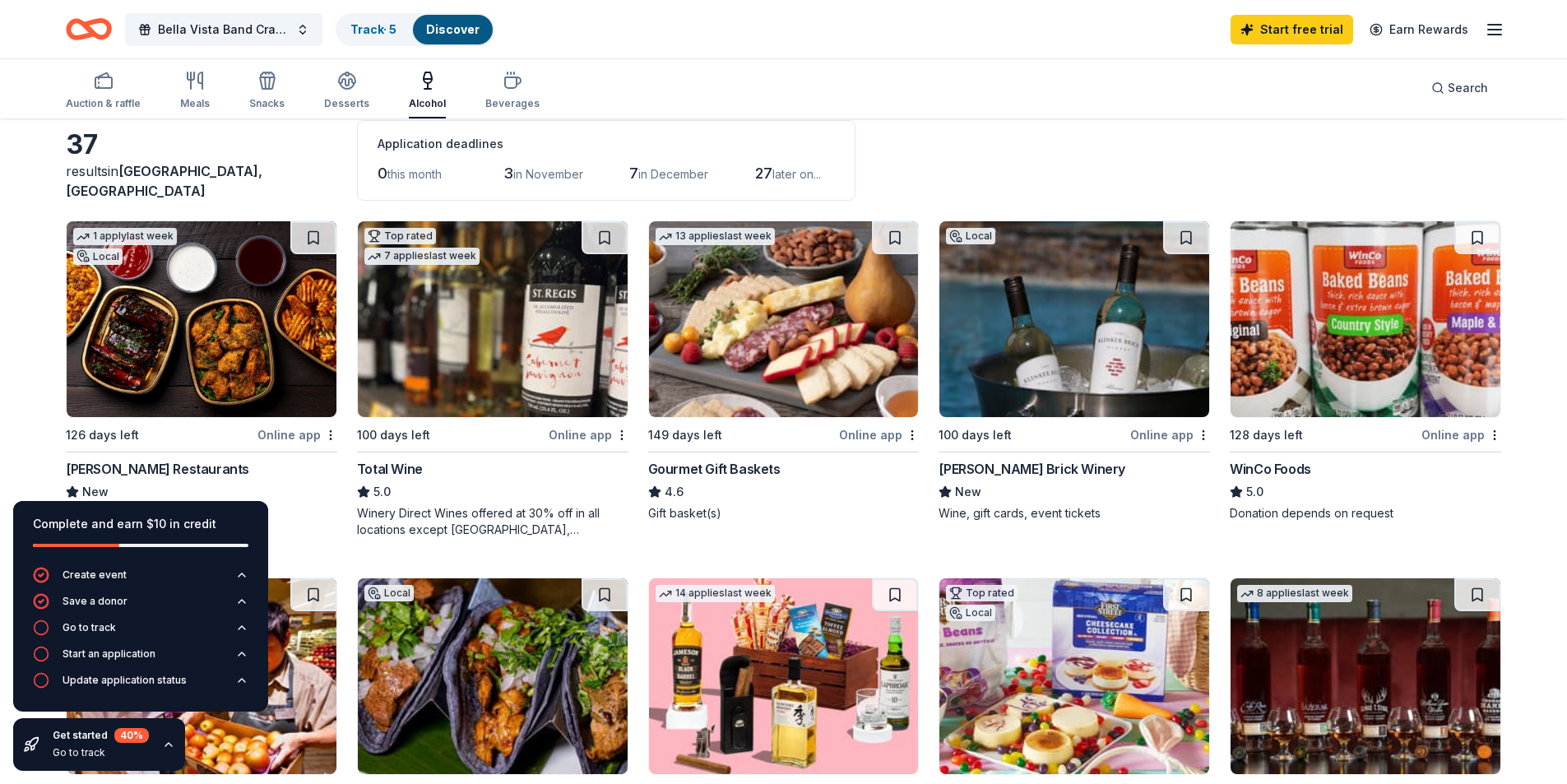
scroll to position [79, 0]
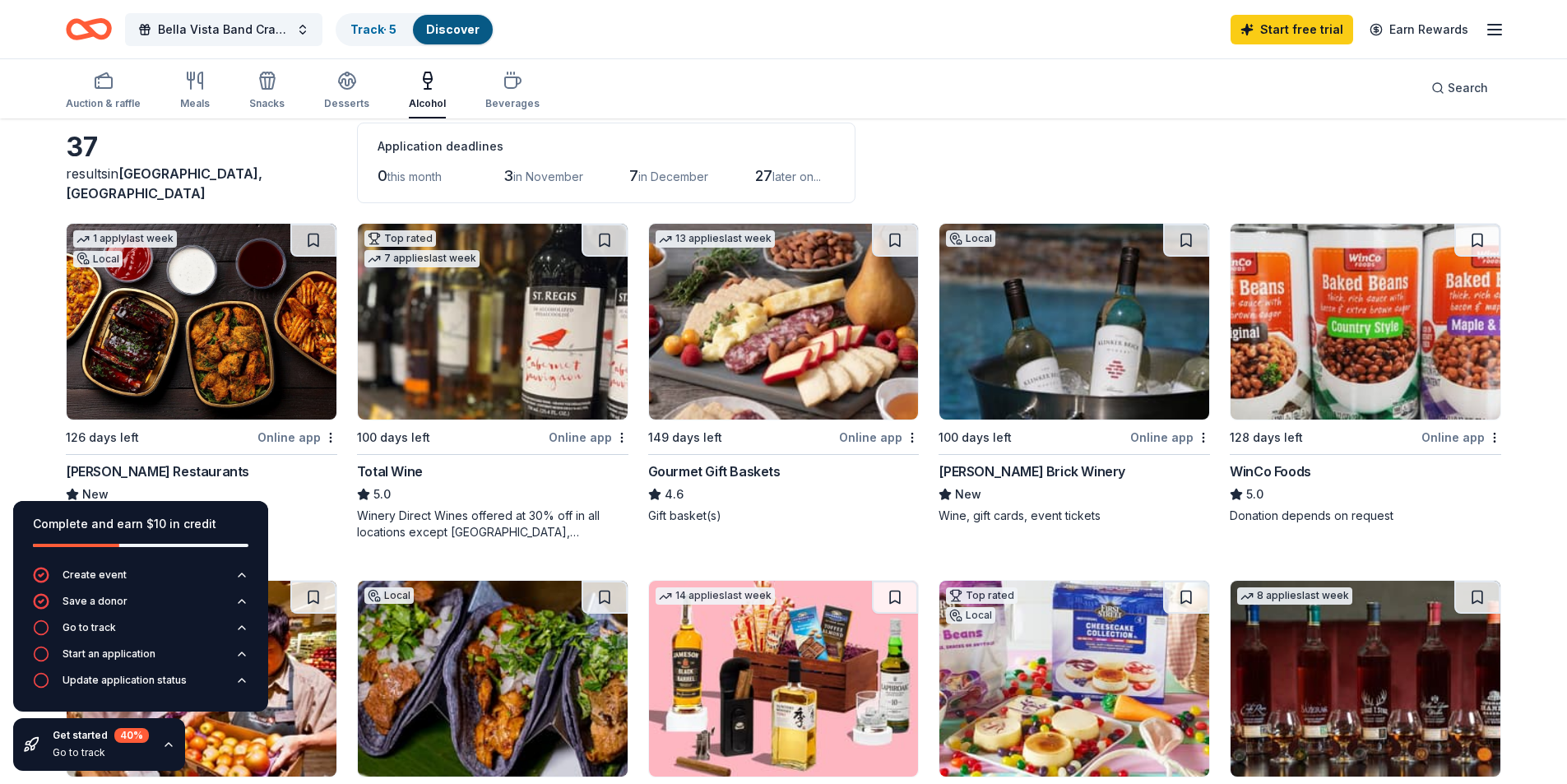
click at [1299, 360] on img at bounding box center [1366, 322] width 270 height 196
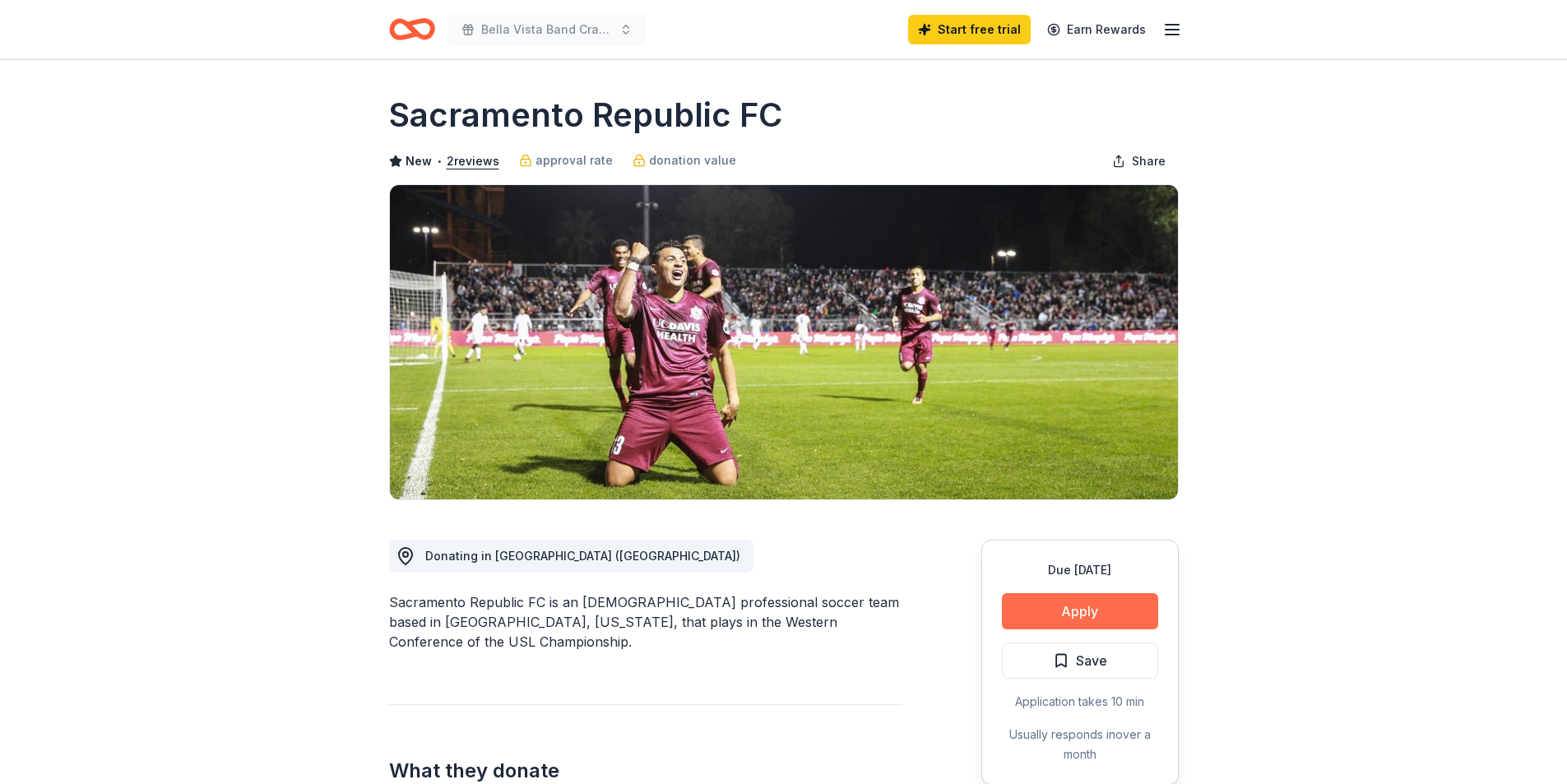
click at [1043, 616] on button "Apply" at bounding box center [1080, 610] width 156 height 36
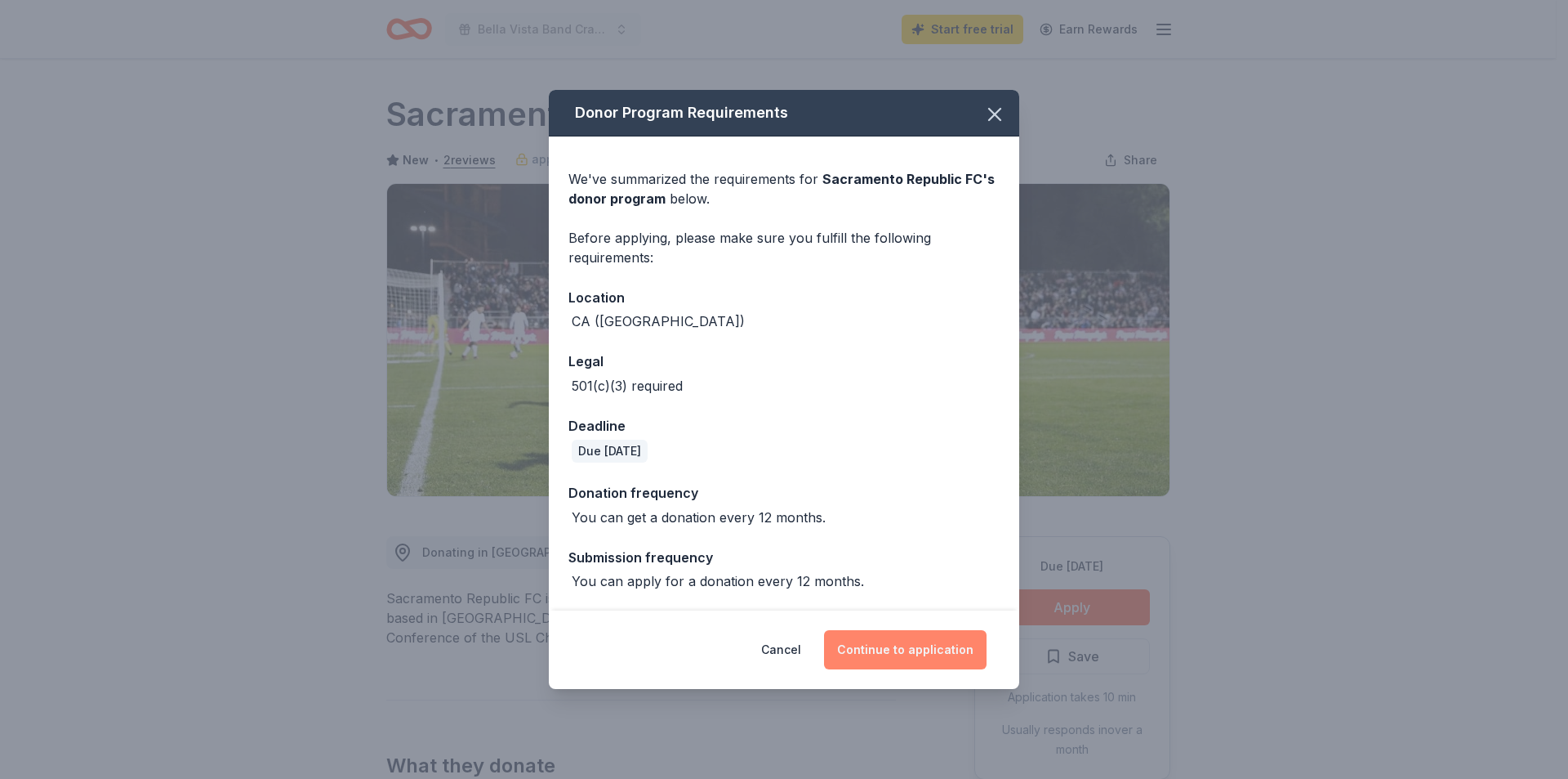
click at [914, 655] on button "Continue to application" at bounding box center [906, 649] width 163 height 39
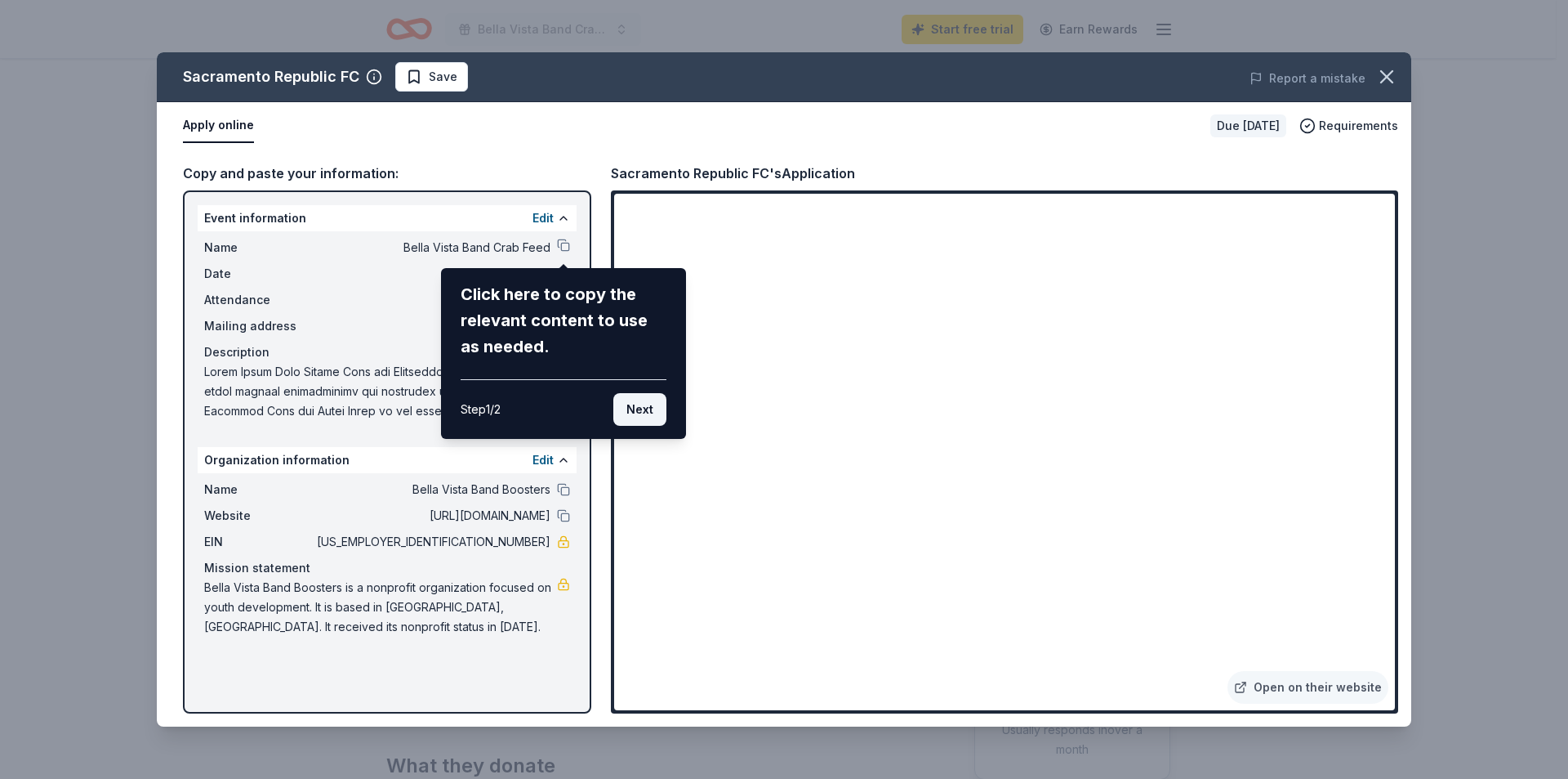
click at [643, 416] on button "Next" at bounding box center [639, 409] width 53 height 32
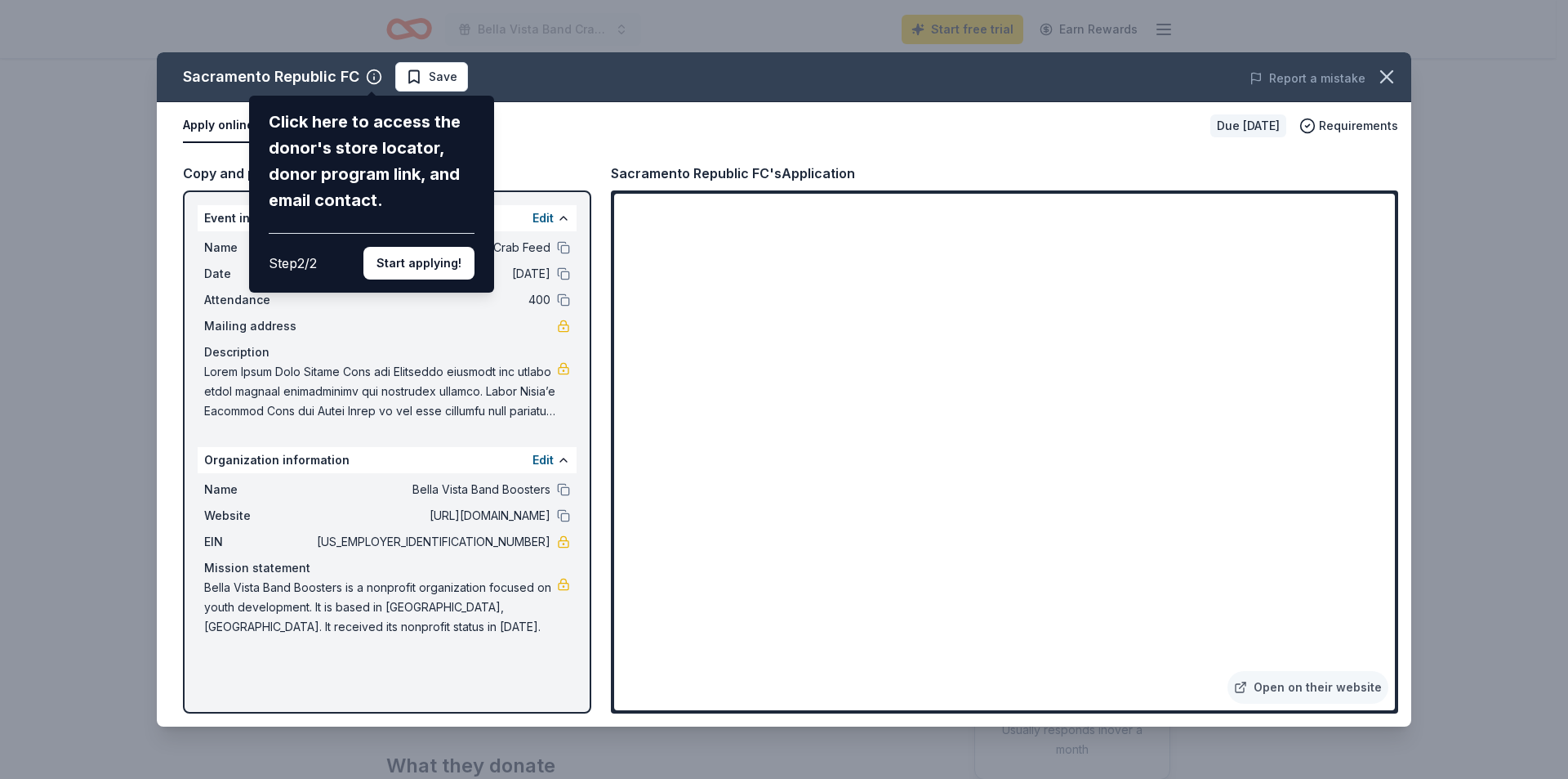
click at [415, 273] on button "Start applying!" at bounding box center [419, 263] width 111 height 32
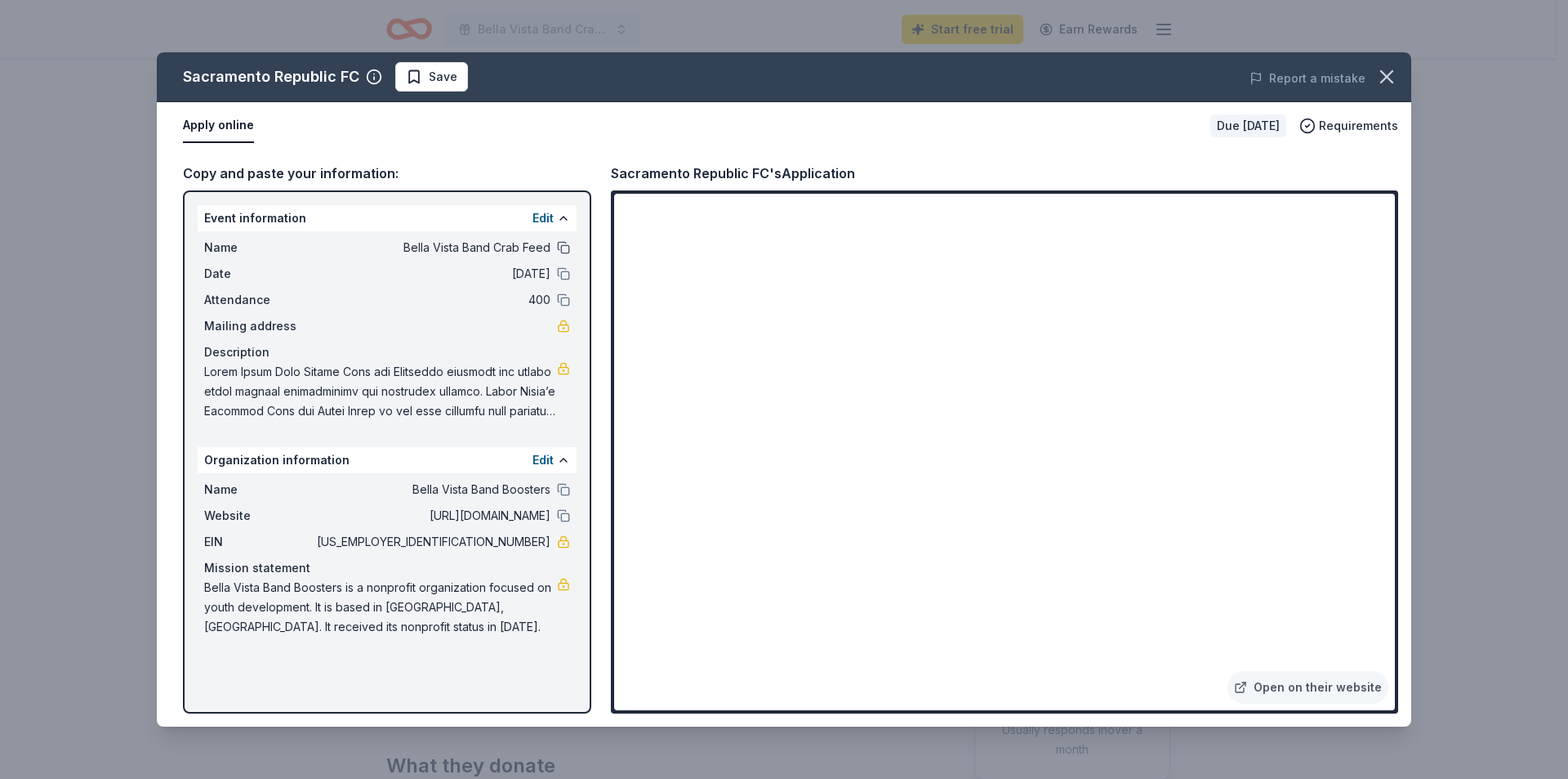
click at [566, 248] on button at bounding box center [563, 247] width 13 height 13
click at [392, 152] on div "Copy and paste your information: Event information Edit Name Bella Vista Band C…" at bounding box center [784, 438] width 1254 height 577
click at [1309, 685] on link "Open on their website" at bounding box center [1309, 687] width 161 height 32
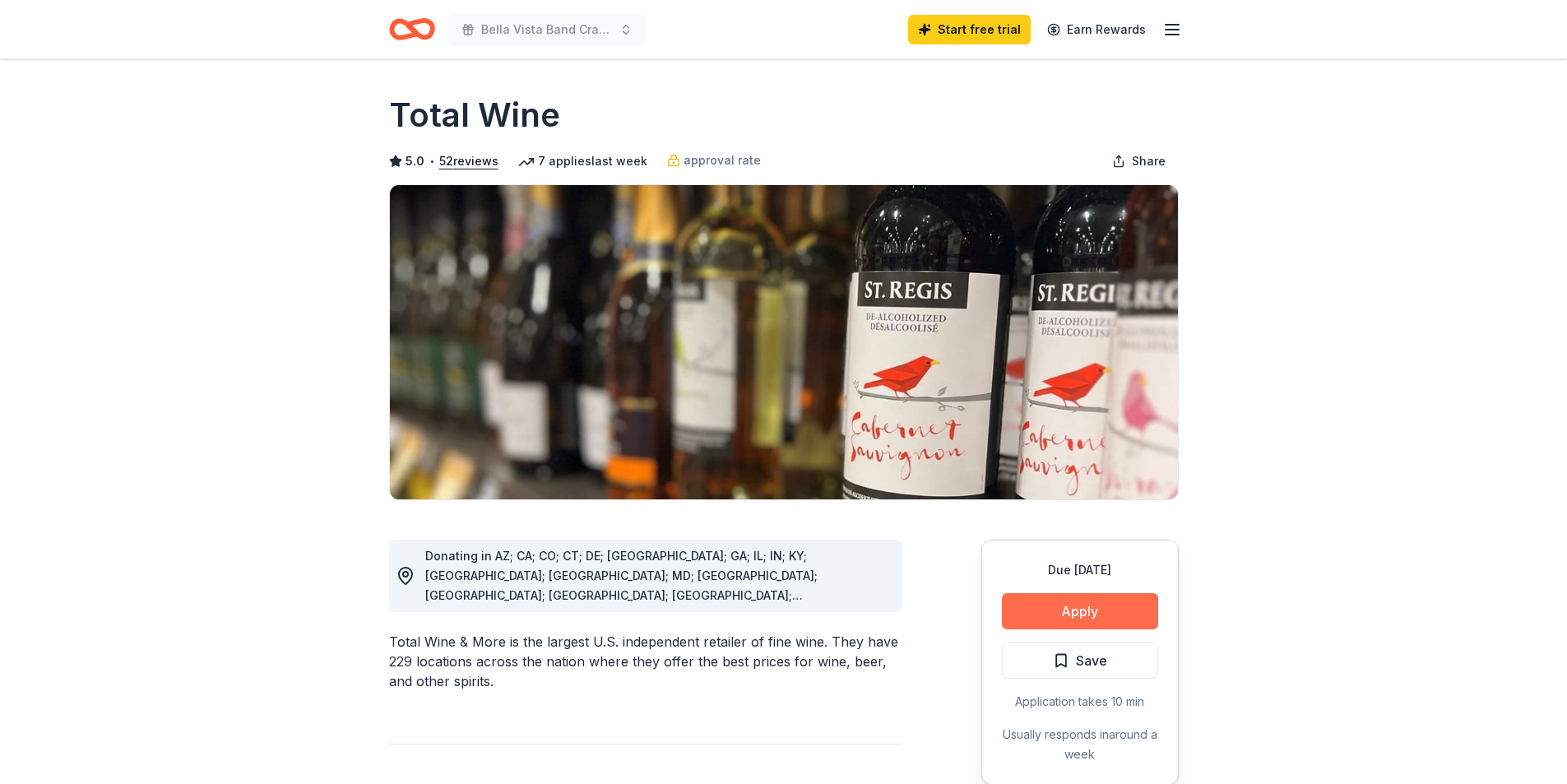
click at [1075, 616] on button "Apply" at bounding box center [1080, 610] width 156 height 36
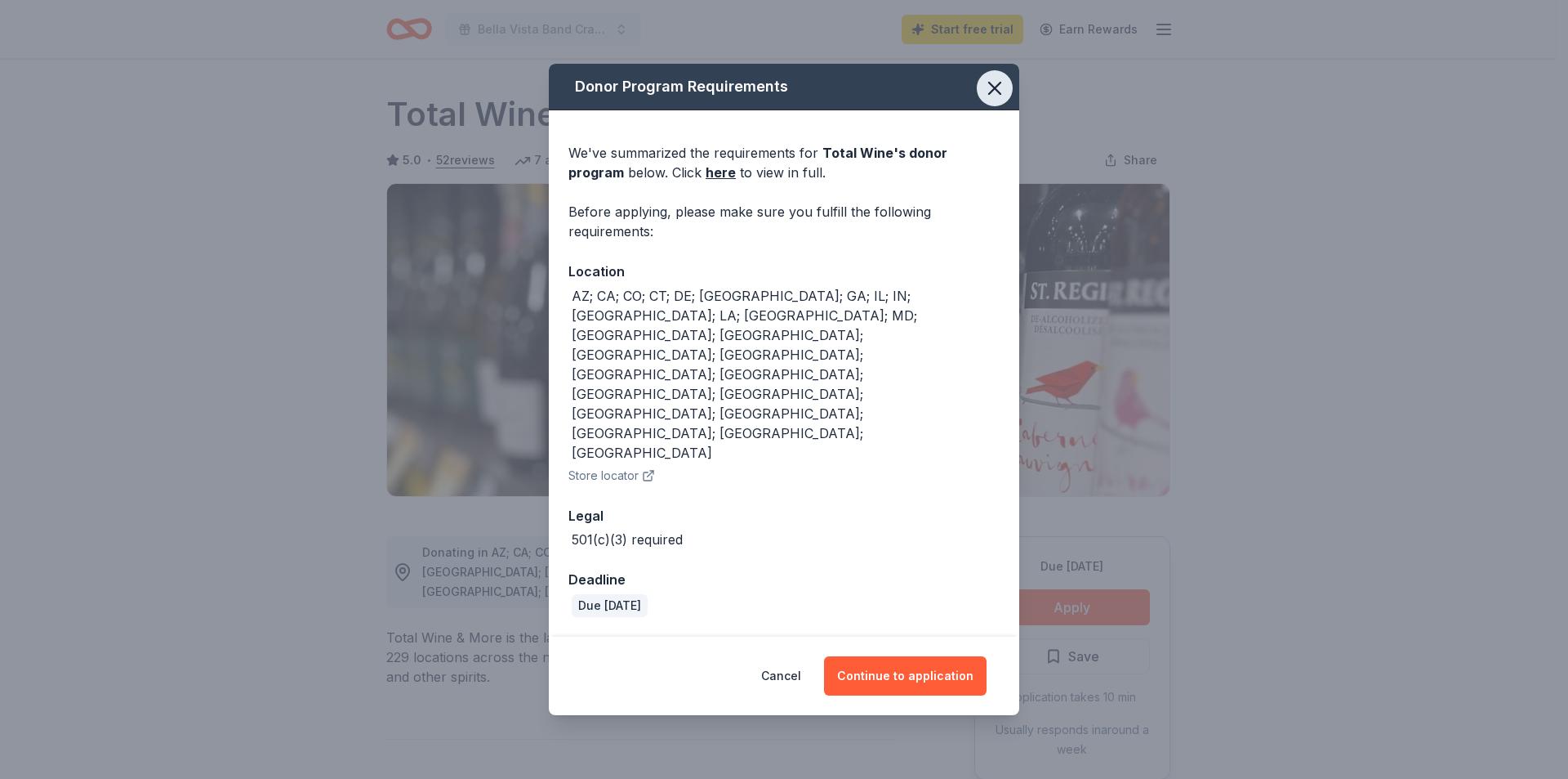
click at [992, 100] on icon "button" at bounding box center [995, 89] width 23 height 23
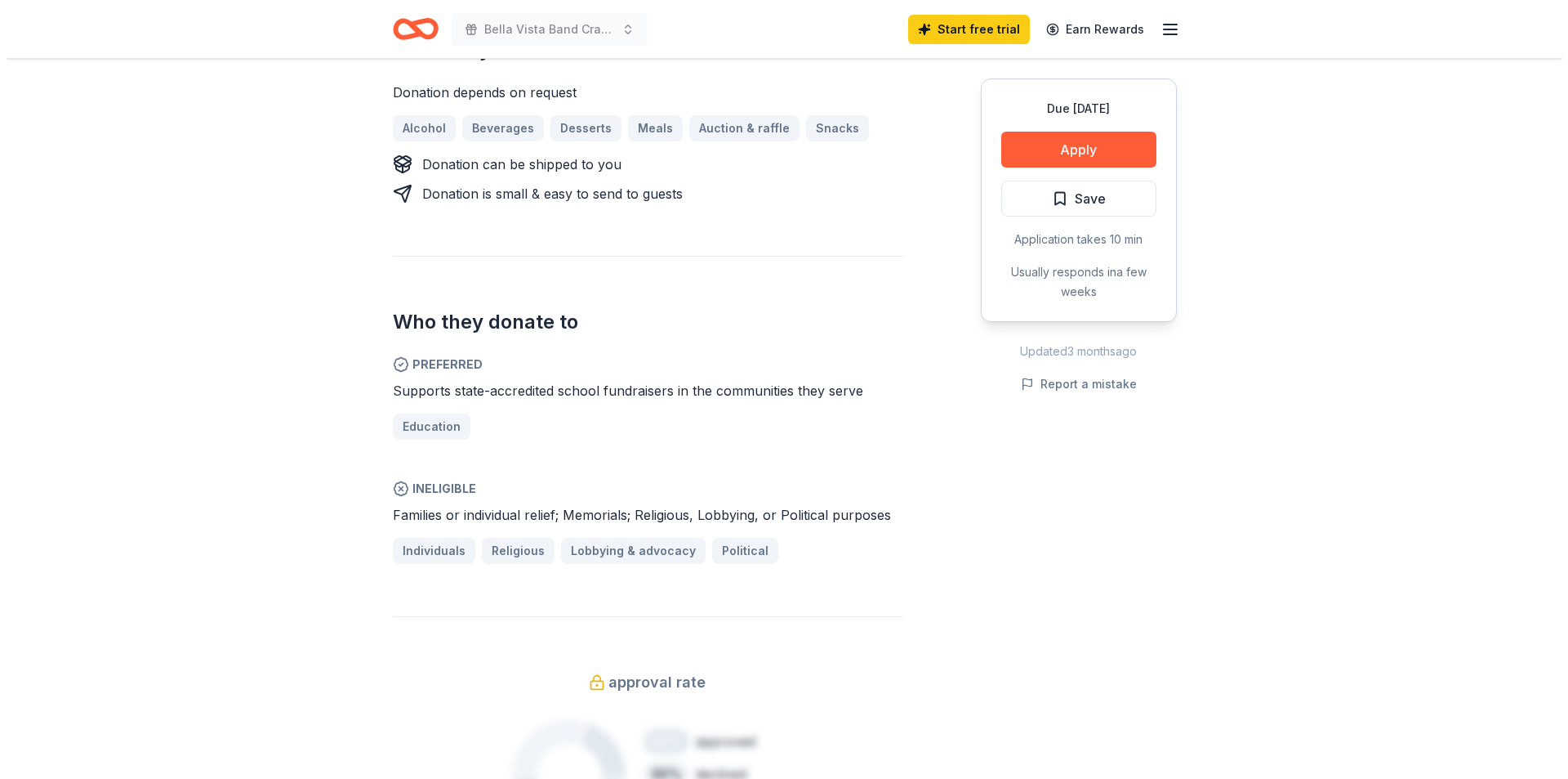
scroll to position [490, 0]
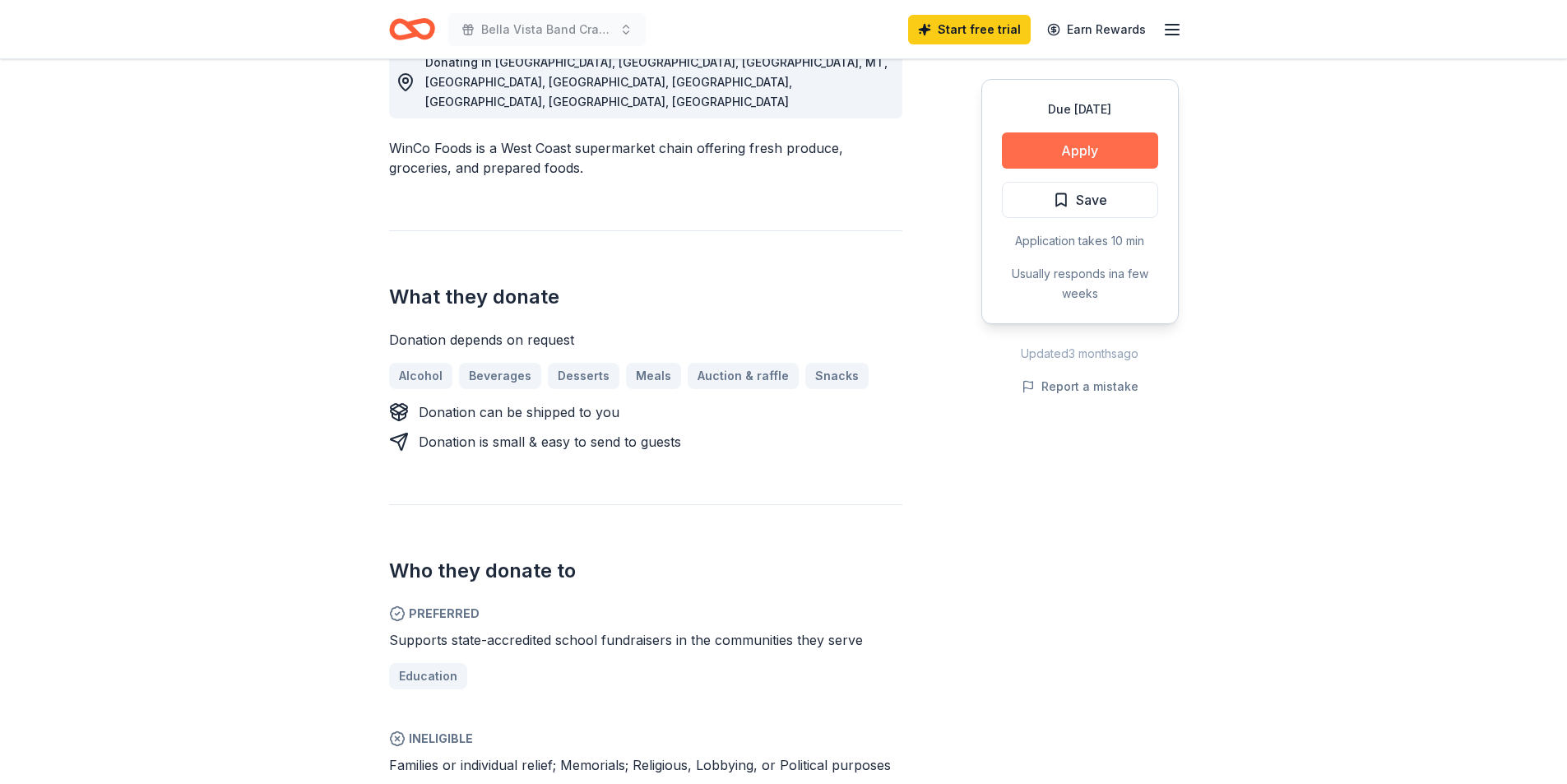
click at [1057, 161] on button "Apply" at bounding box center [1080, 150] width 156 height 36
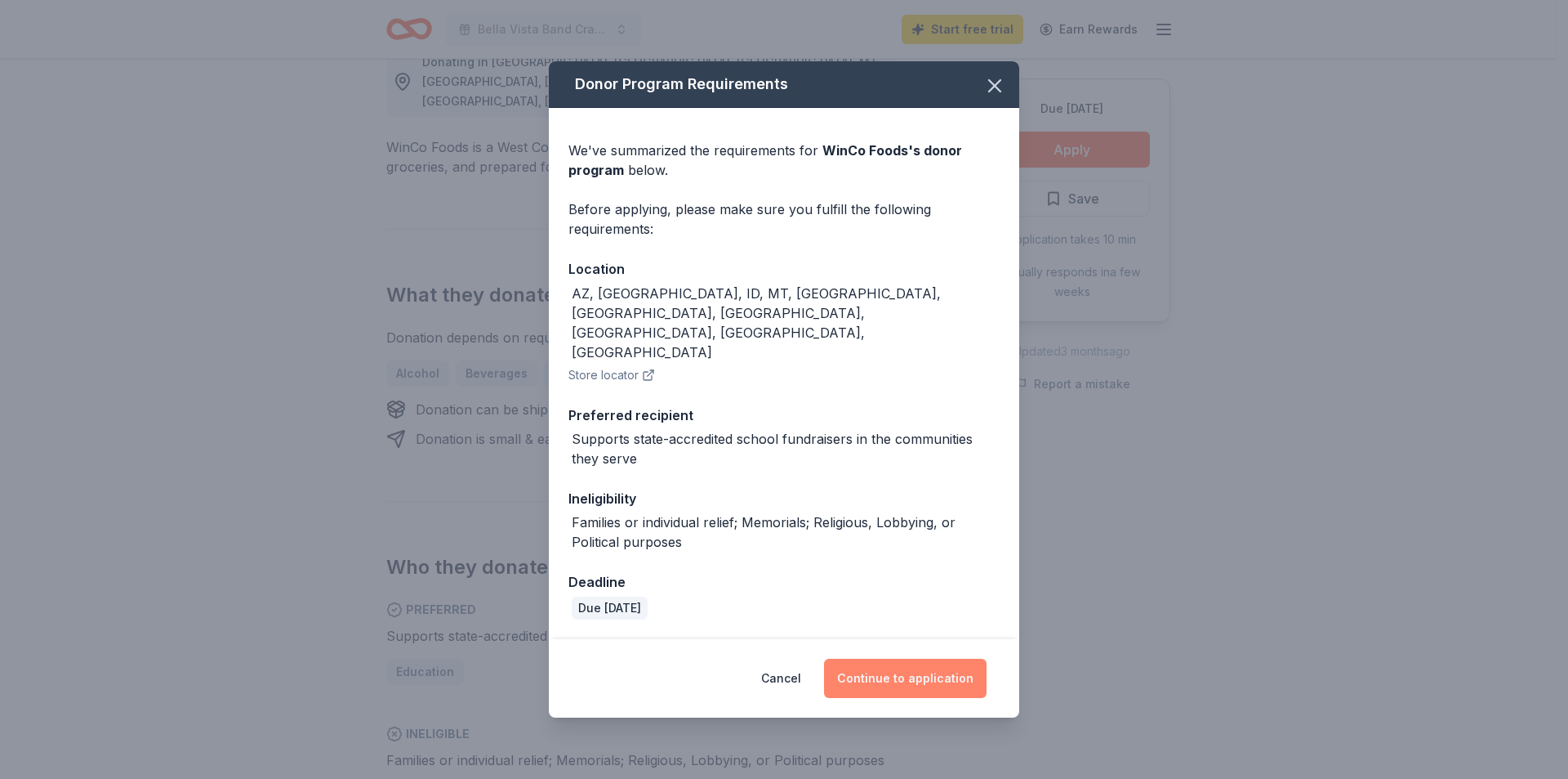
drag, startPoint x: 928, startPoint y: 652, endPoint x: 936, endPoint y: 648, distance: 8.9
click at [931, 659] on button "Continue to application" at bounding box center [906, 678] width 163 height 39
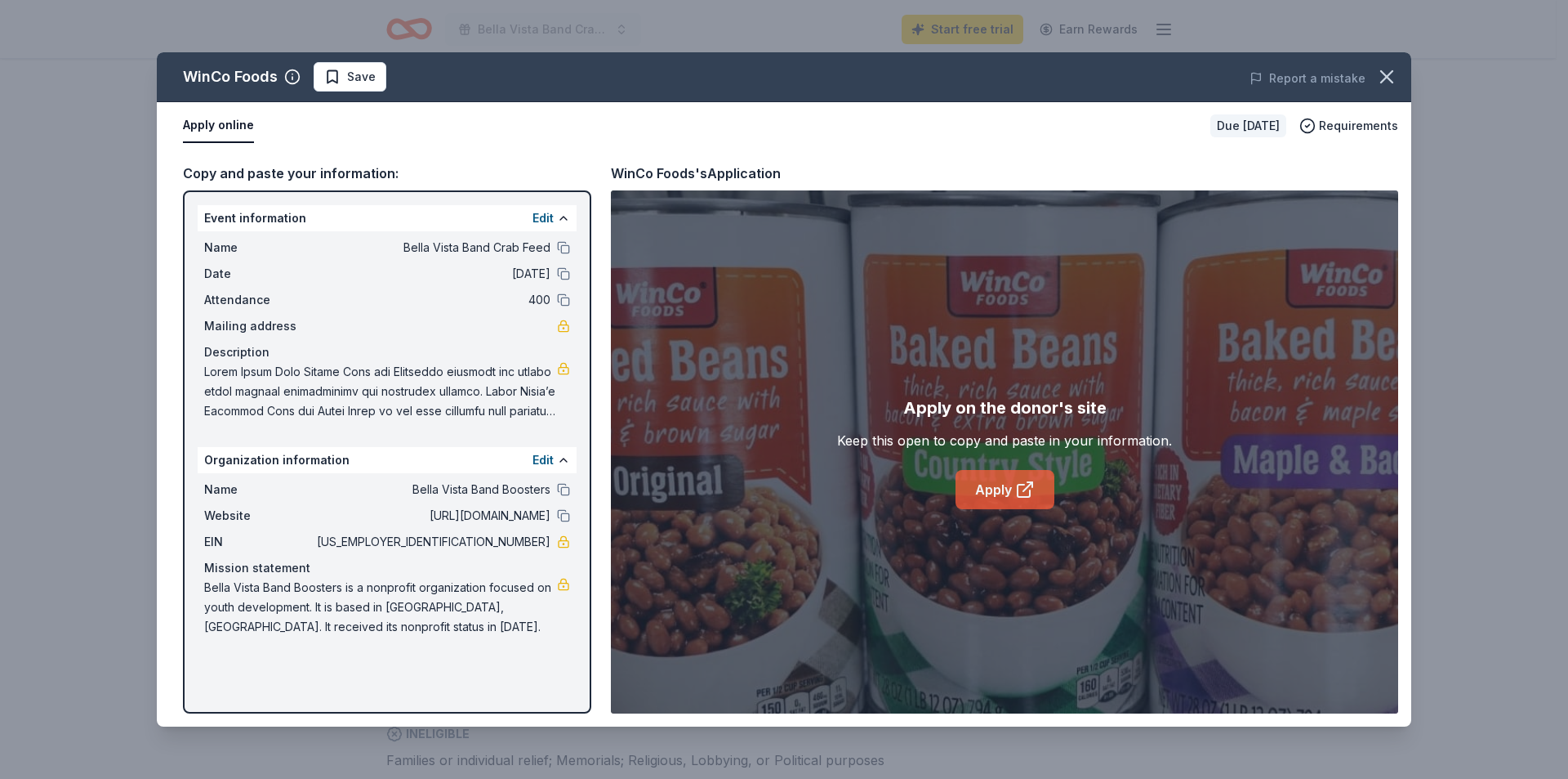
click at [1021, 497] on icon at bounding box center [1024, 491] width 12 height 12
